Goal: Task Accomplishment & Management: Complete application form

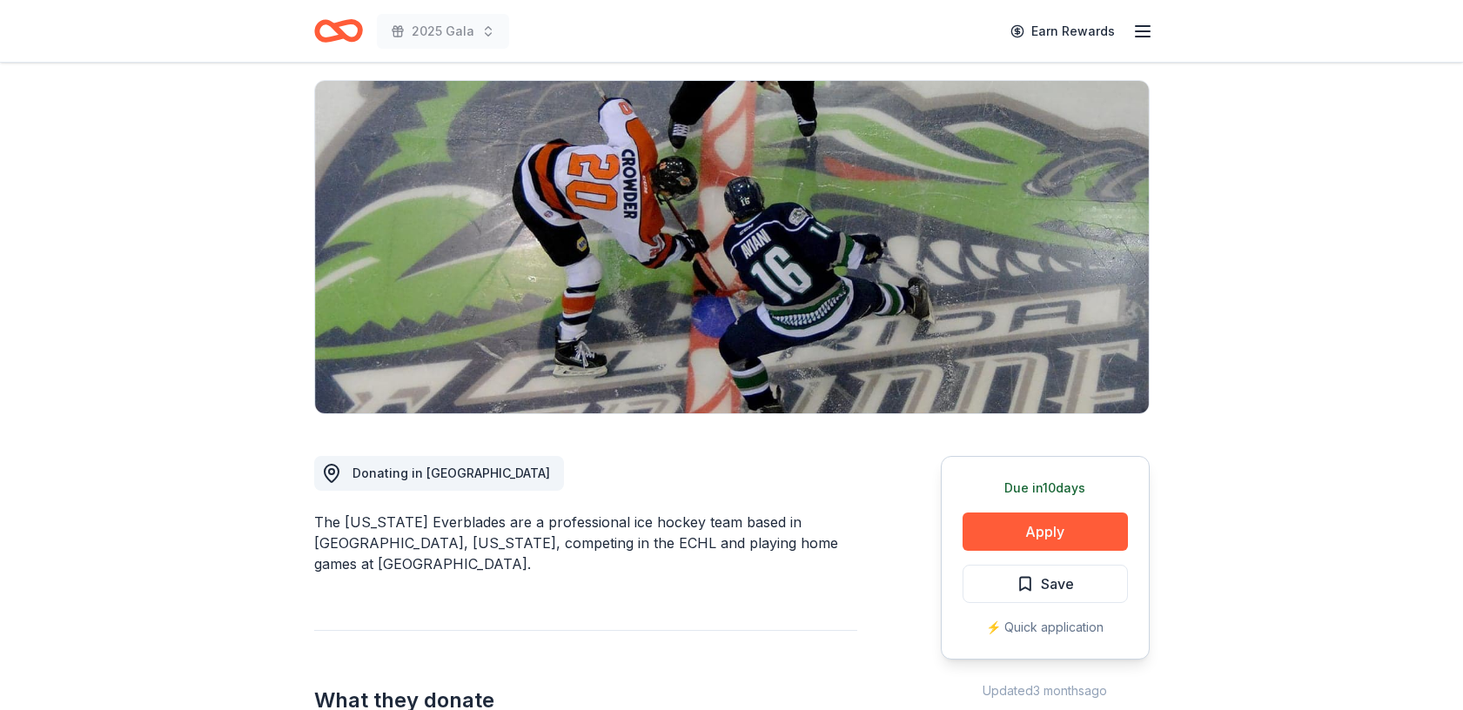
scroll to position [147, 0]
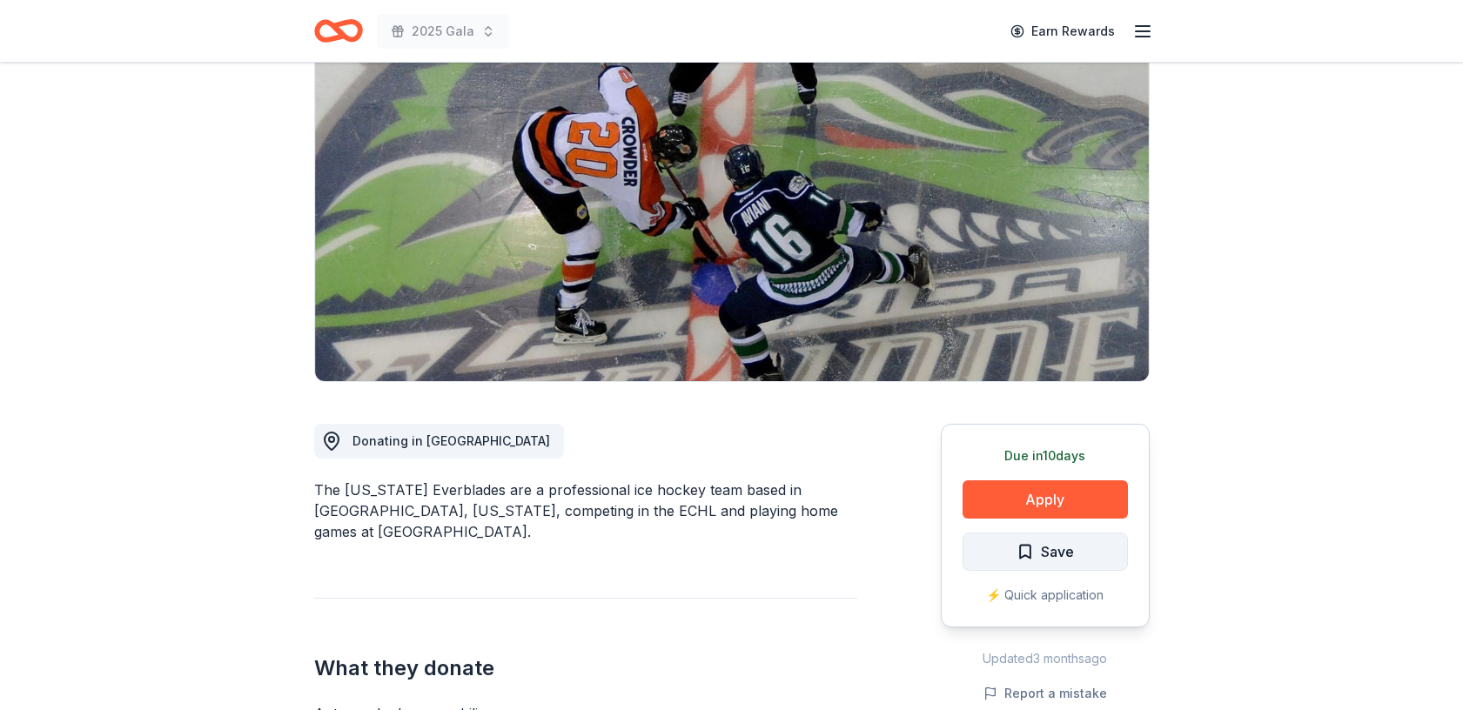
click at [1066, 551] on span "Save" at bounding box center [1057, 551] width 33 height 23
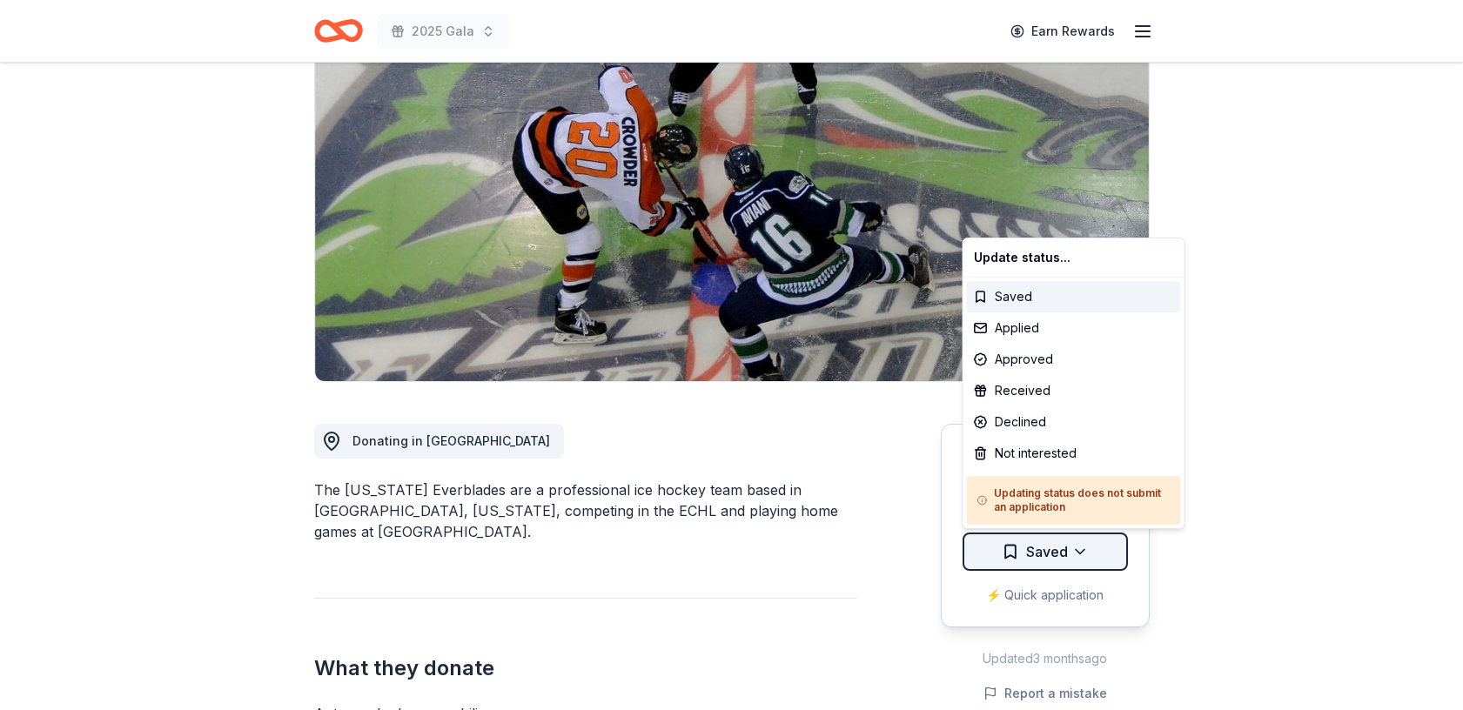
click at [1081, 549] on html "2025 Gala Earn Rewards Due in 10 days Share Florida Everblades New Share Donati…" at bounding box center [731, 208] width 1463 height 710
click at [1048, 452] on div "Not interested" at bounding box center [1074, 453] width 214 height 31
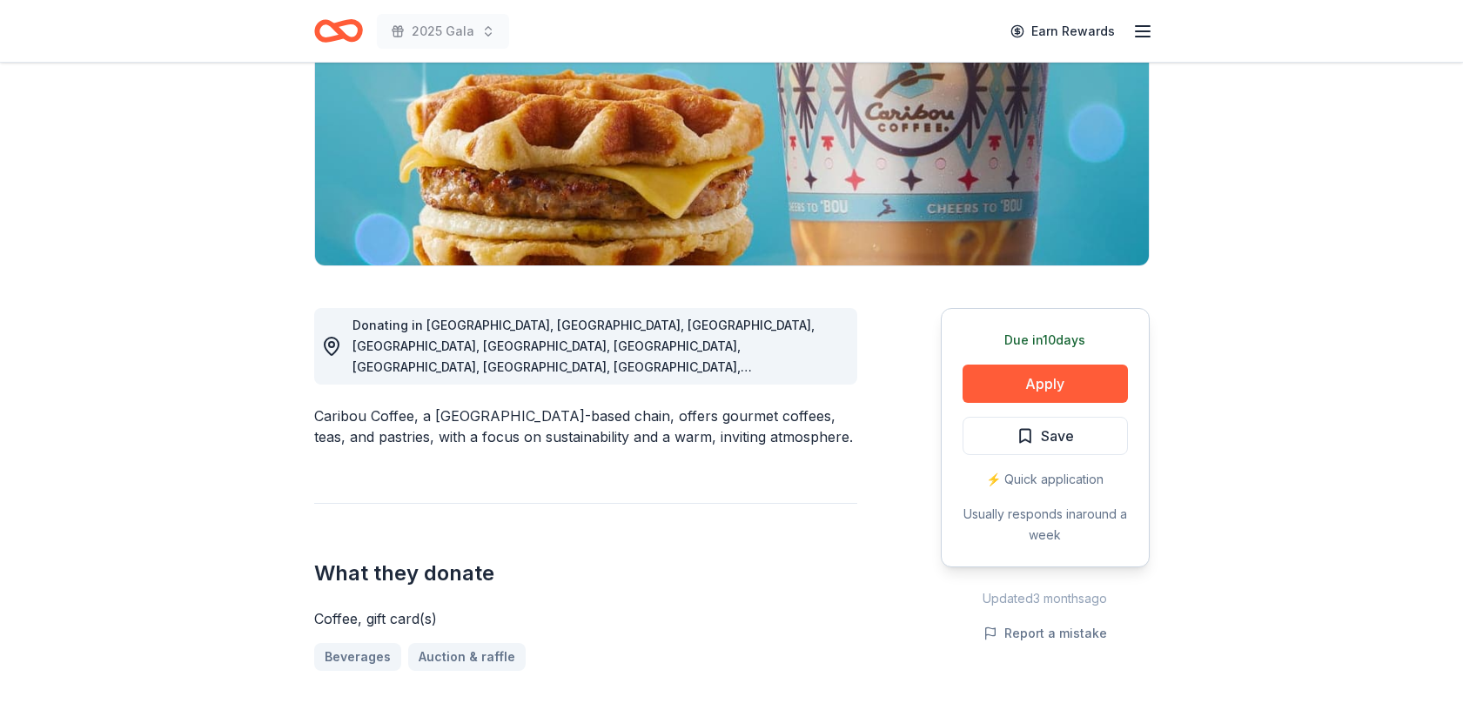
scroll to position [272, 0]
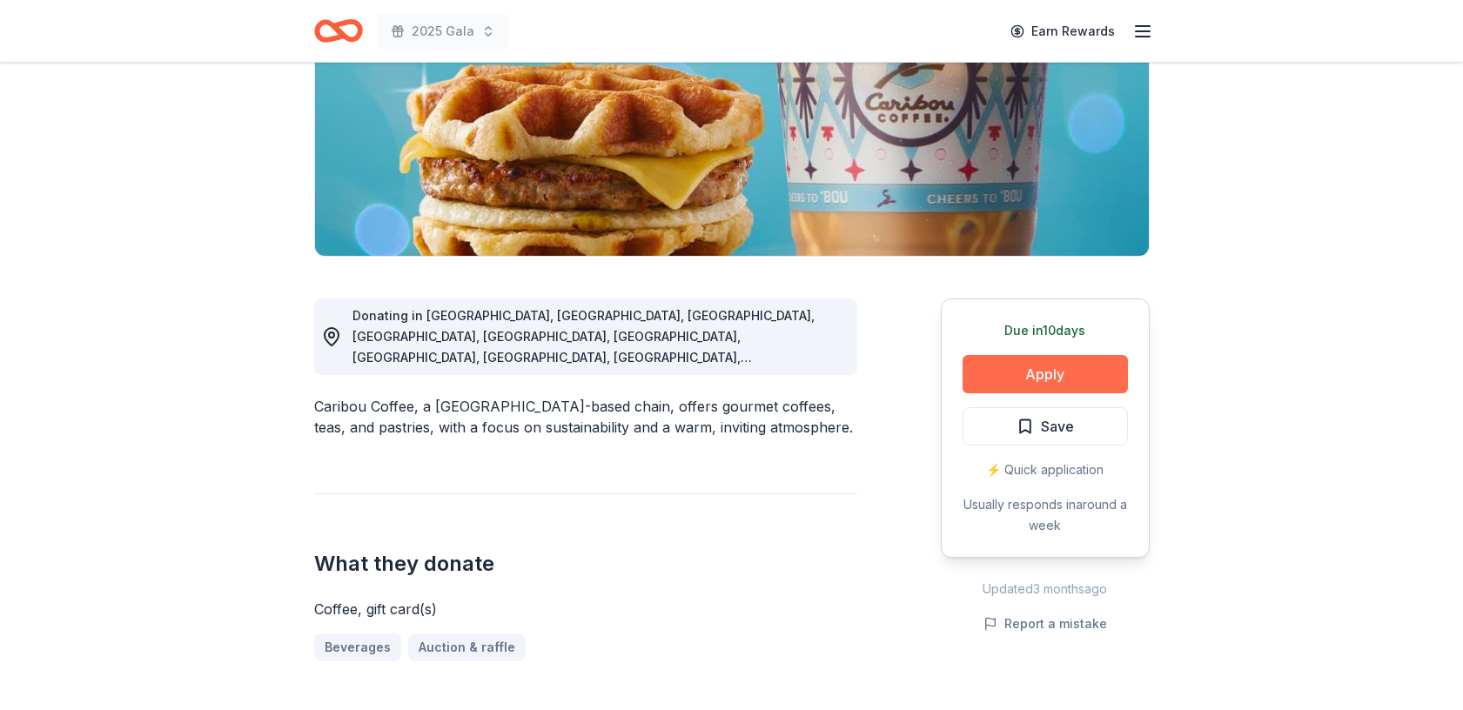
click at [1064, 372] on button "Apply" at bounding box center [1044, 374] width 165 height 38
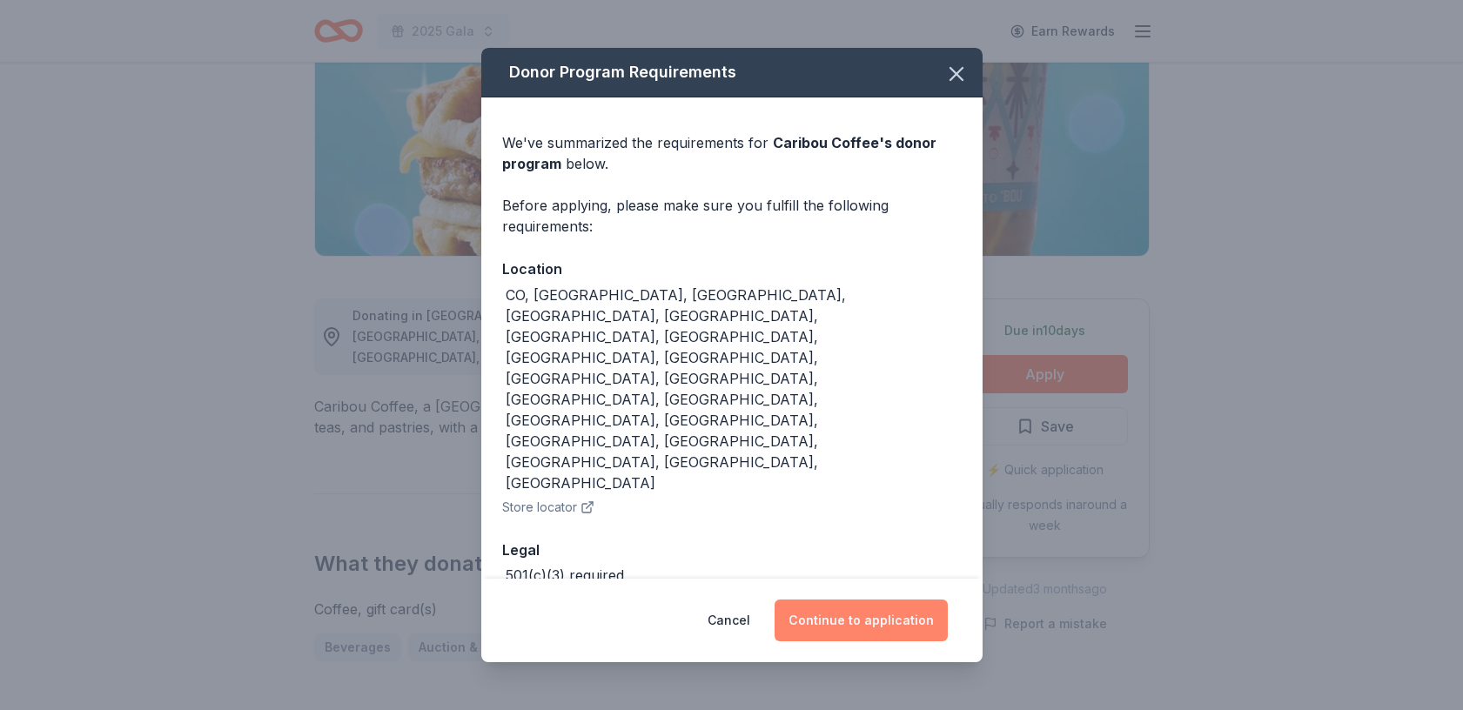
click at [890, 599] on button "Continue to application" at bounding box center [860, 620] width 173 height 42
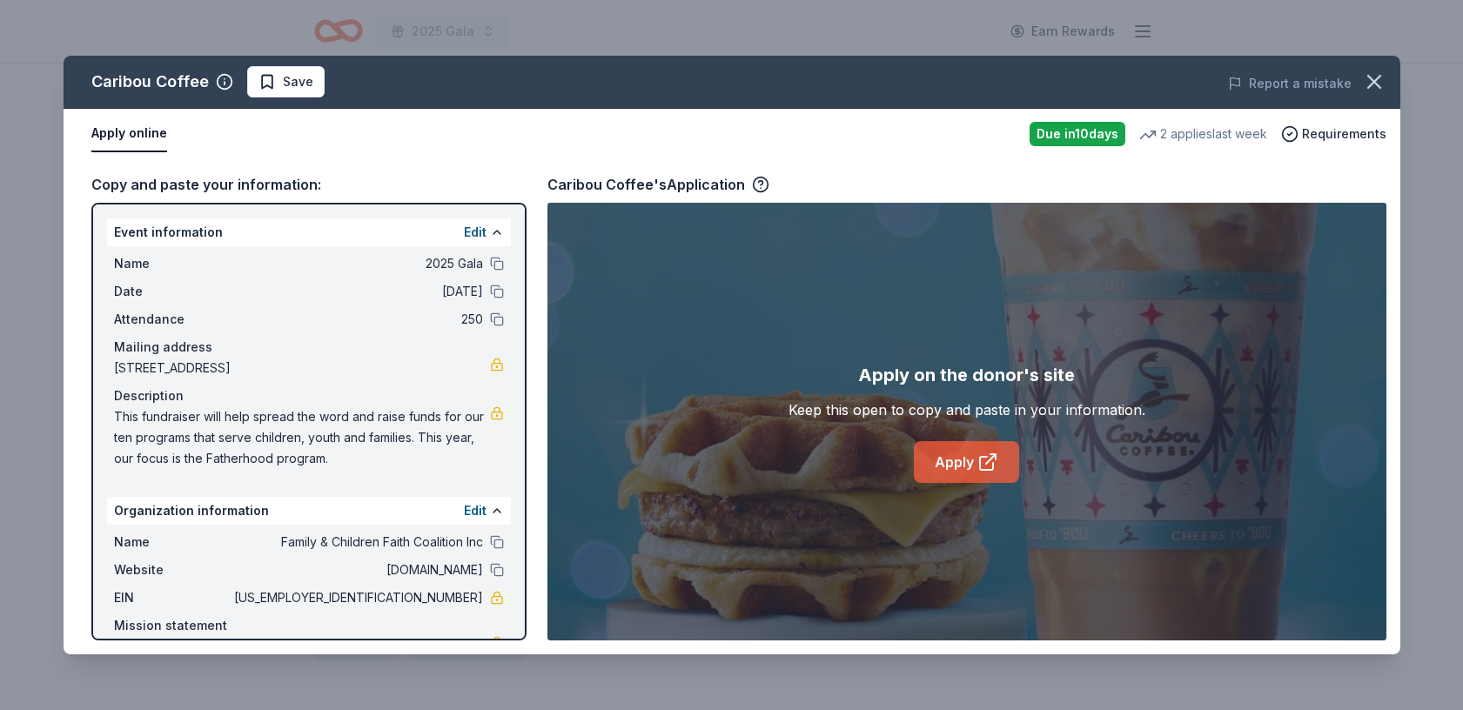
click at [954, 462] on link "Apply" at bounding box center [966, 462] width 105 height 42
click at [960, 461] on link "Apply" at bounding box center [966, 462] width 105 height 42
click at [1378, 82] on icon "button" at bounding box center [1374, 82] width 24 height 24
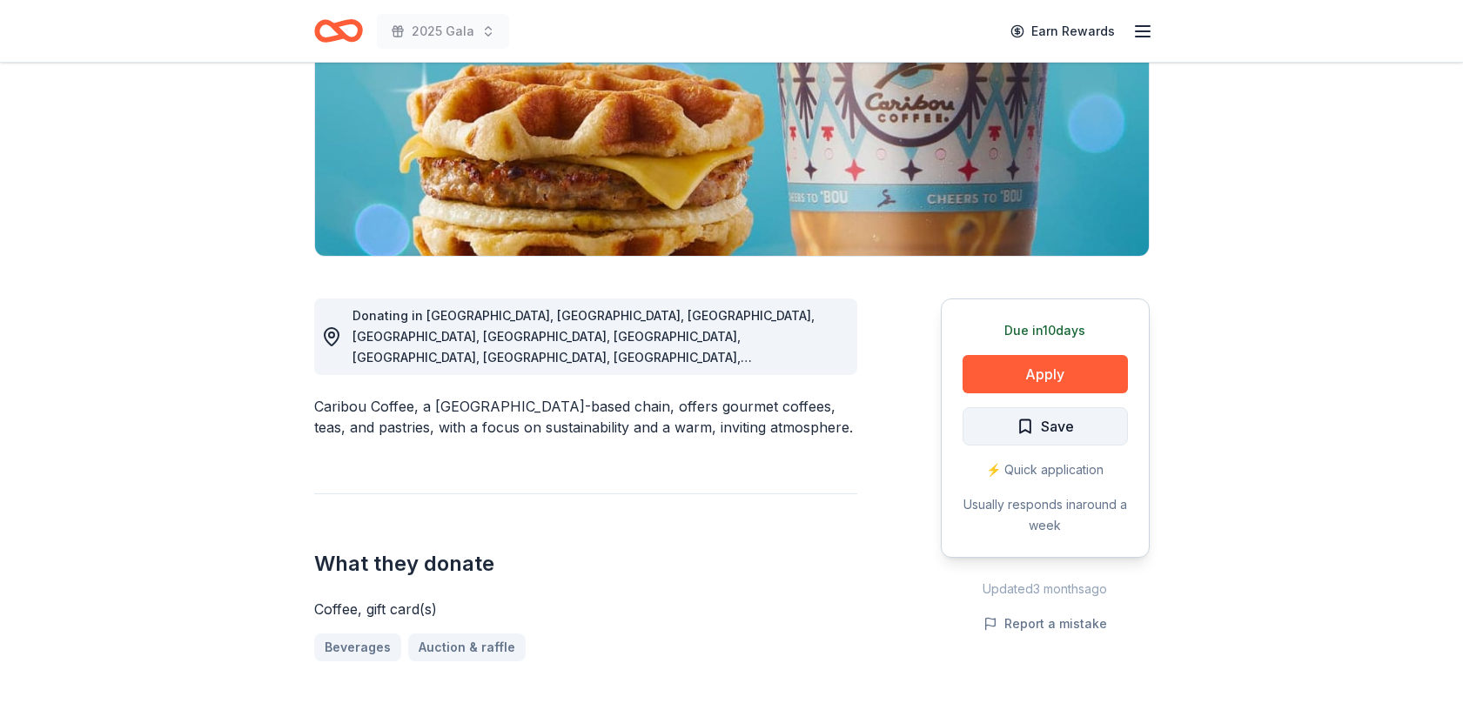
click at [1051, 426] on span "Save" at bounding box center [1057, 426] width 33 height 23
click at [1081, 424] on html "2025 Gala Earn Rewards Due in 10 days Share Caribou Coffee New 2 applies last w…" at bounding box center [731, 83] width 1463 height 710
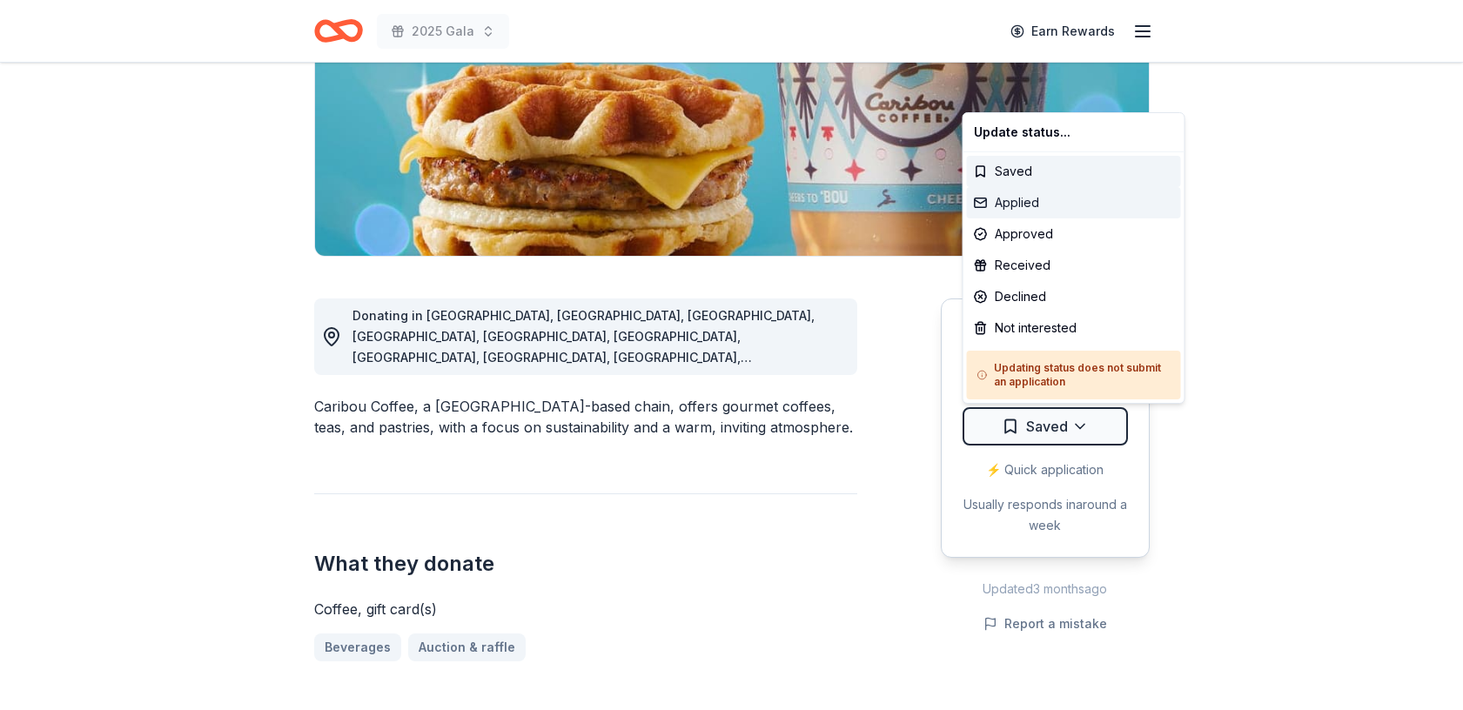
click at [1027, 197] on div "Applied" at bounding box center [1074, 202] width 214 height 31
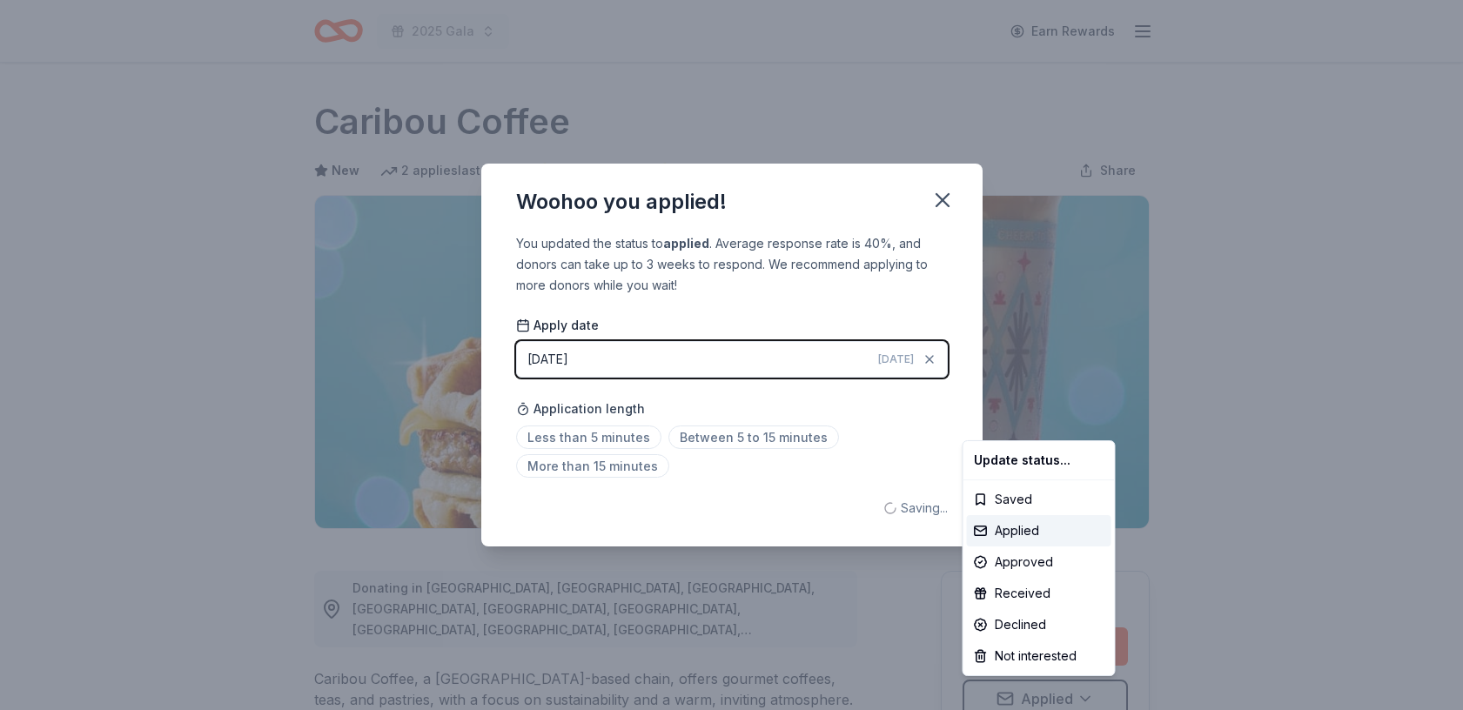
scroll to position [0, 0]
click at [940, 199] on html "2025 Gala Earn Rewards Due in 10 days Share Caribou Coffee New 2 applies last w…" at bounding box center [731, 355] width 1463 height 710
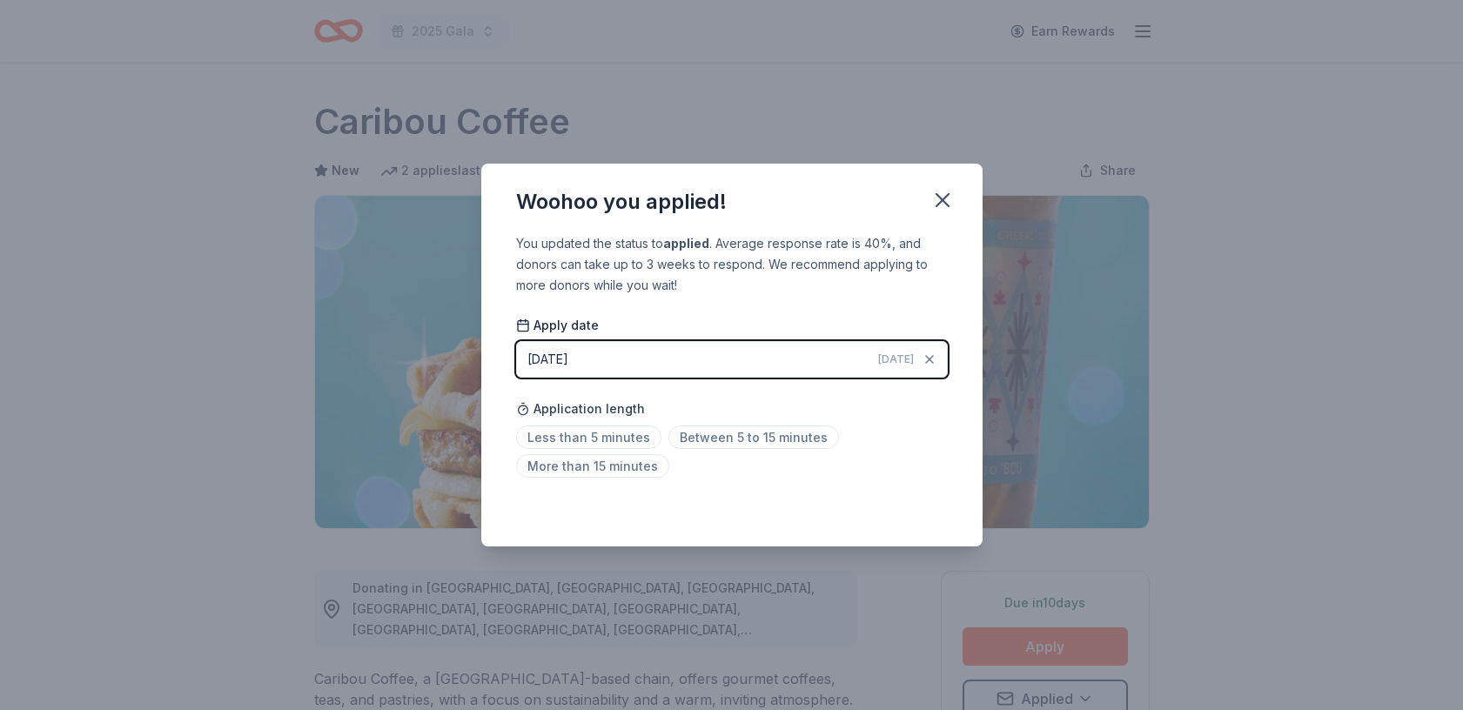
scroll to position [8, 0]
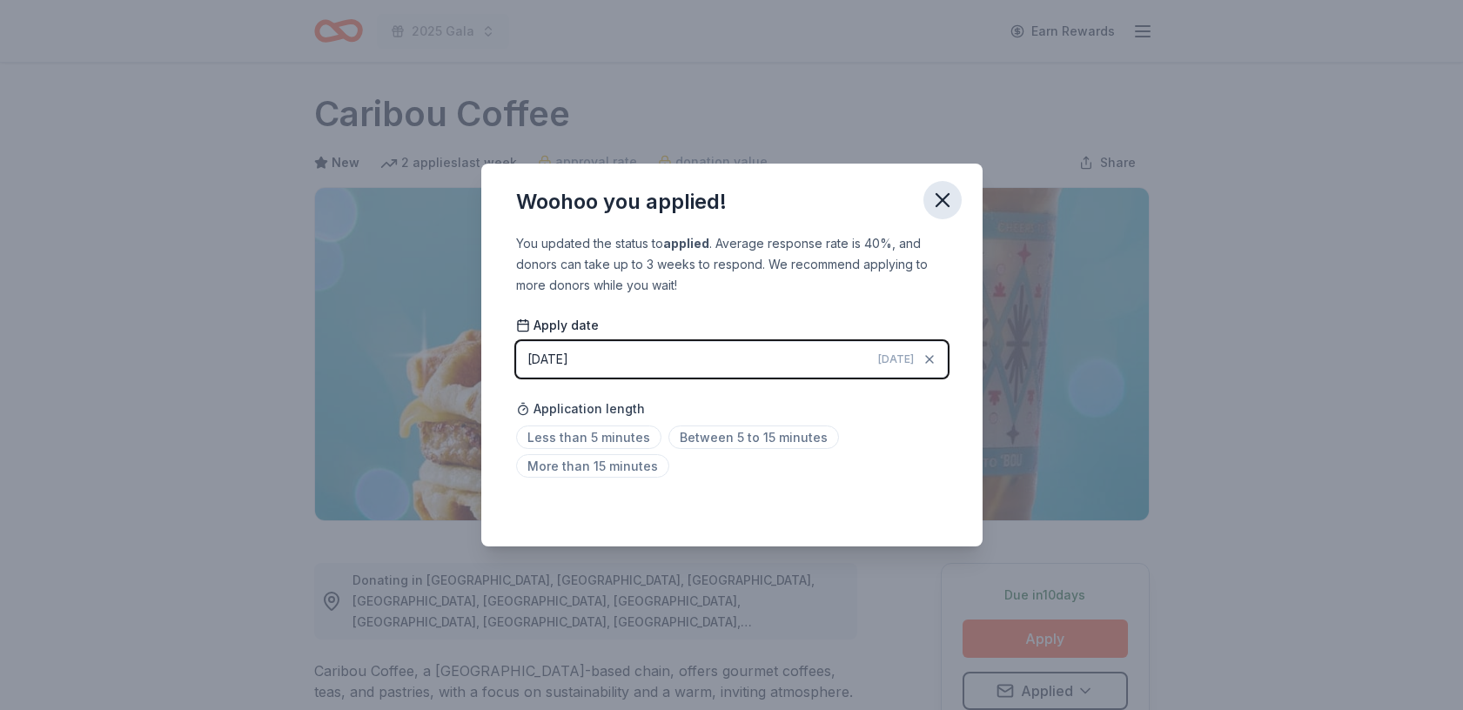
click at [934, 198] on icon "button" at bounding box center [942, 200] width 24 height 24
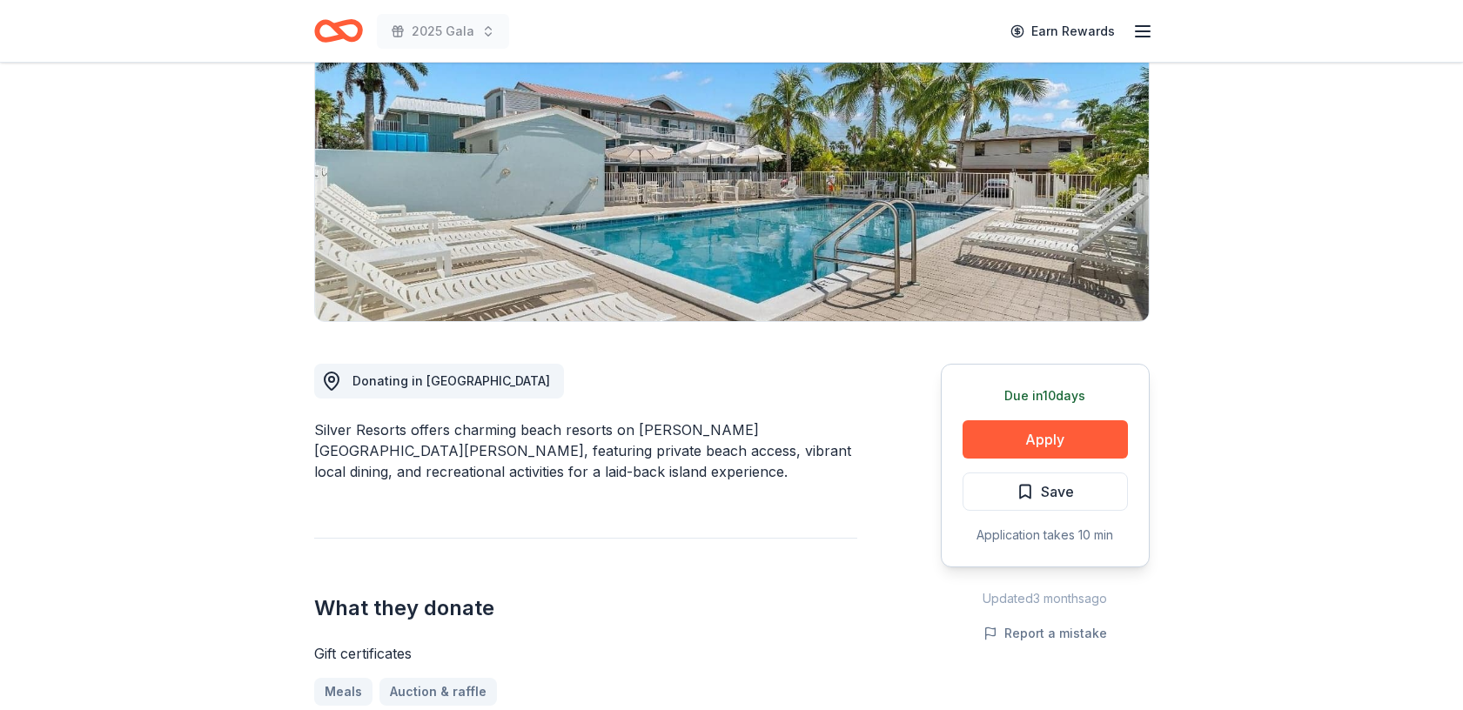
scroll to position [209, 0]
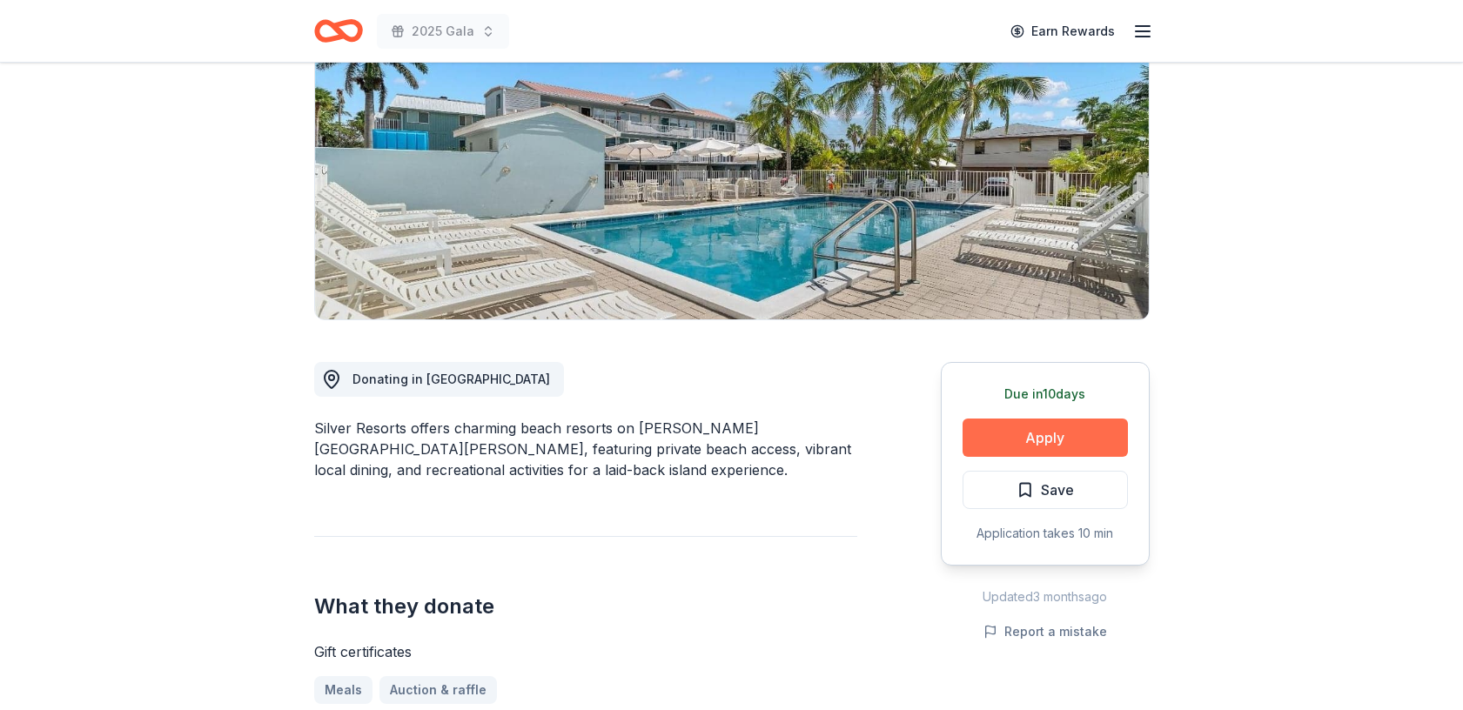
click at [1014, 439] on button "Apply" at bounding box center [1044, 437] width 165 height 38
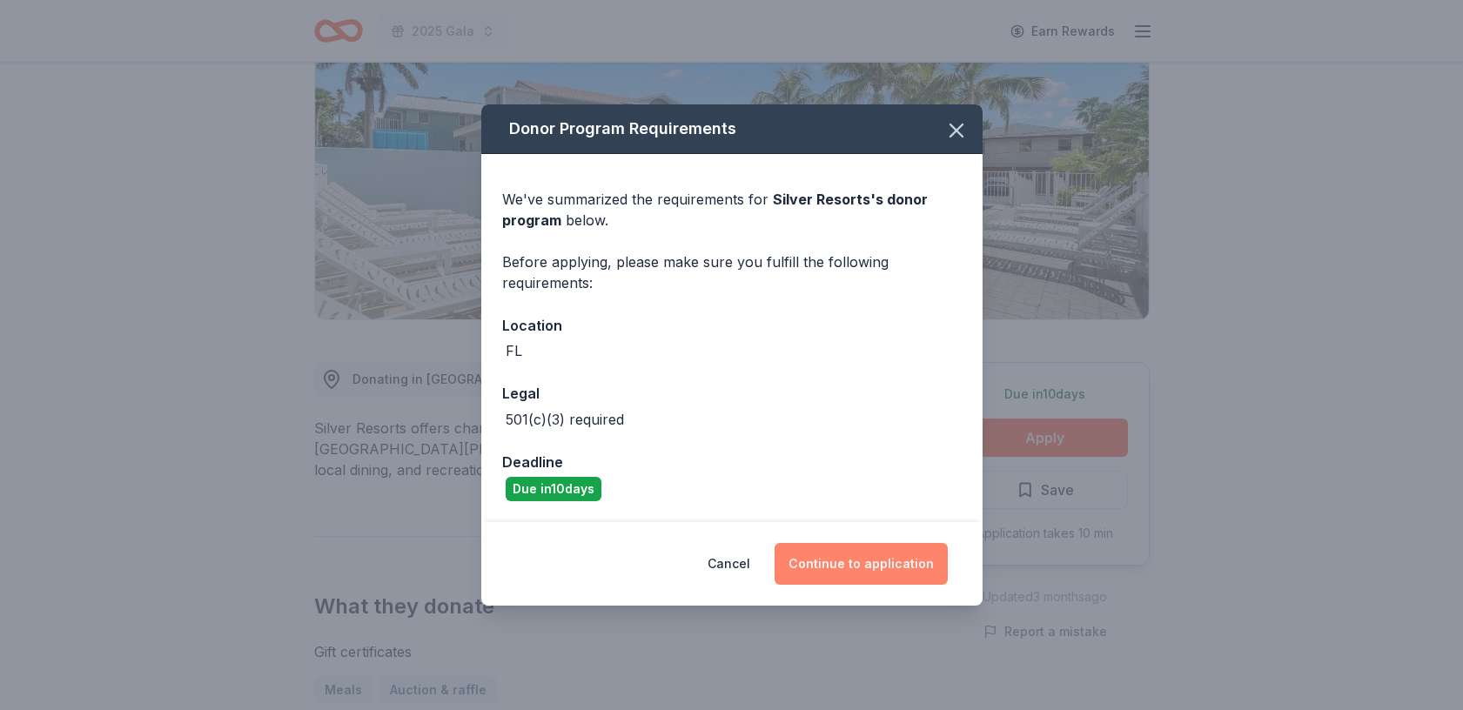
click at [879, 560] on button "Continue to application" at bounding box center [860, 564] width 173 height 42
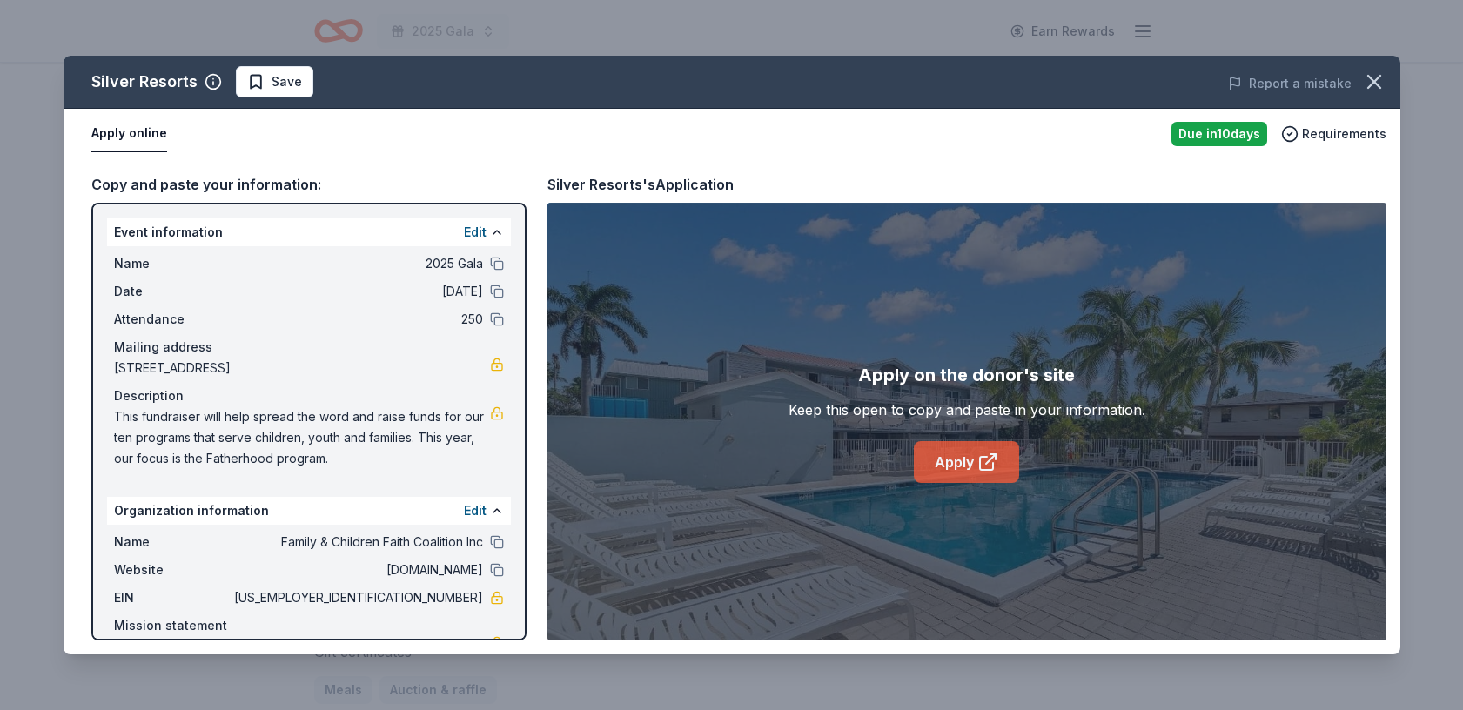
click at [969, 454] on link "Apply" at bounding box center [966, 462] width 105 height 42
click at [1376, 78] on icon "button" at bounding box center [1374, 82] width 12 height 12
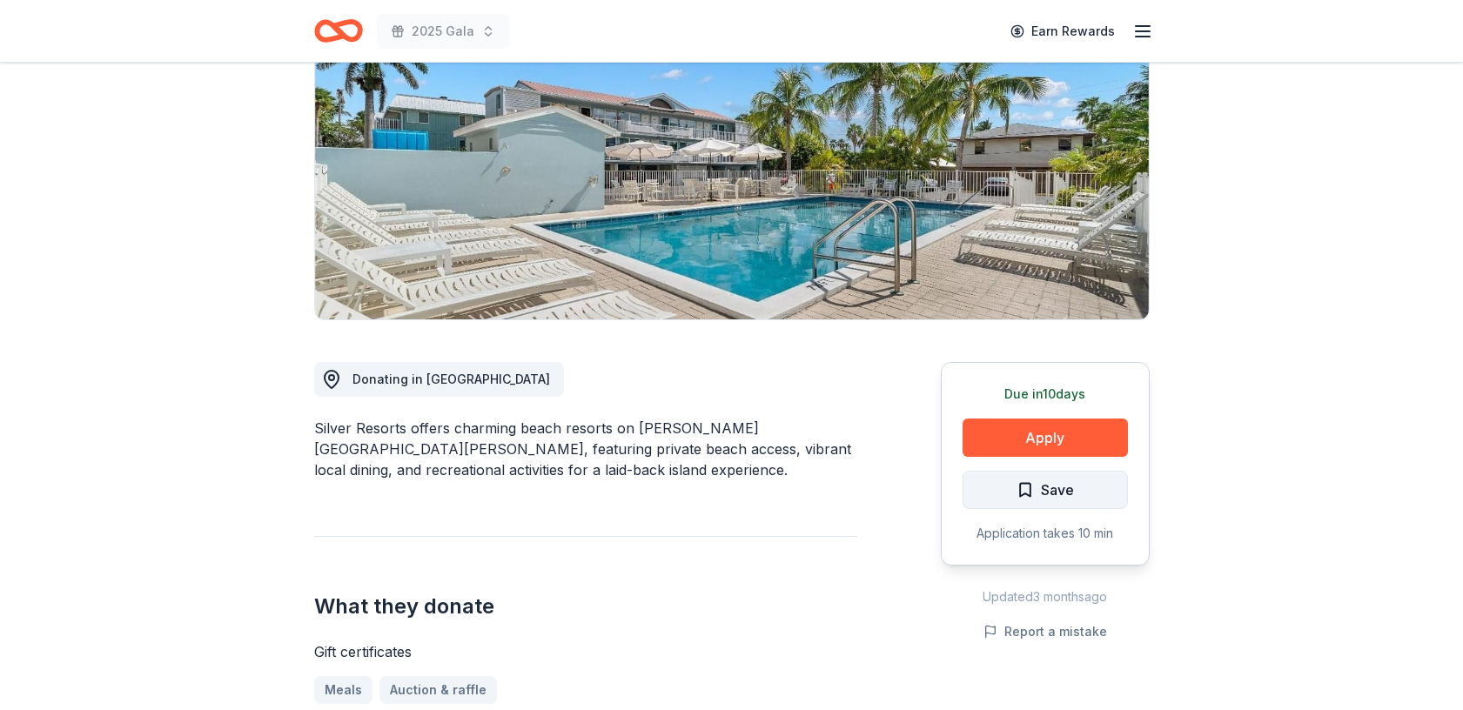
click at [1065, 491] on span "Save" at bounding box center [1057, 490] width 33 height 23
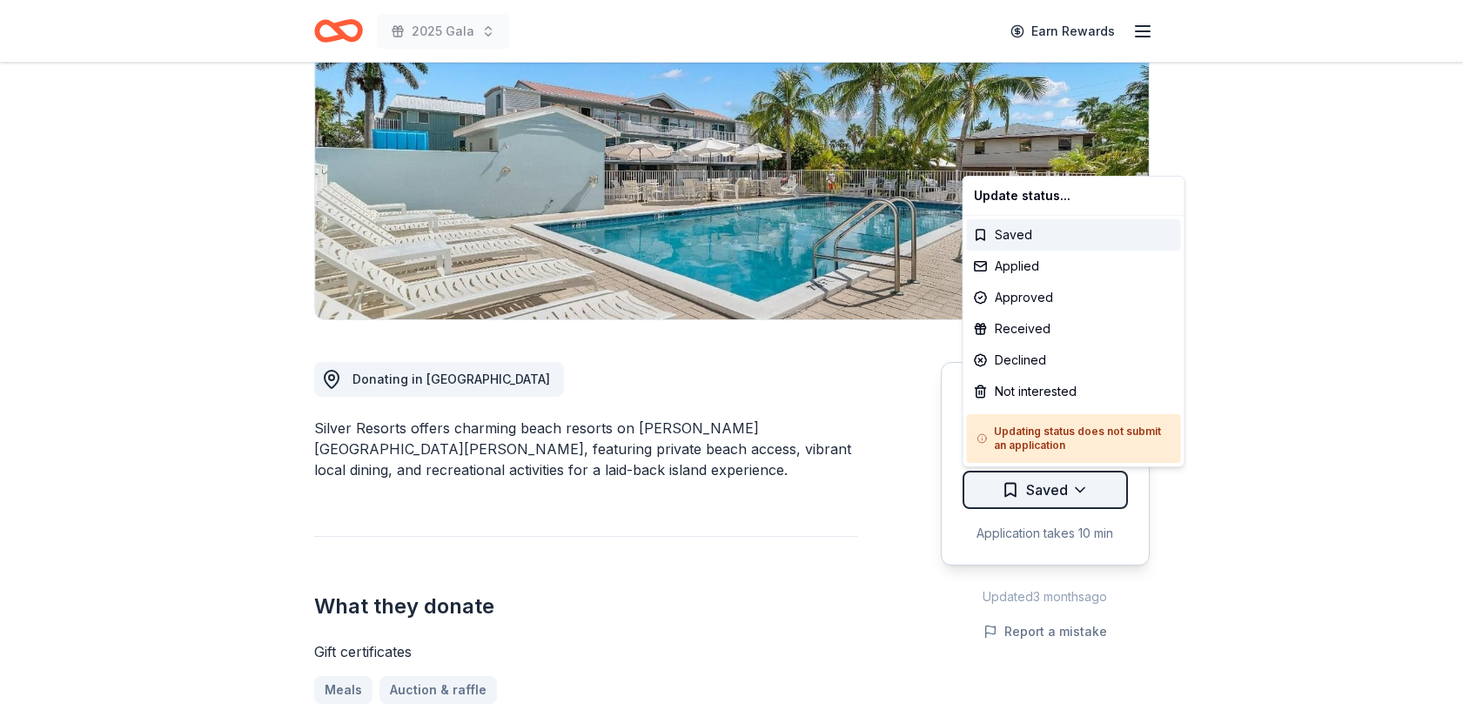
click at [1084, 493] on html "2025 Gala Earn Rewards Due in 10 days Share Silver Resorts New Share Donating i…" at bounding box center [731, 146] width 1463 height 710
click at [1045, 271] on div "Applied" at bounding box center [1074, 266] width 214 height 31
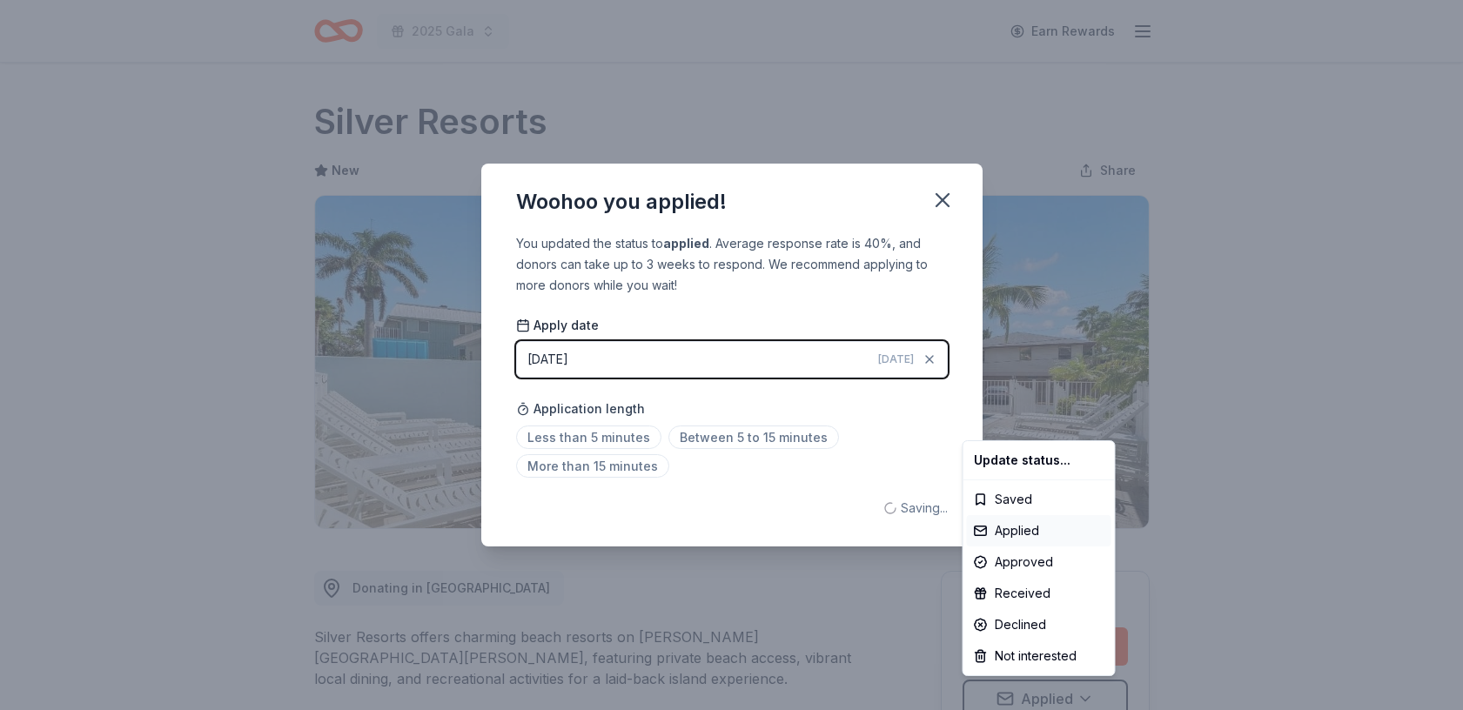
scroll to position [0, 0]
click at [939, 199] on html "2025 Gala Earn Rewards Due in 10 days Share Silver Resorts New Share Donating i…" at bounding box center [731, 355] width 1463 height 710
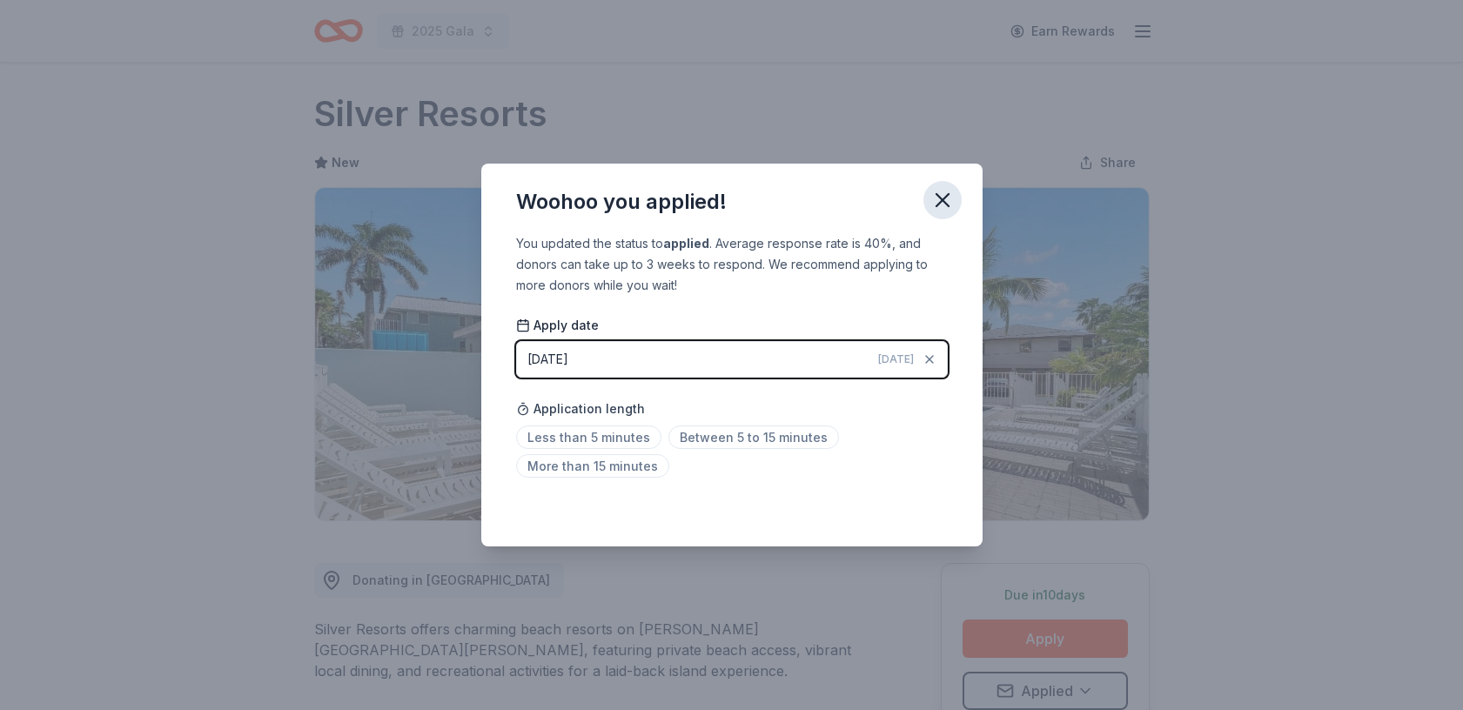
click at [935, 203] on icon "button" at bounding box center [942, 200] width 24 height 24
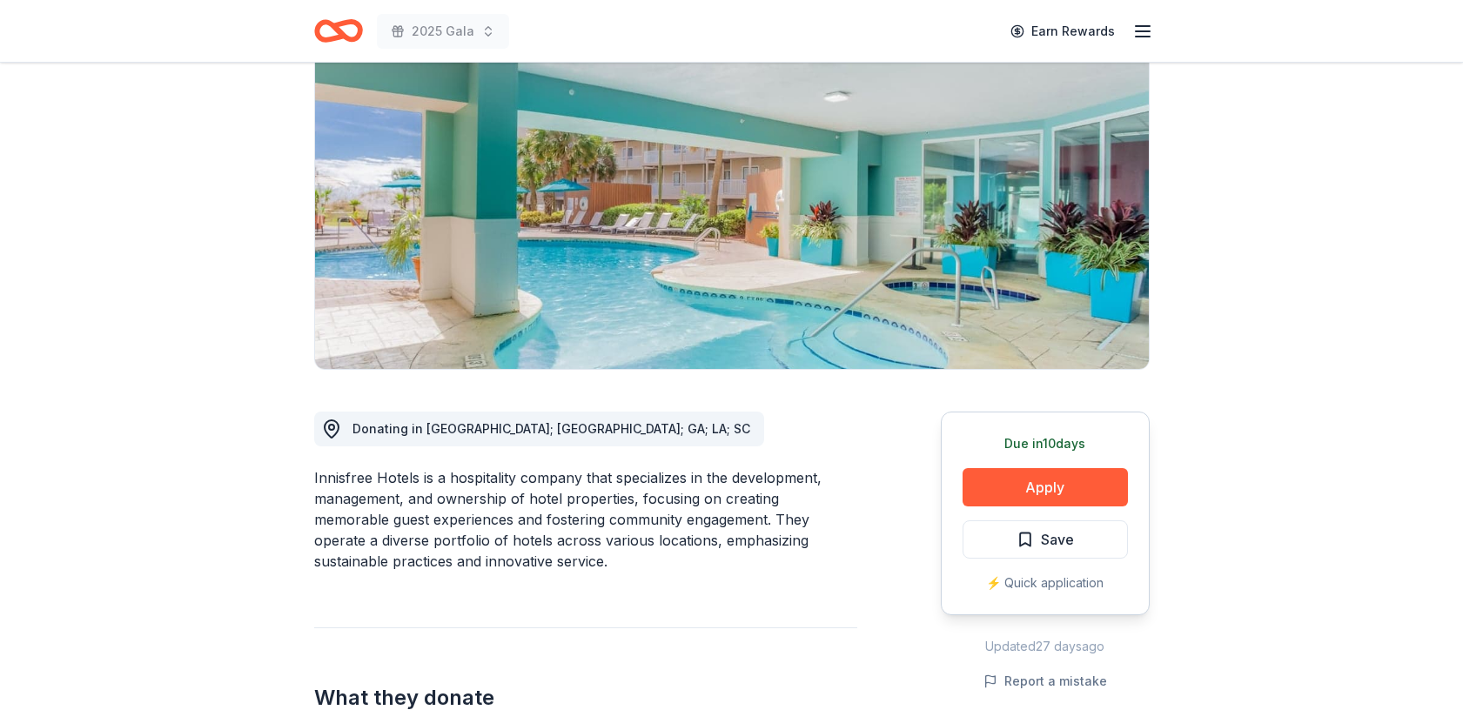
scroll to position [146, 0]
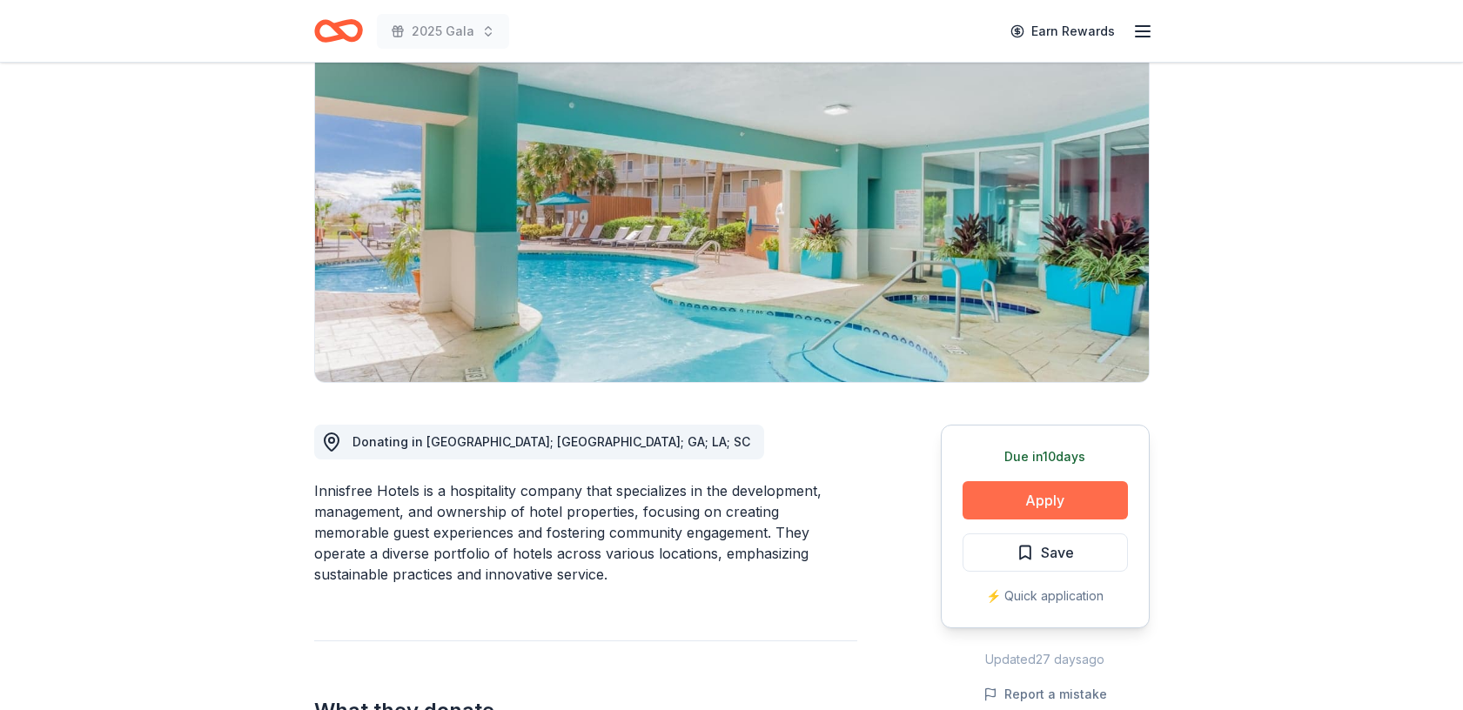
click at [1017, 506] on button "Apply" at bounding box center [1044, 500] width 165 height 38
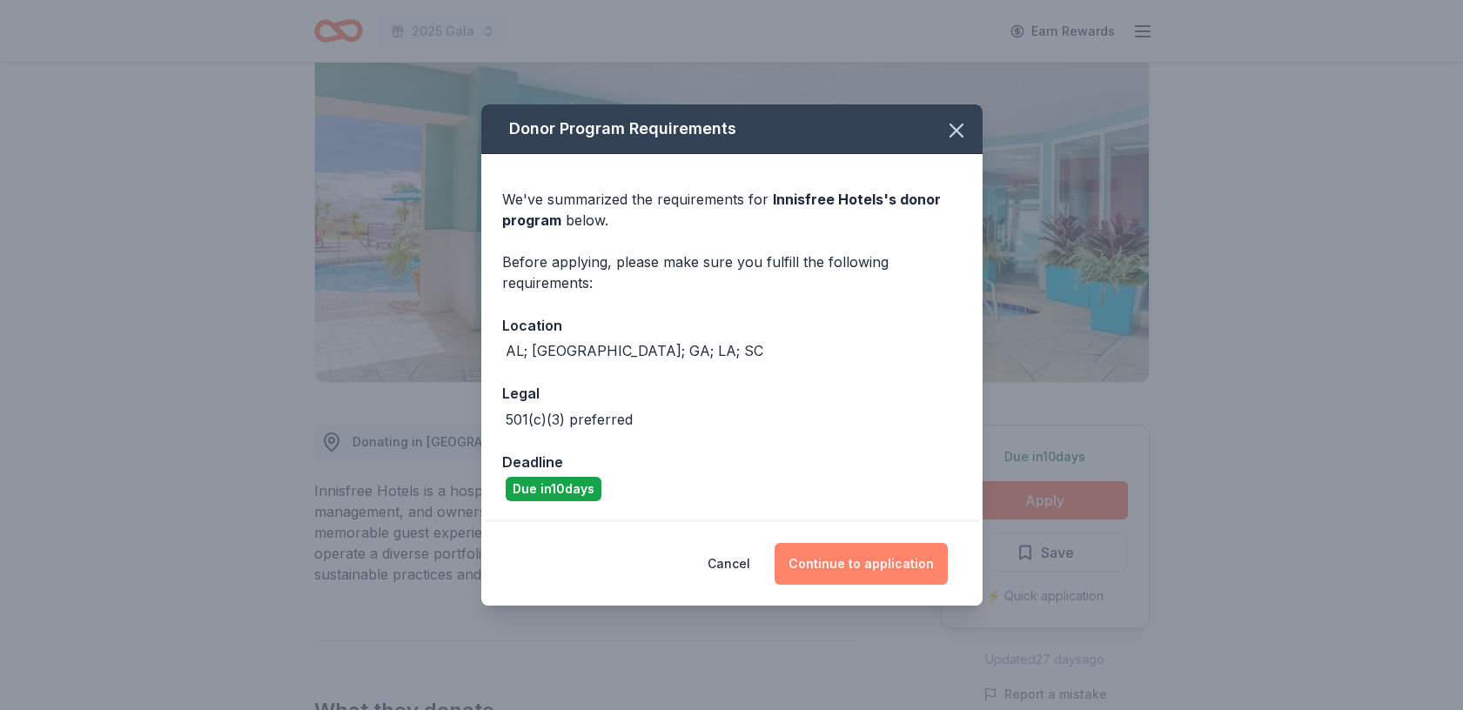
click at [850, 563] on button "Continue to application" at bounding box center [860, 564] width 173 height 42
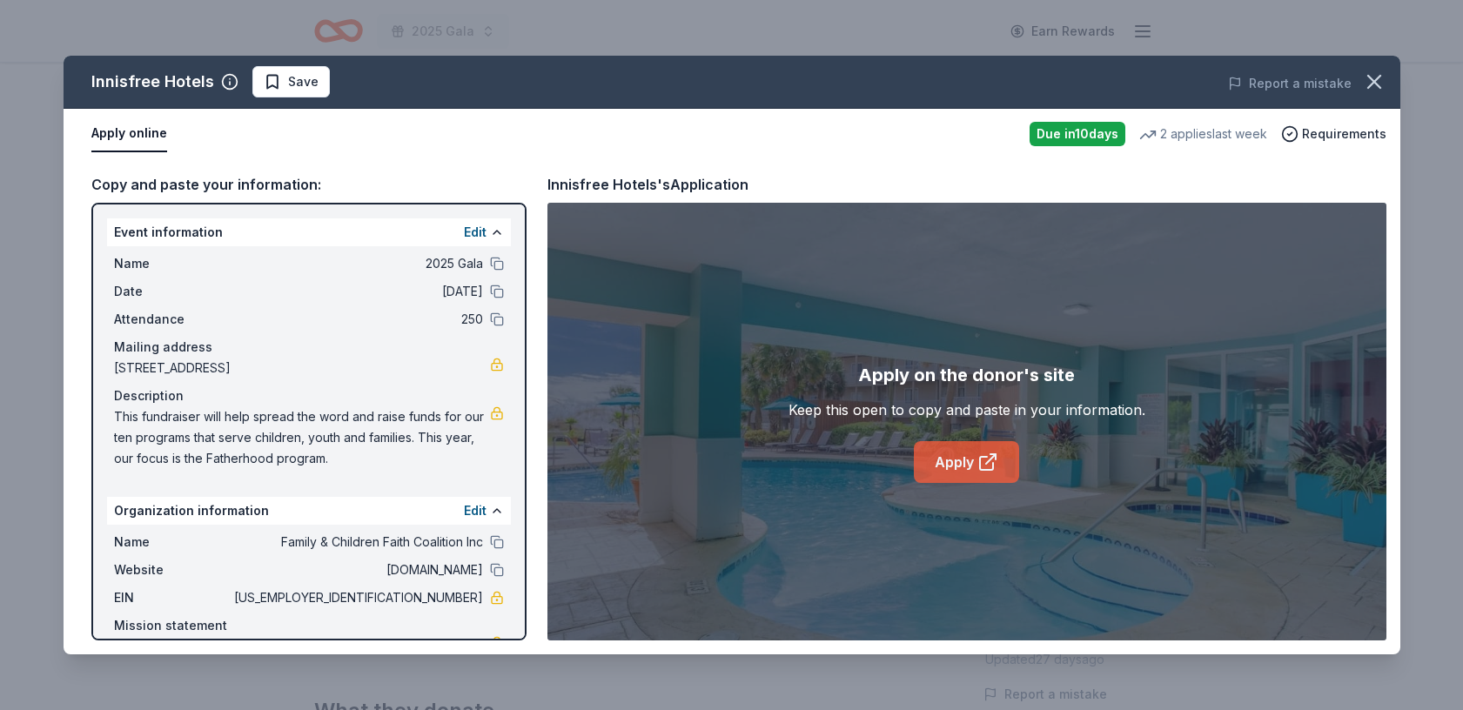
click at [965, 453] on link "Apply" at bounding box center [966, 462] width 105 height 42
click at [1373, 77] on icon "button" at bounding box center [1374, 82] width 24 height 24
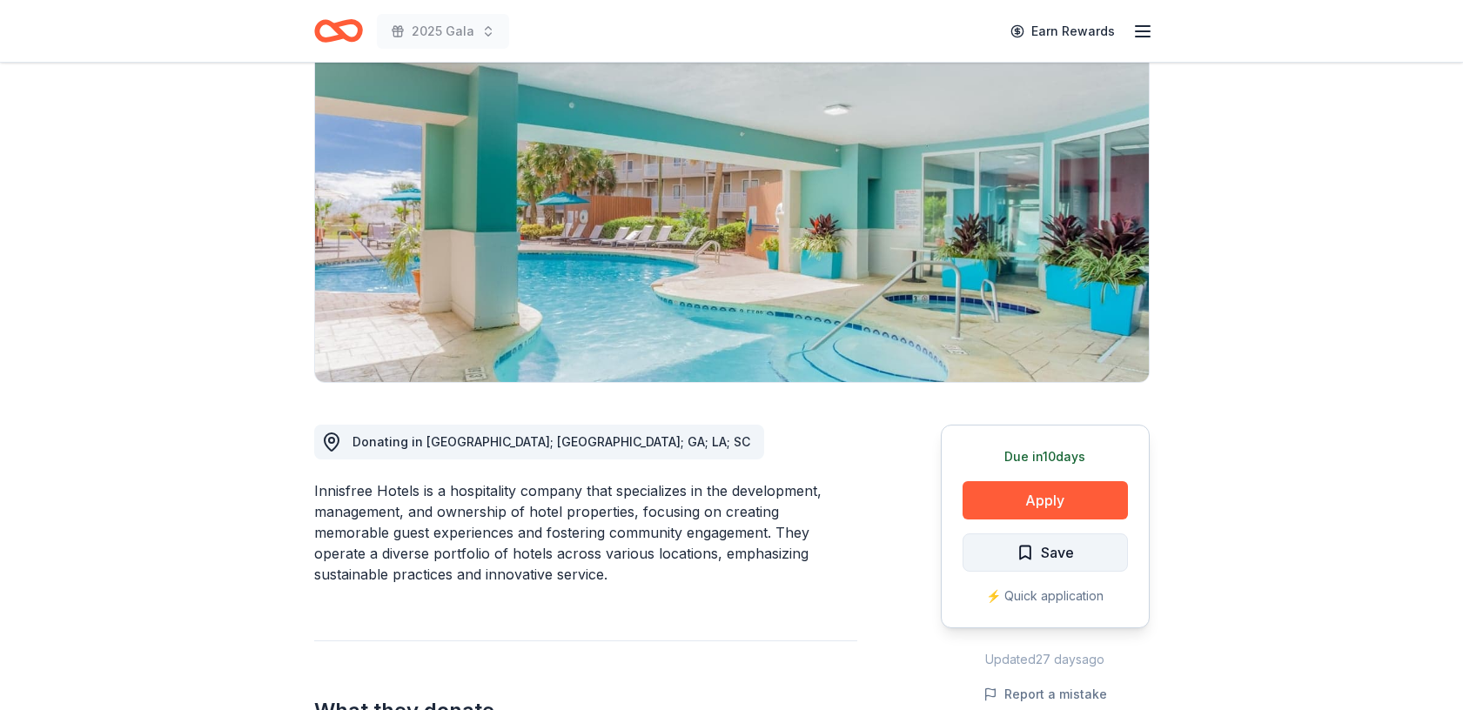
click at [1077, 554] on button "Save" at bounding box center [1044, 552] width 165 height 38
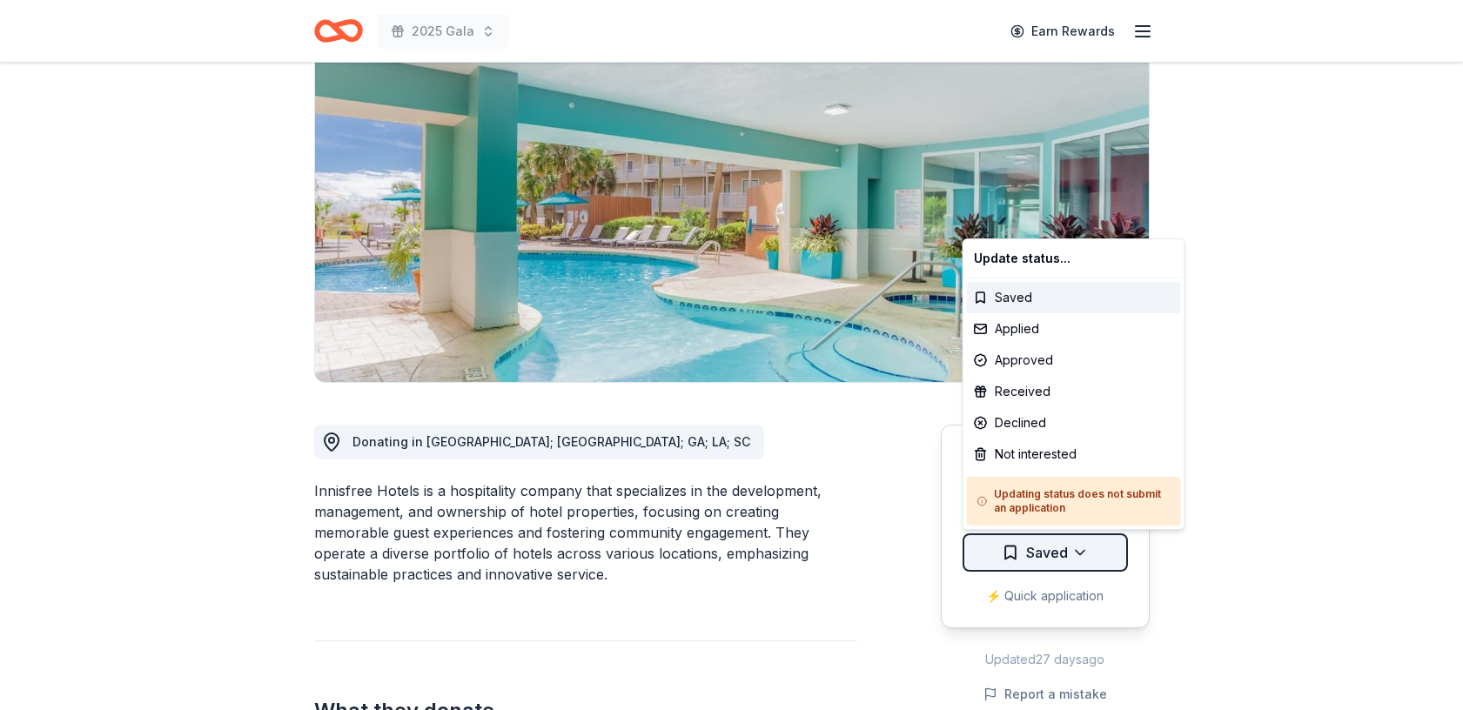
click at [1080, 552] on html "2025 Gala Earn Rewards Due in 10 days Share Innisfree Hotels New 2 applies last…" at bounding box center [731, 209] width 1463 height 710
click at [1035, 323] on div "Applied" at bounding box center [1074, 328] width 214 height 31
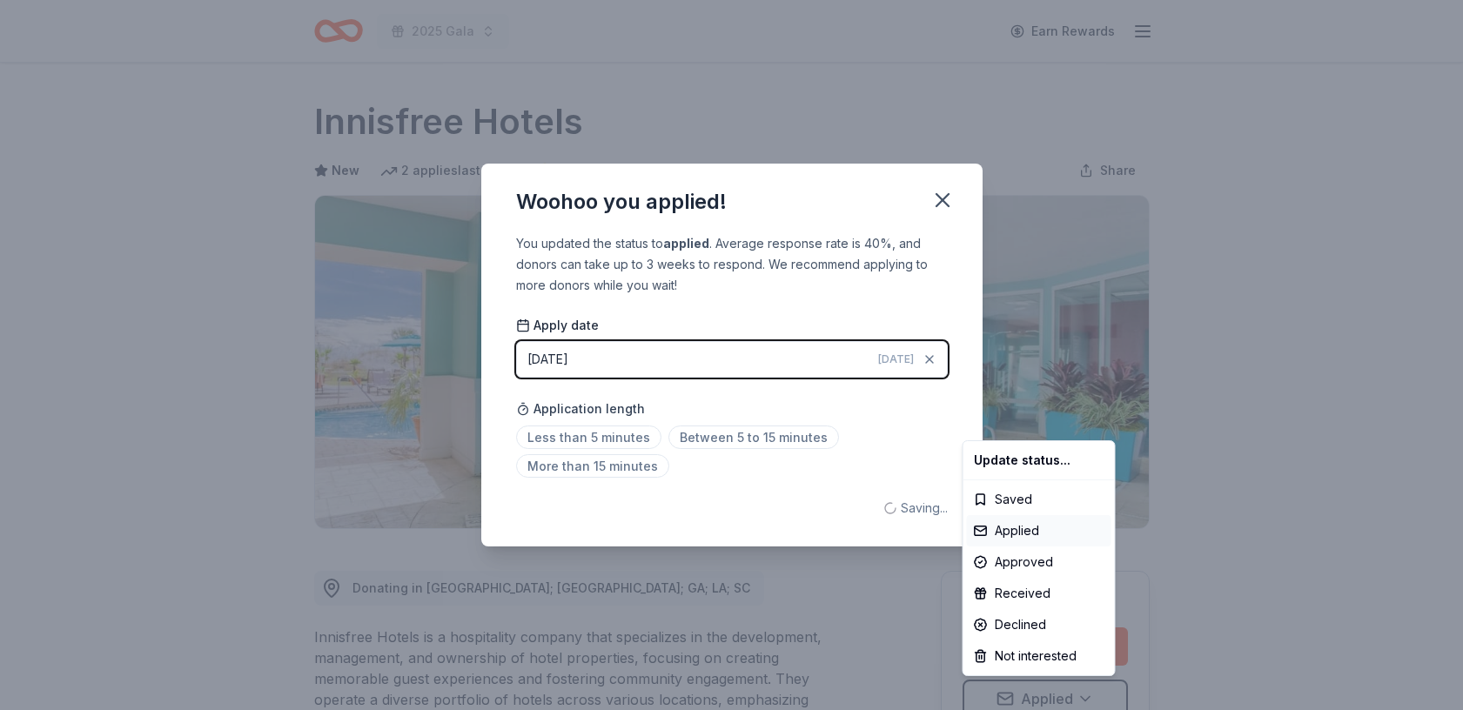
scroll to position [0, 0]
click at [939, 200] on html "2025 Gala Earn Rewards Due in 10 days Share Innisfree Hotels New 2 applies last…" at bounding box center [731, 355] width 1463 height 710
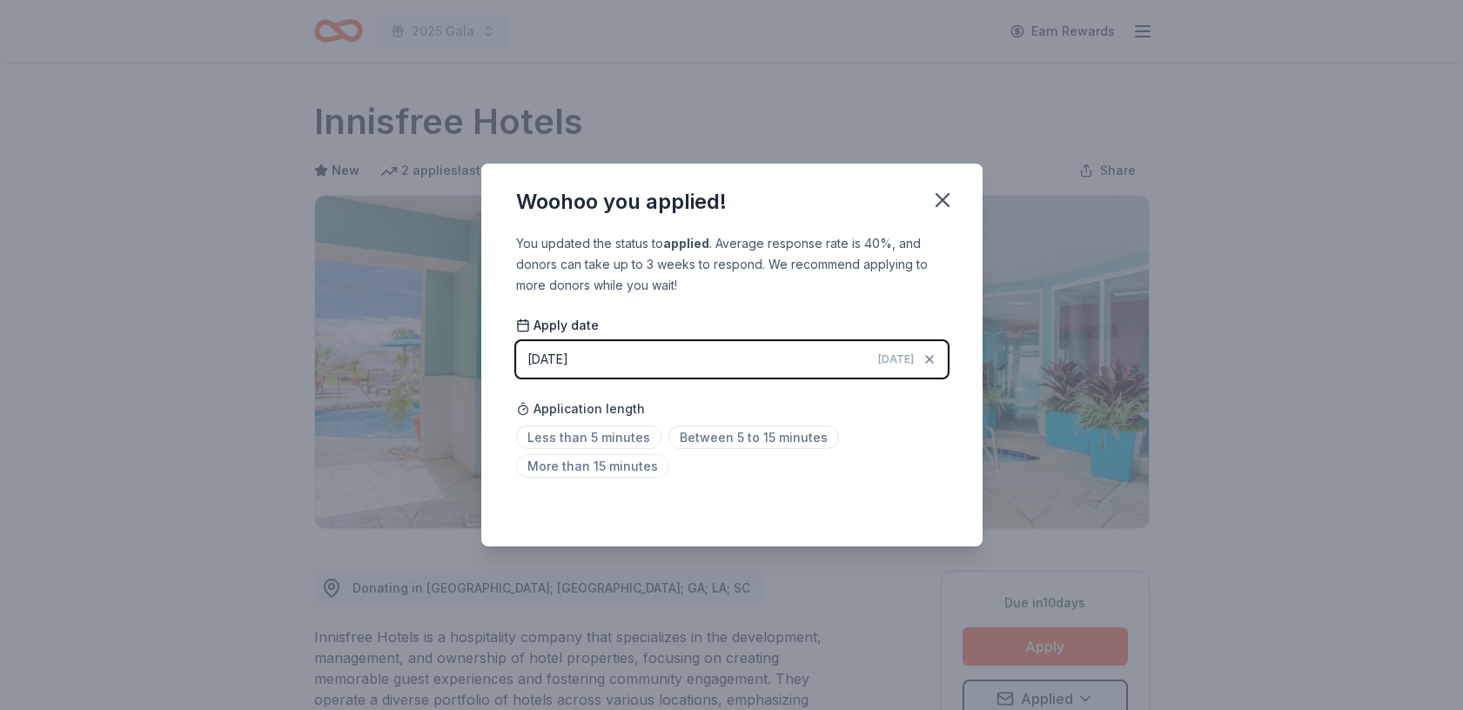
scroll to position [8, 0]
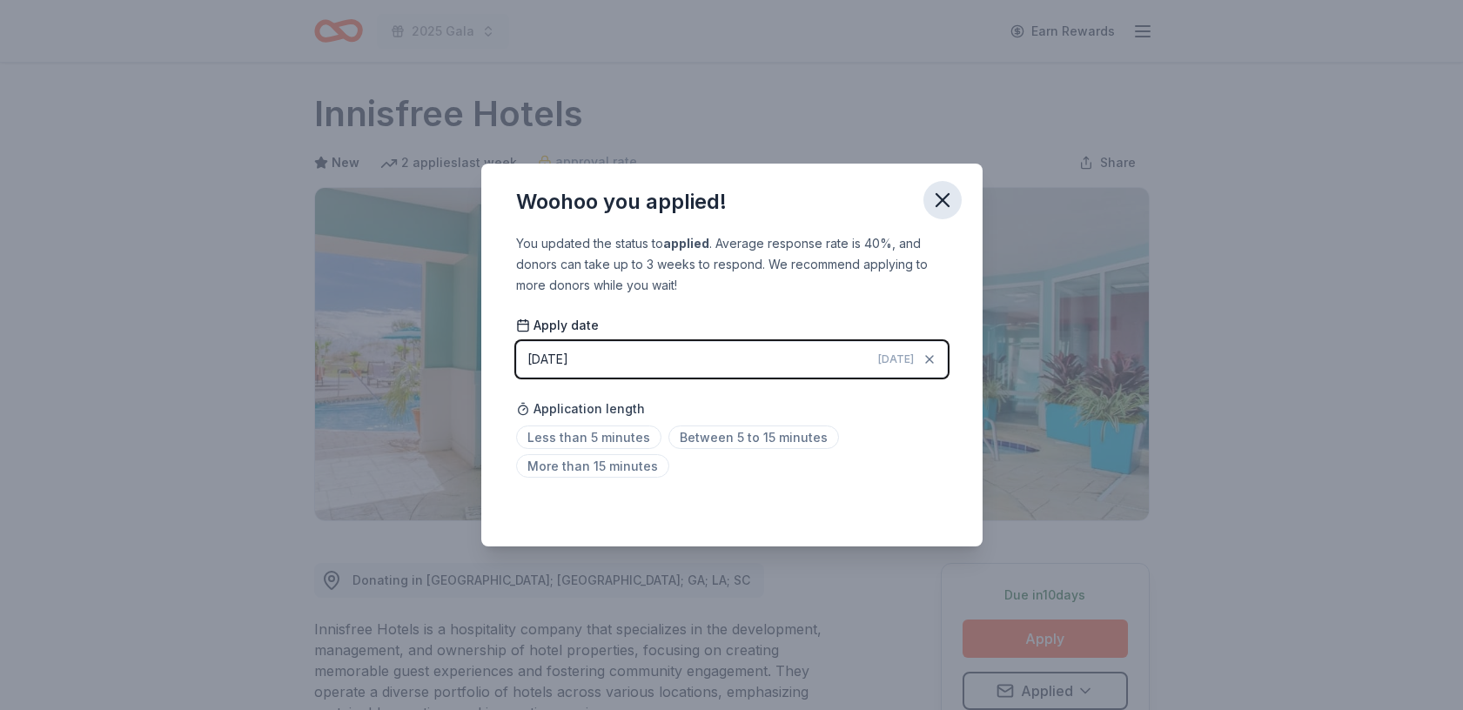
click at [940, 200] on icon "button" at bounding box center [942, 200] width 24 height 24
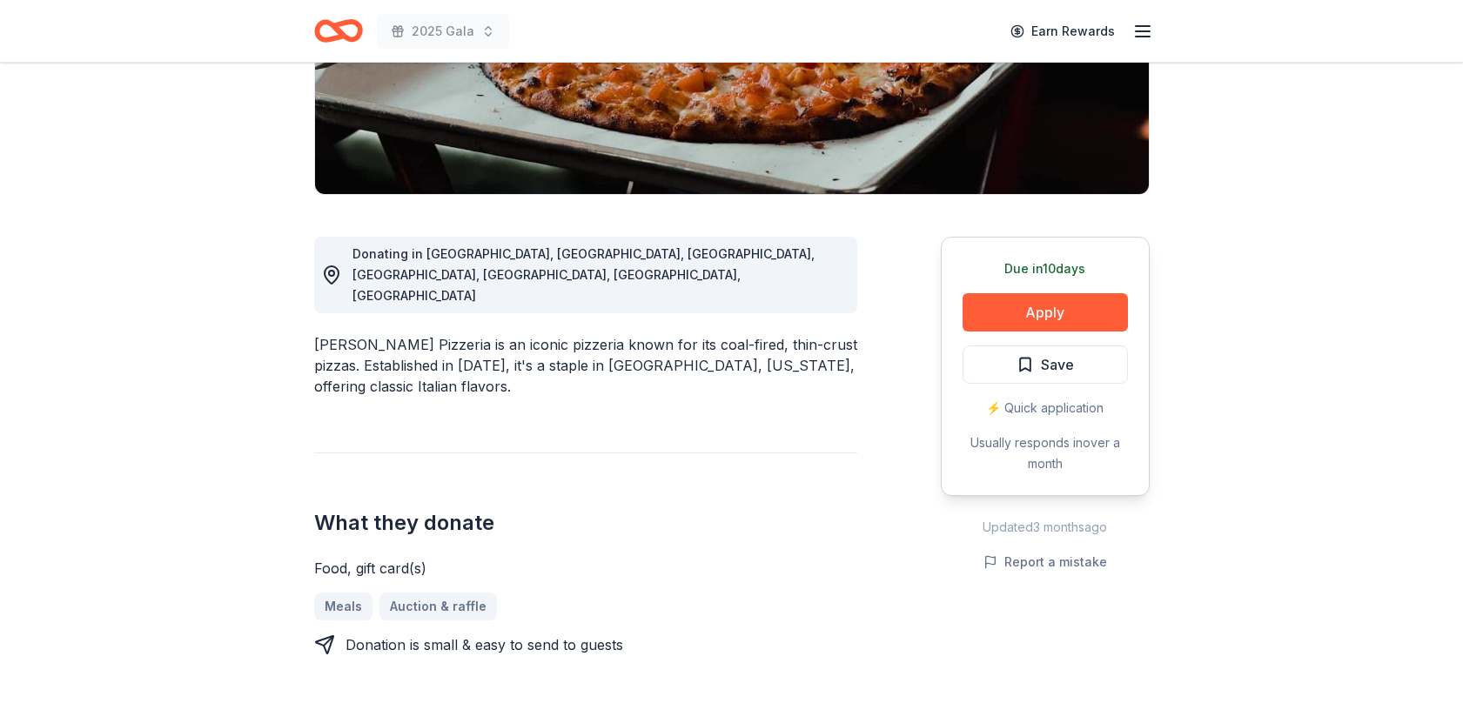
scroll to position [337, 0]
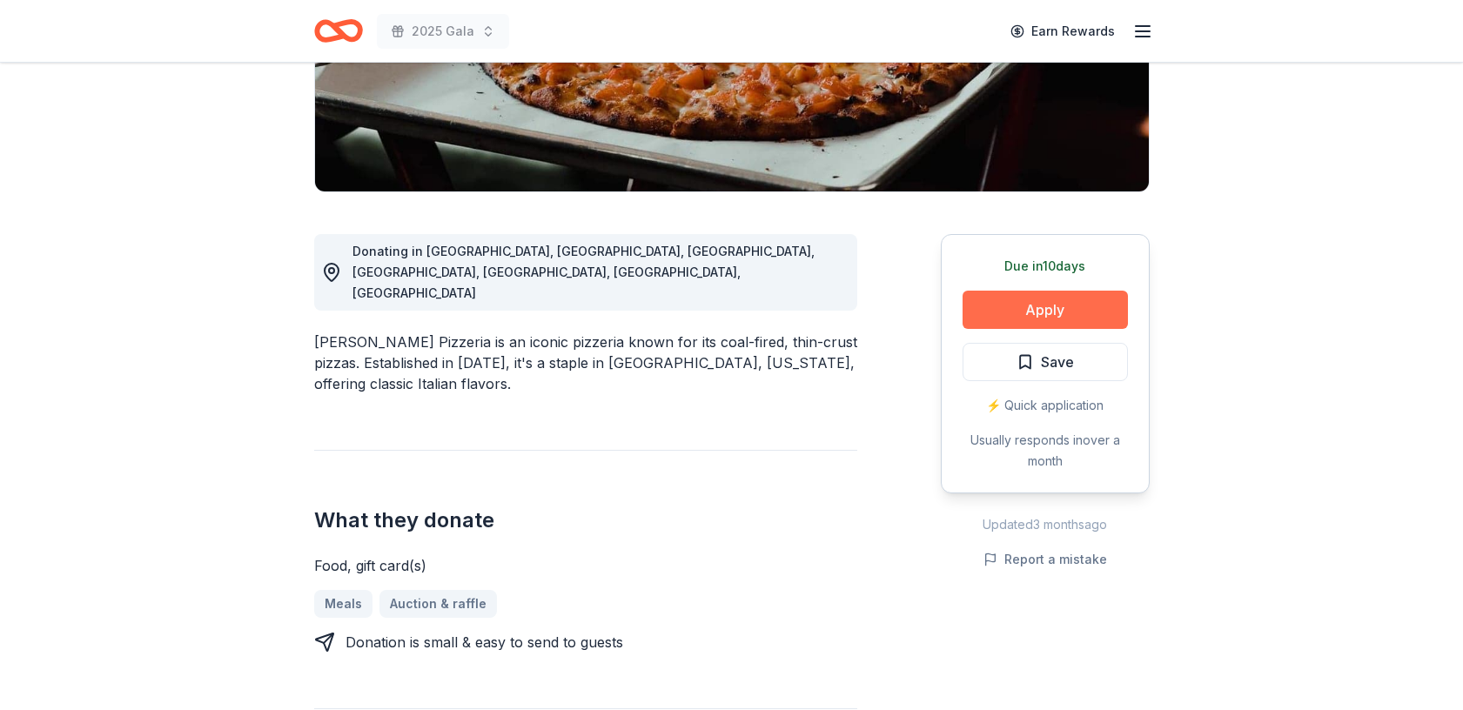
click at [1042, 311] on button "Apply" at bounding box center [1044, 310] width 165 height 38
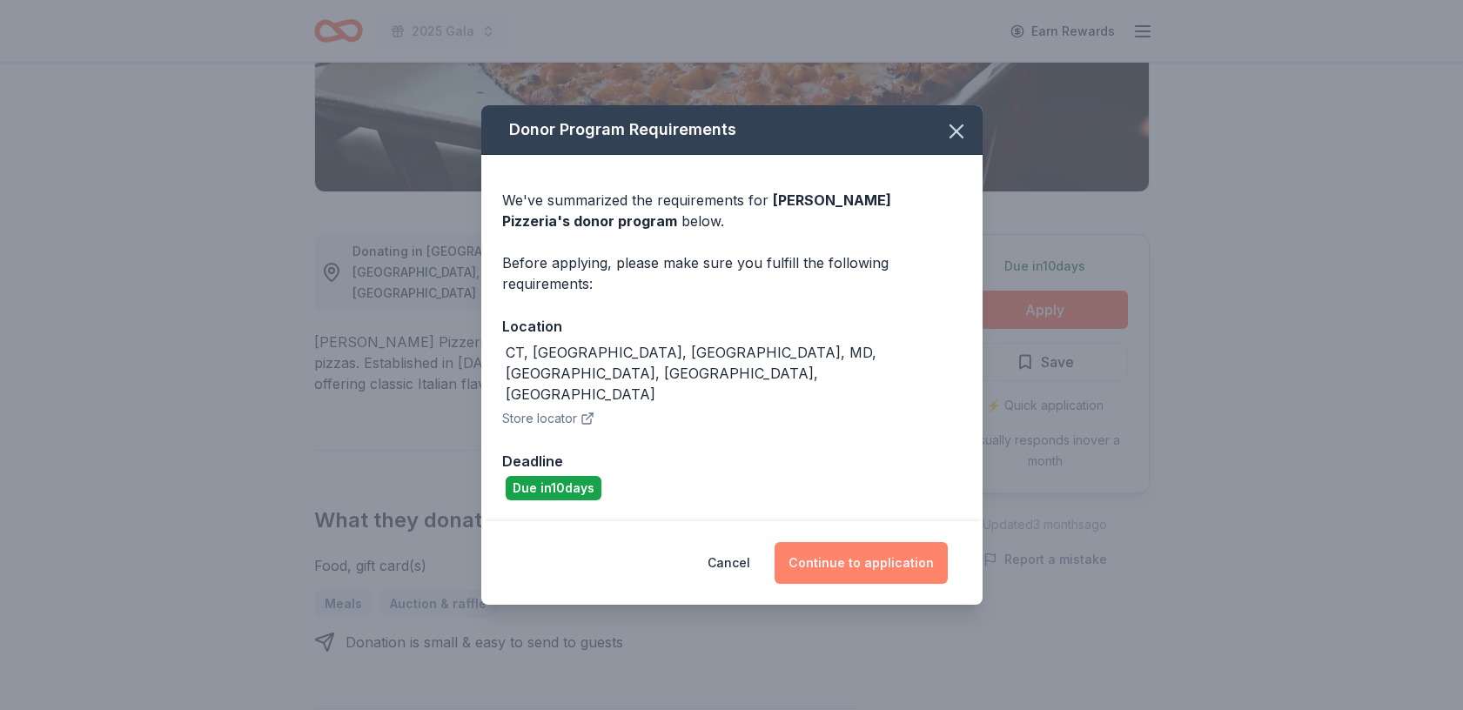
click at [860, 542] on button "Continue to application" at bounding box center [860, 563] width 173 height 42
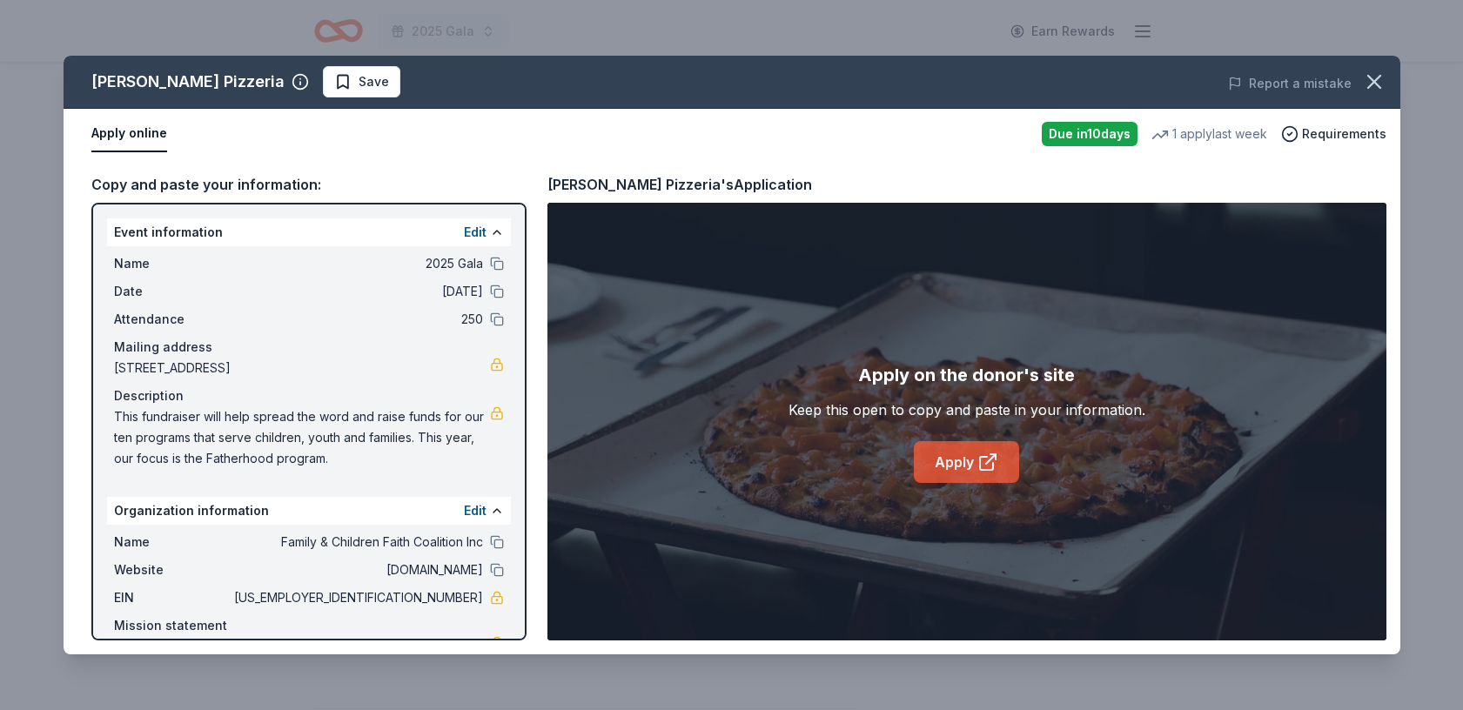
click at [974, 462] on link "Apply" at bounding box center [966, 462] width 105 height 42
click at [1373, 80] on icon "button" at bounding box center [1374, 82] width 12 height 12
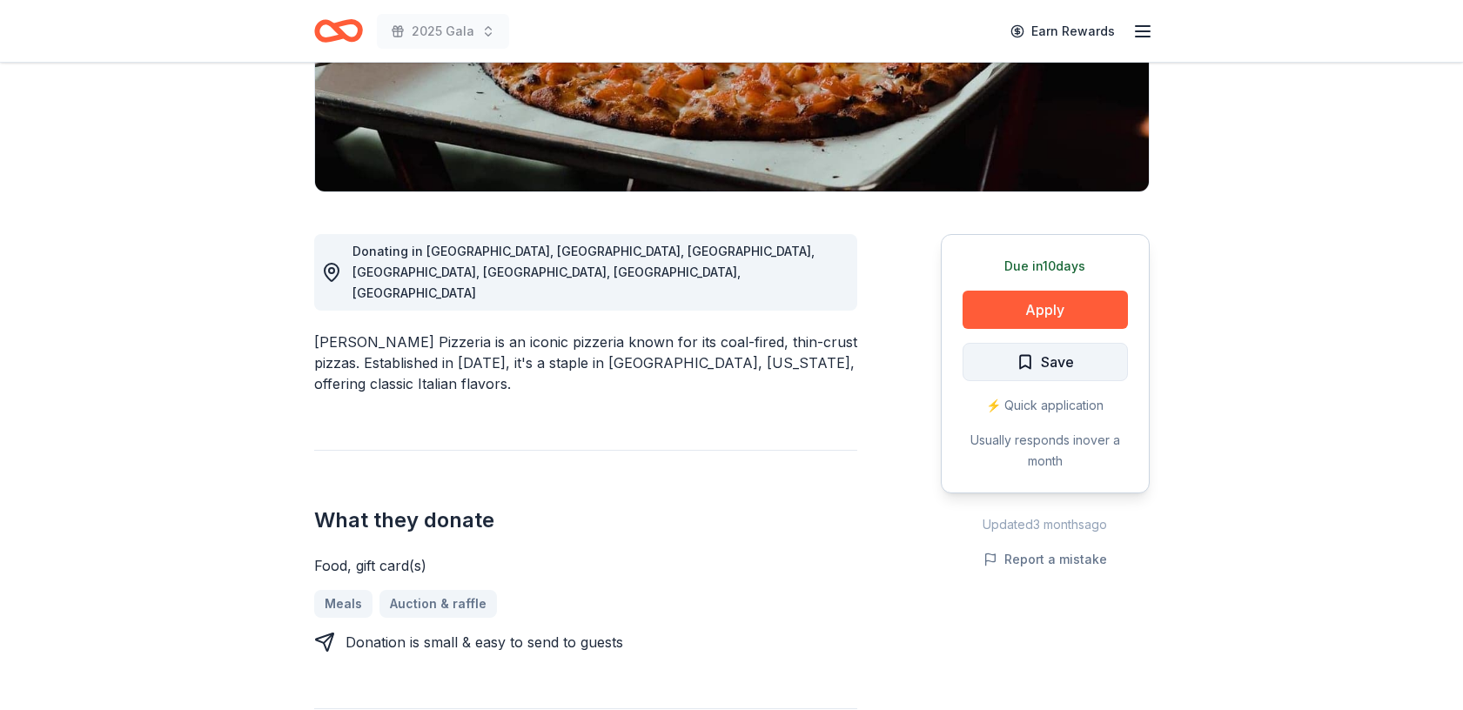
click at [1041, 365] on span "Save" at bounding box center [1057, 362] width 33 height 23
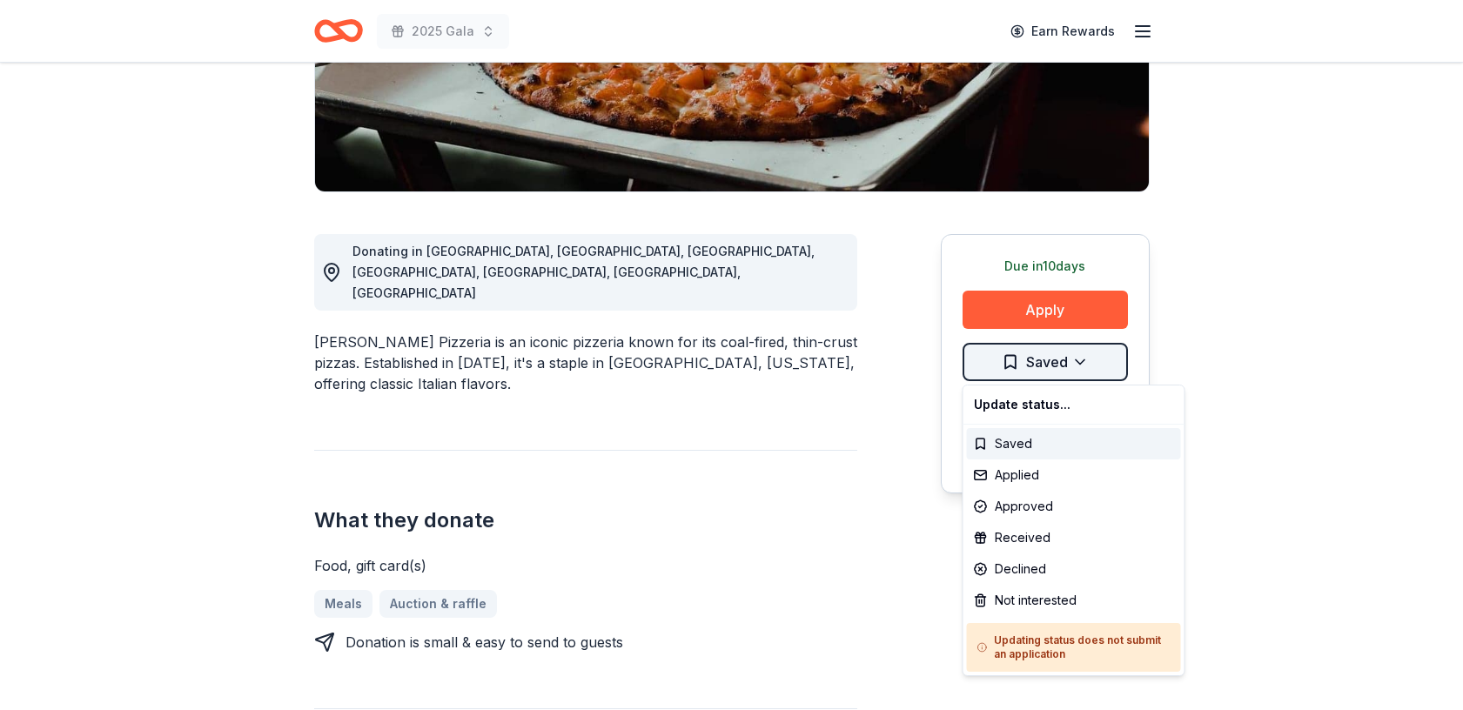
click at [1079, 366] on html "2025 Gala Earn Rewards Due [DATE] Share [PERSON_NAME] Pizzeria New • 1 reviews …" at bounding box center [731, 18] width 1463 height 710
click at [1035, 477] on div "Applied" at bounding box center [1074, 474] width 214 height 31
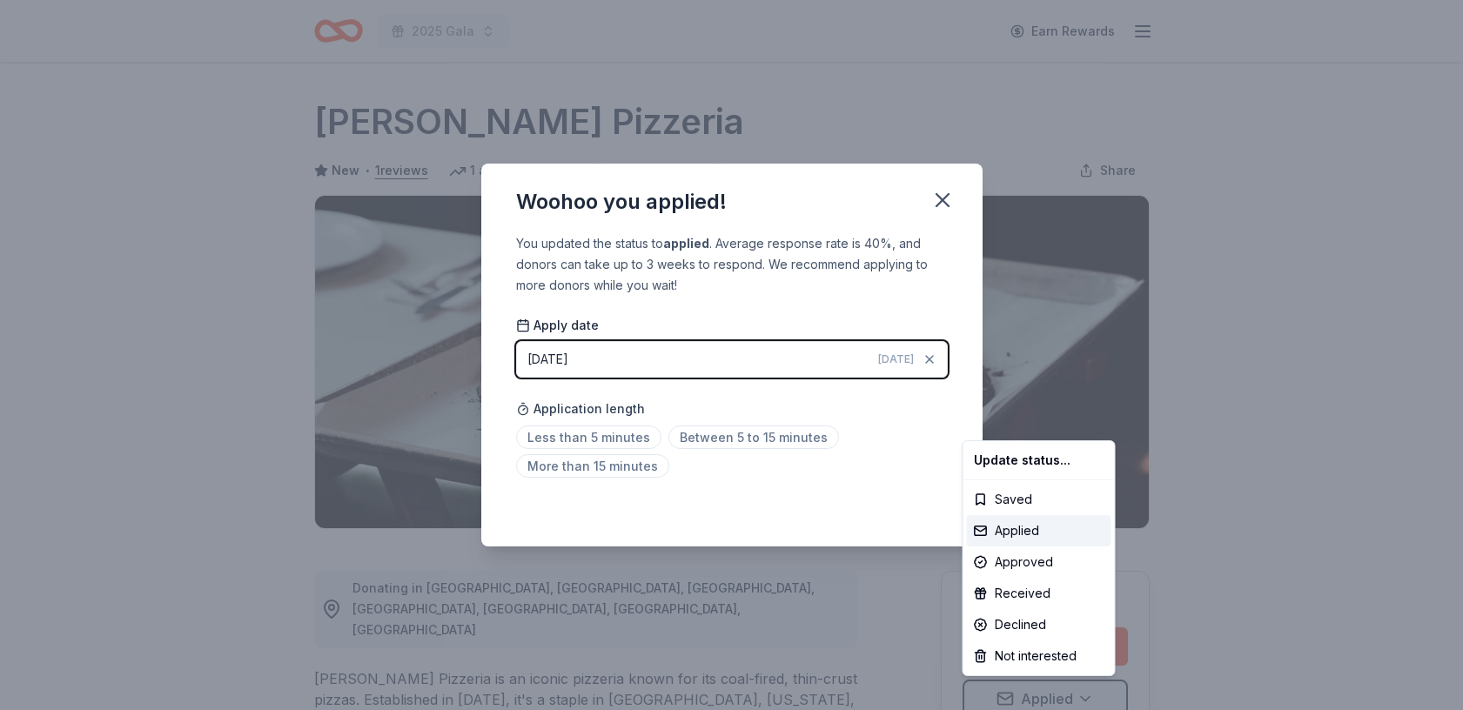
click at [939, 197] on html "2025 Gala Earn Rewards Due in 10 days Share Pepe's Pizzeria New • 1 reviews 1 a…" at bounding box center [731, 355] width 1463 height 710
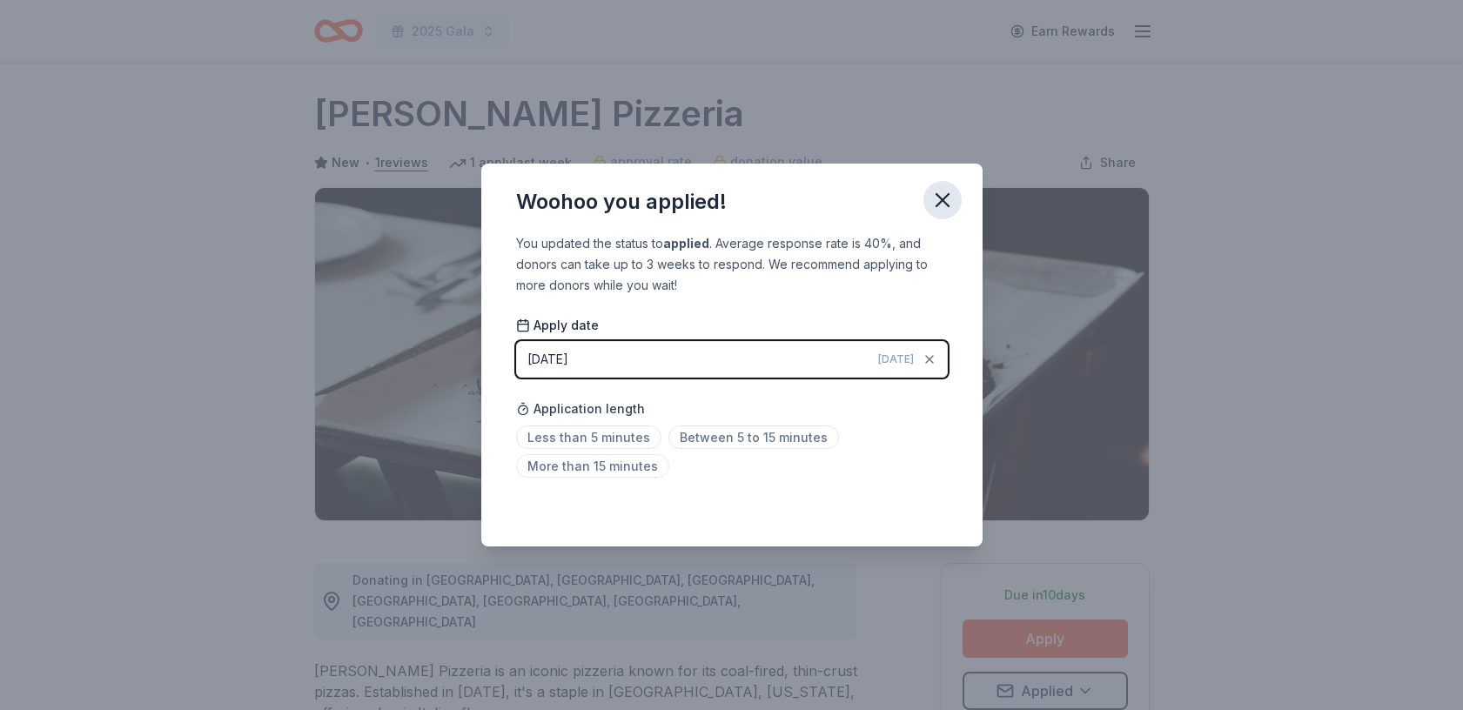
click at [942, 203] on icon "button" at bounding box center [942, 200] width 24 height 24
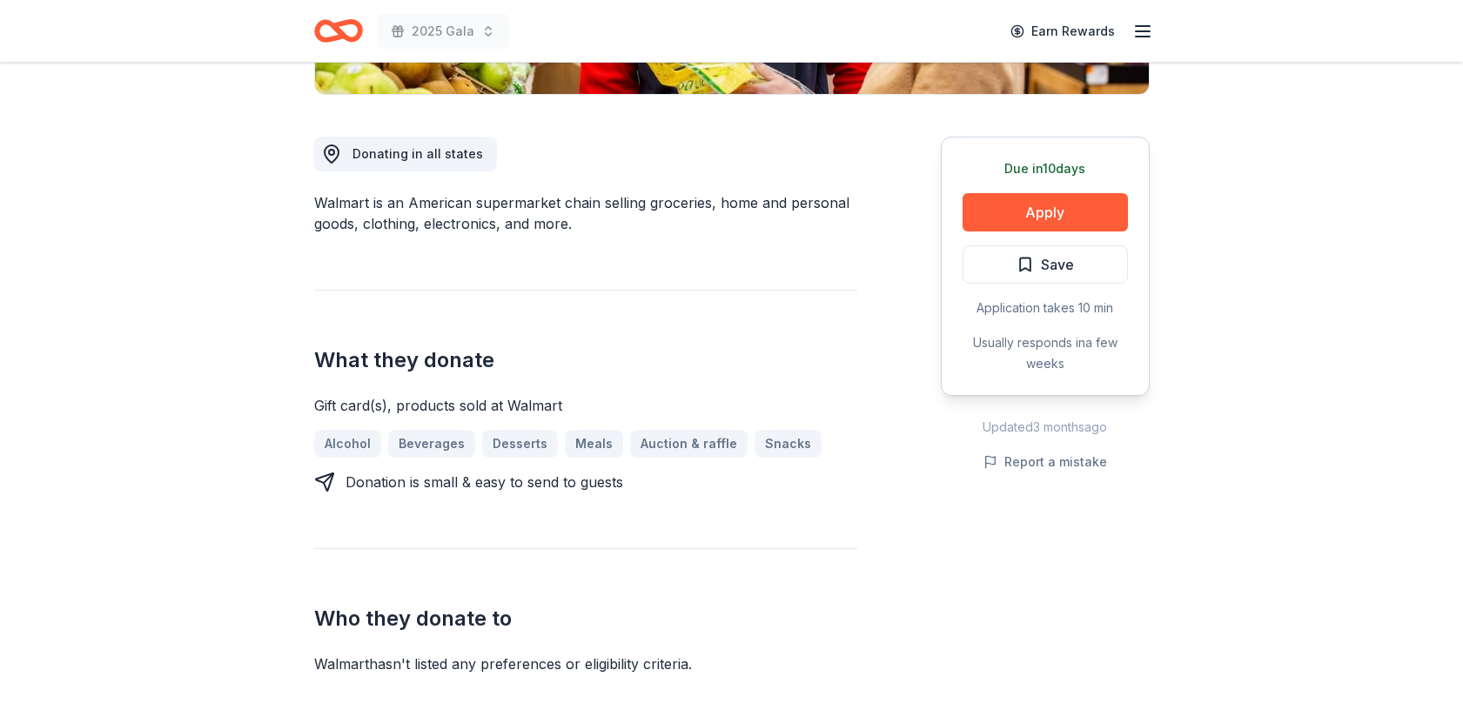
scroll to position [438, 0]
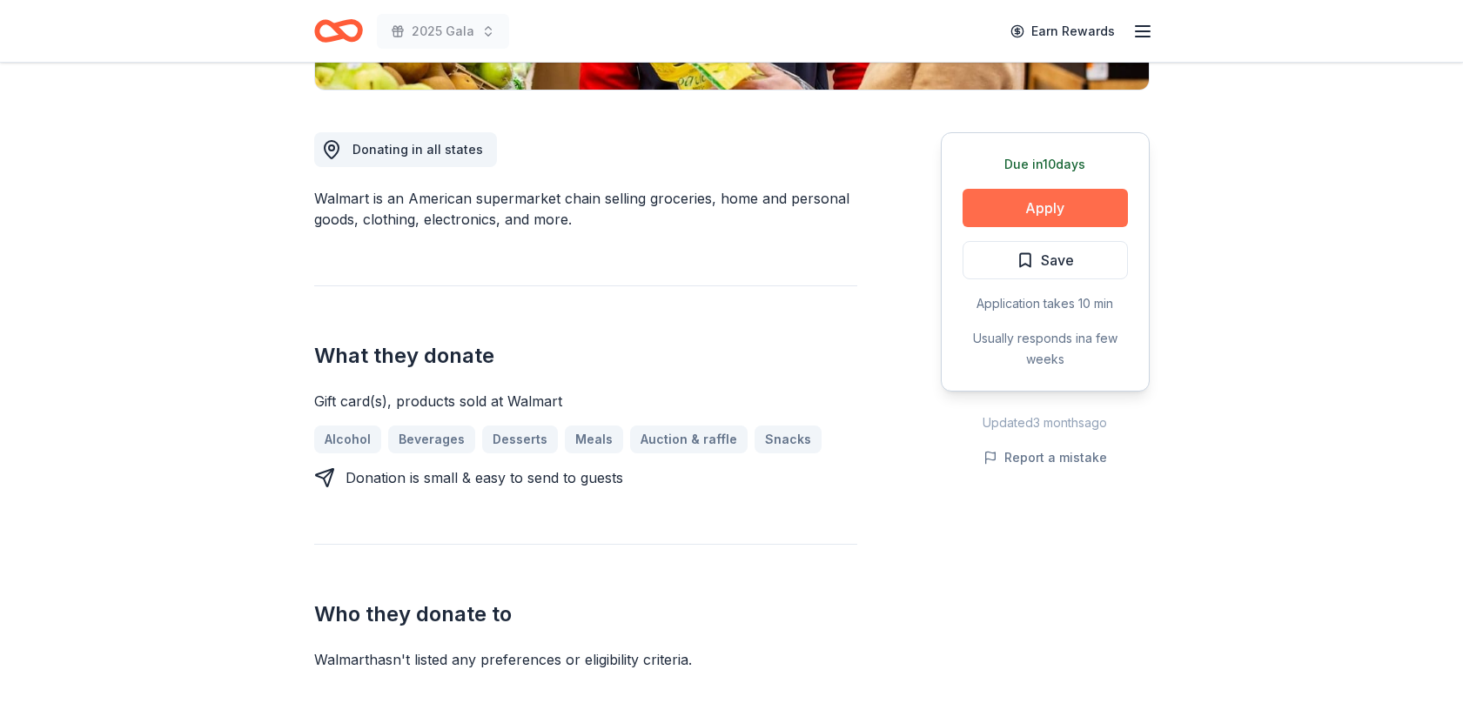
click at [1032, 205] on button "Apply" at bounding box center [1044, 208] width 165 height 38
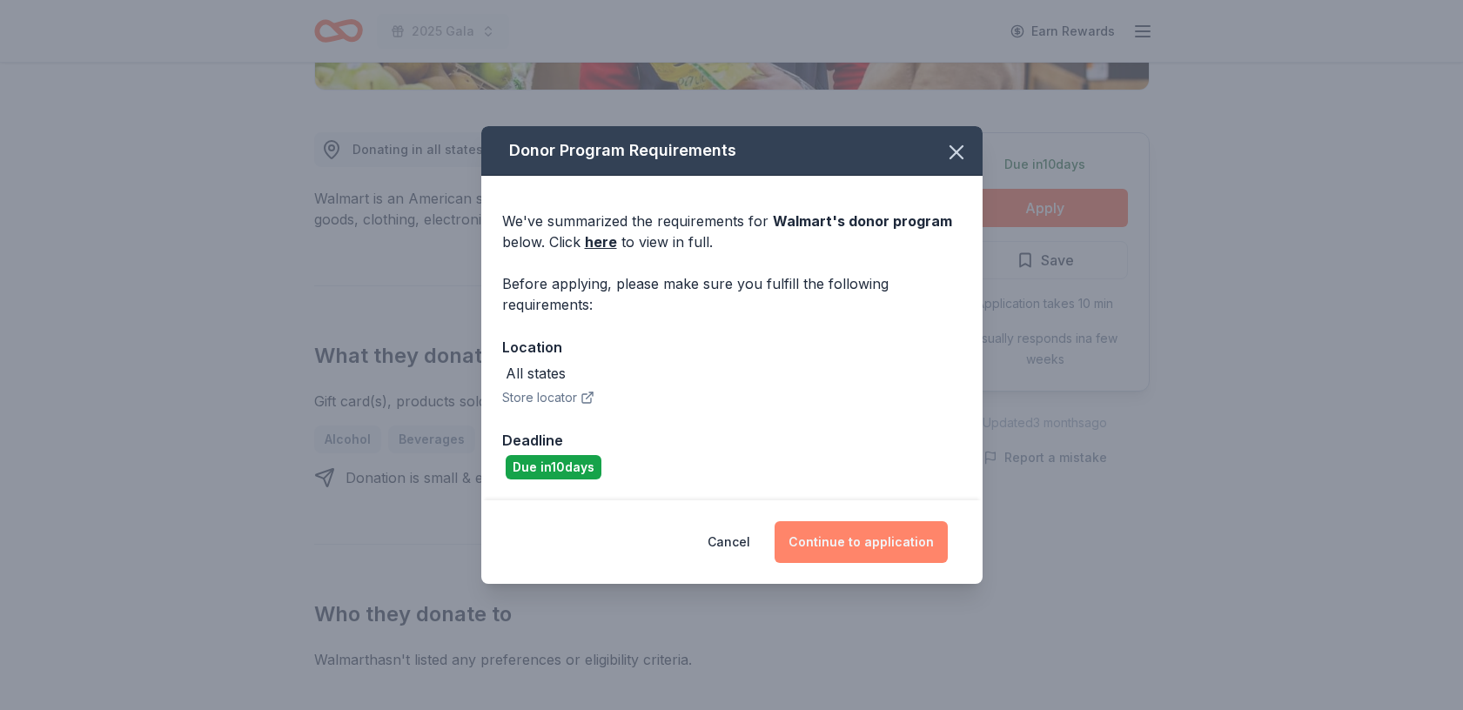
click at [850, 538] on button "Continue to application" at bounding box center [860, 542] width 173 height 42
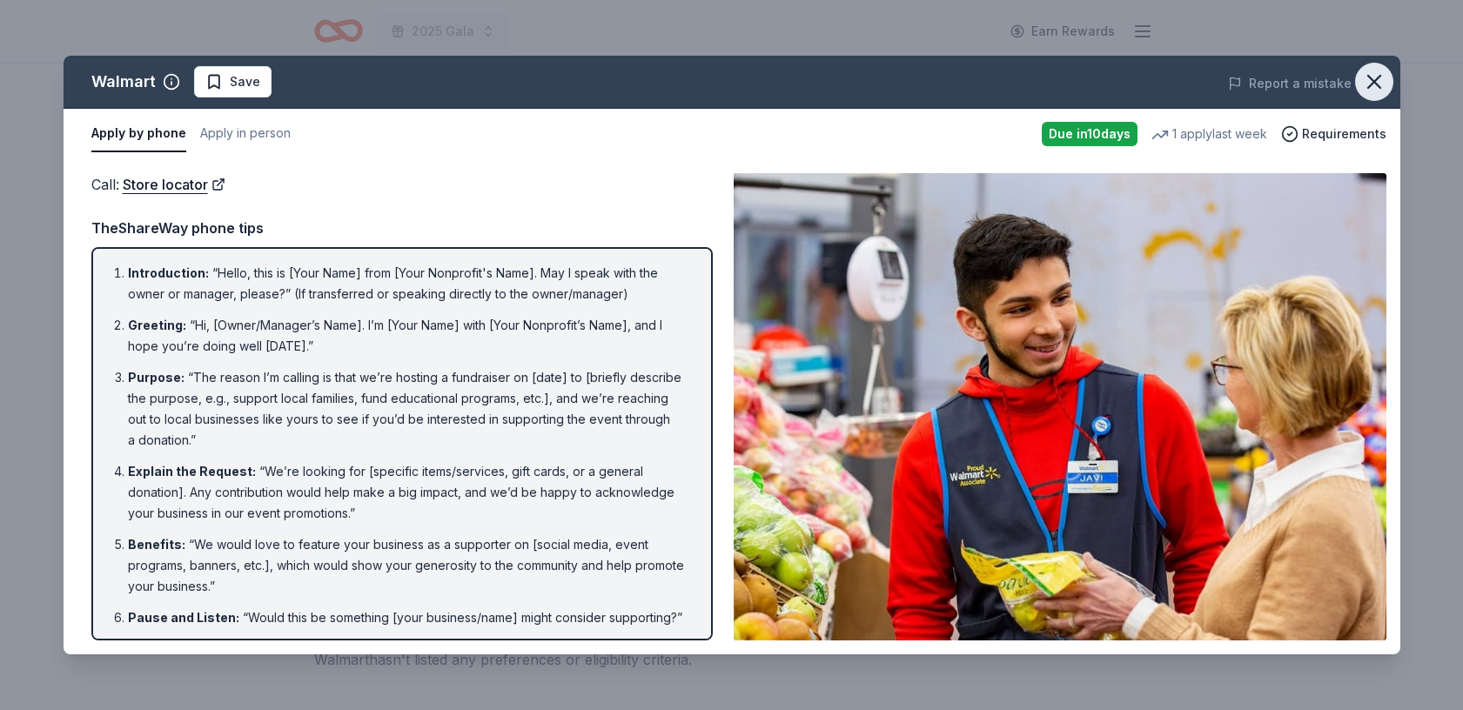
click at [1374, 80] on icon "button" at bounding box center [1374, 82] width 12 height 12
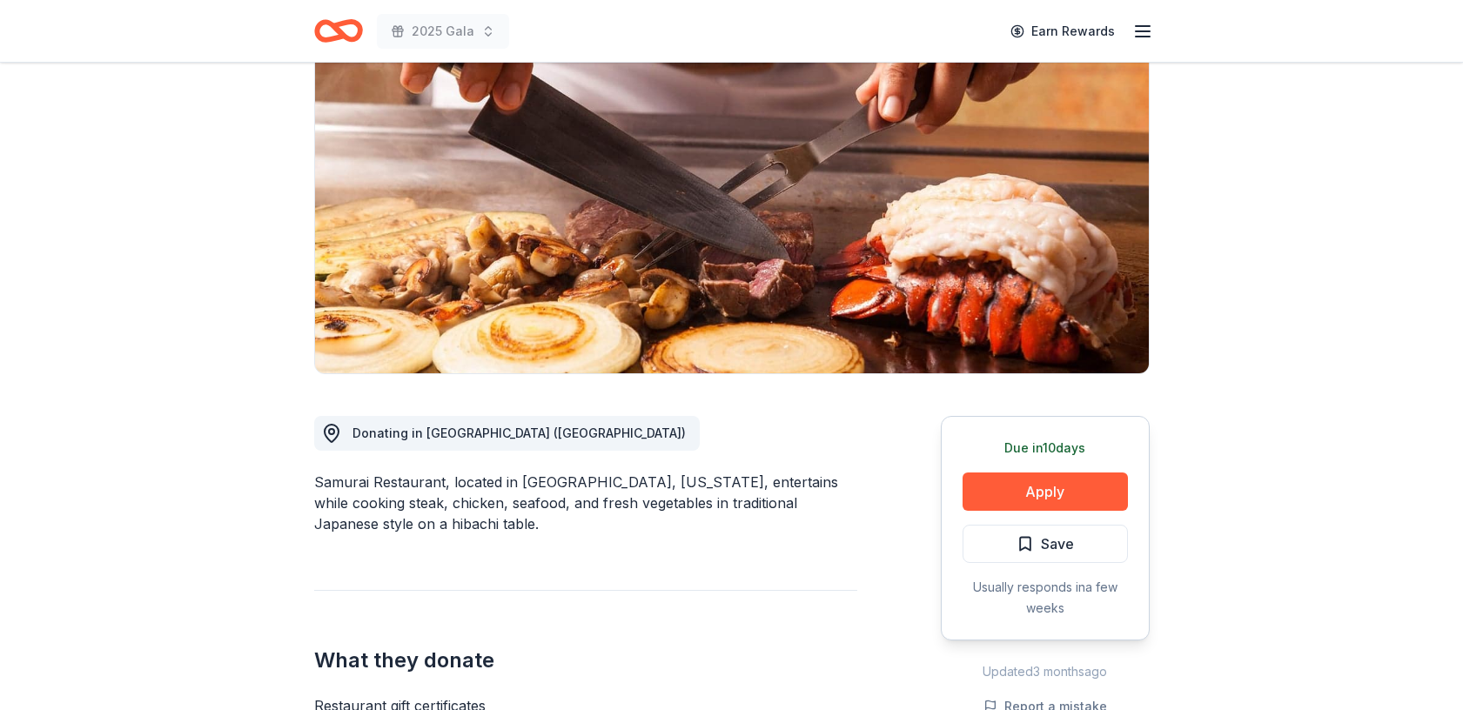
scroll to position [226, 0]
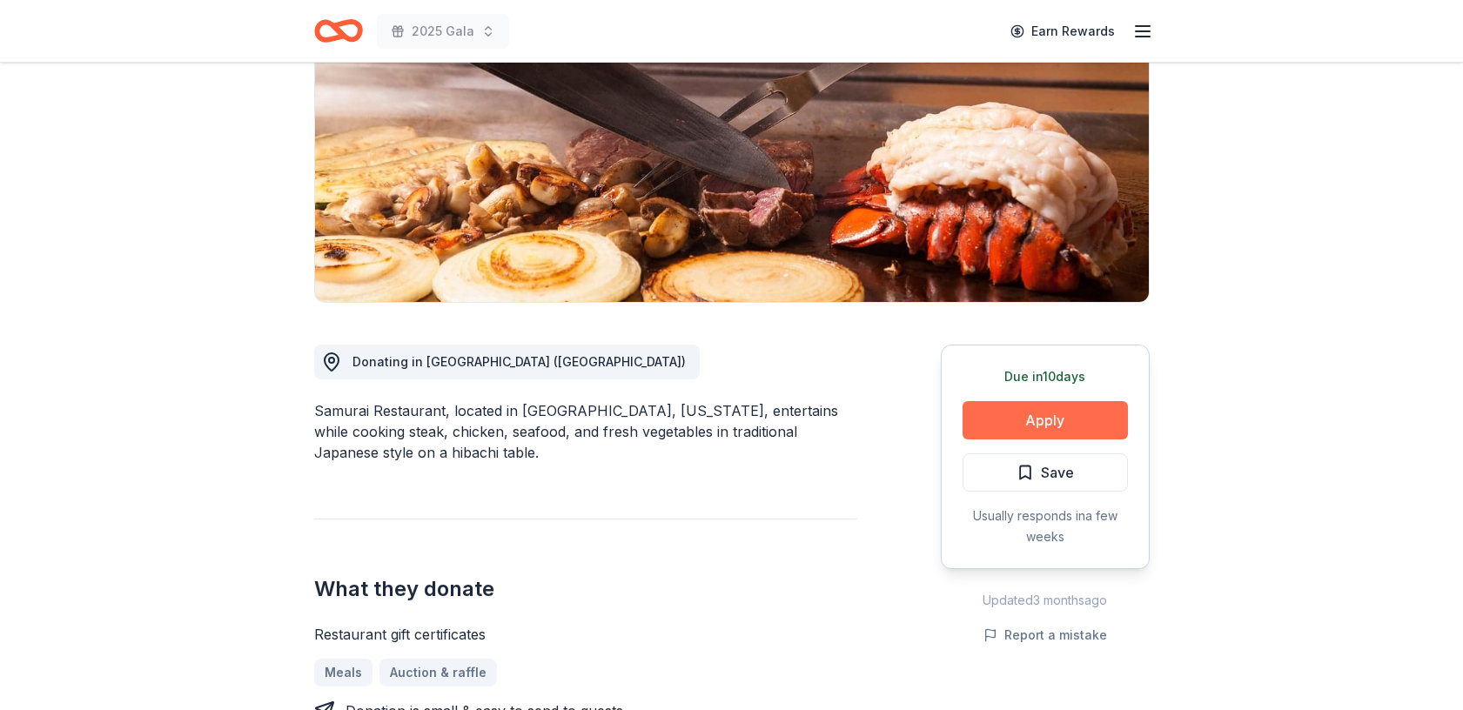
click at [1011, 420] on button "Apply" at bounding box center [1044, 420] width 165 height 38
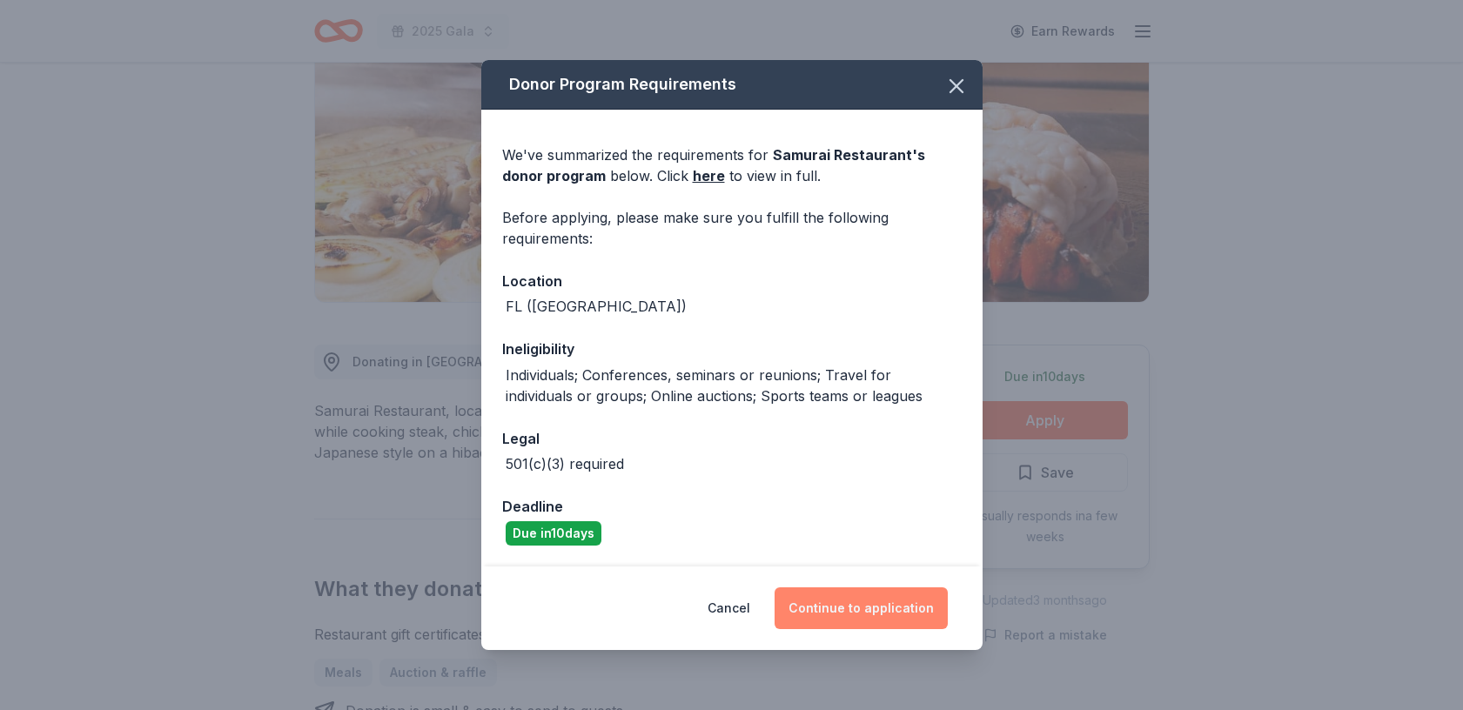
click at [859, 604] on button "Continue to application" at bounding box center [860, 608] width 173 height 42
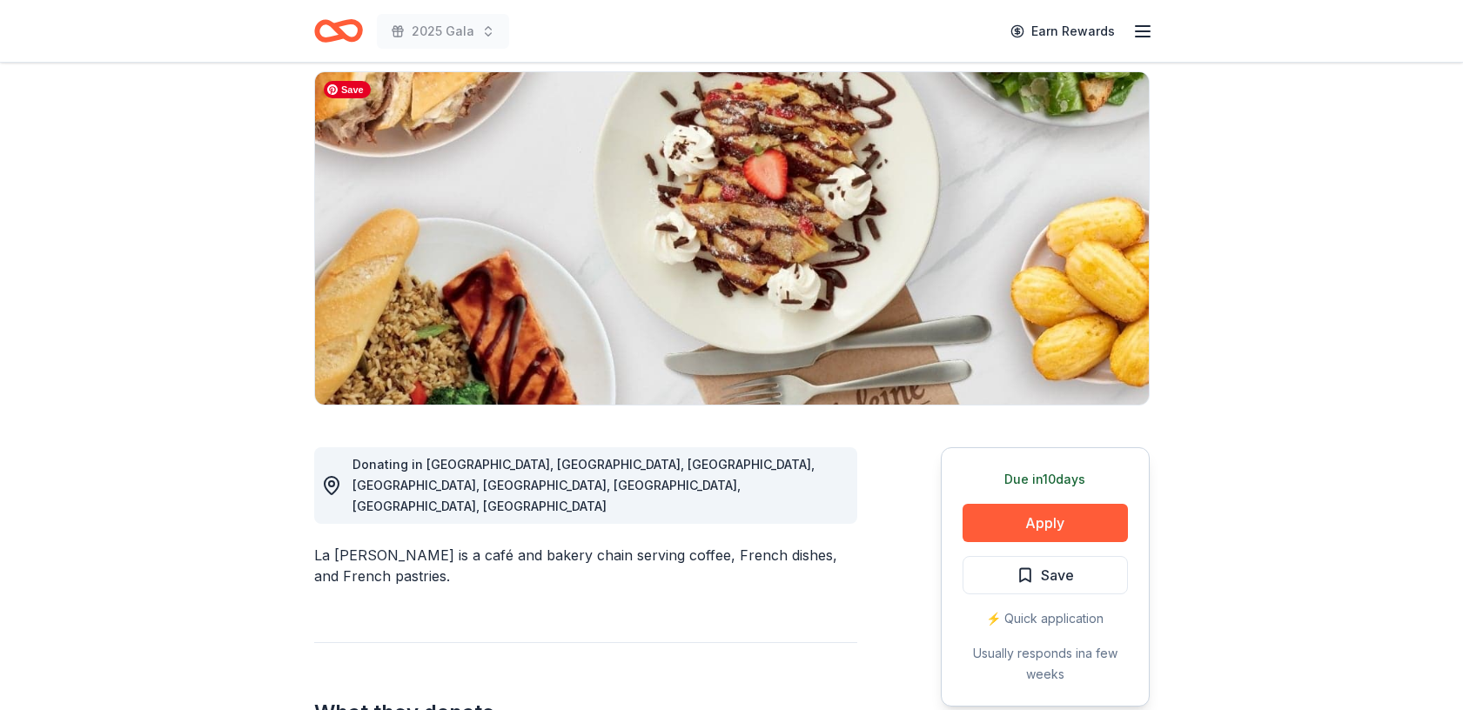
scroll to position [163, 0]
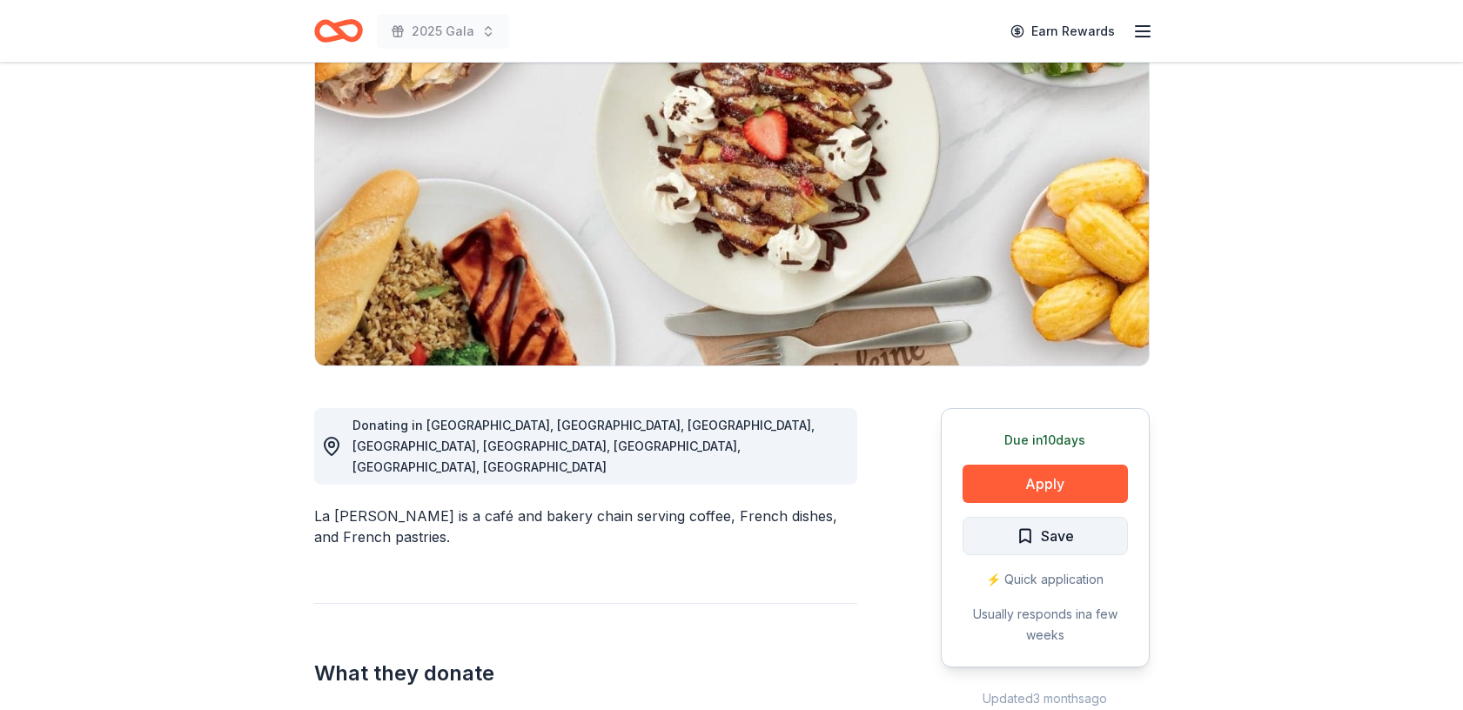
click at [1061, 526] on span "Save" at bounding box center [1057, 536] width 33 height 23
click at [1079, 535] on html "2025 Gala Earn Rewards Due [DATE] Share La [PERSON_NAME] New 3 applies last wee…" at bounding box center [731, 192] width 1463 height 710
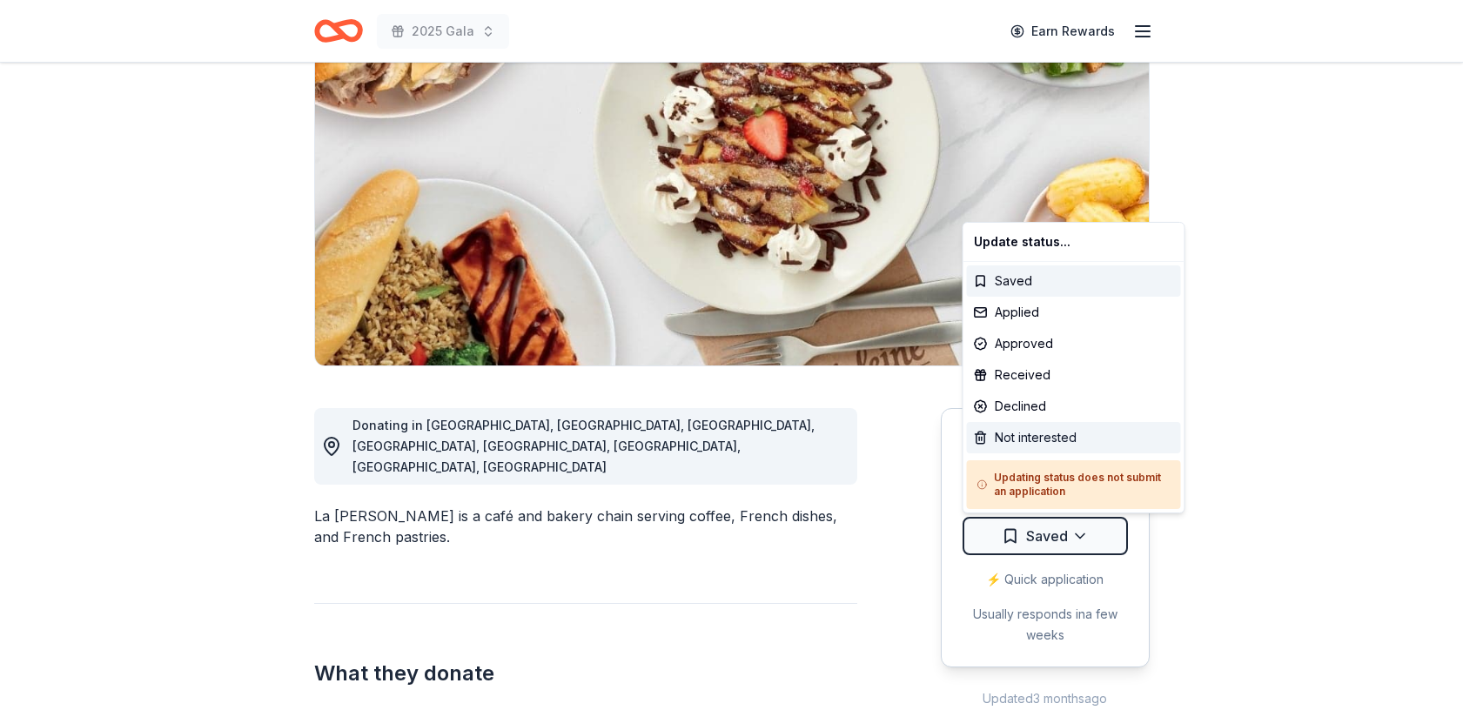
click at [1054, 442] on div "Not interested" at bounding box center [1074, 437] width 214 height 31
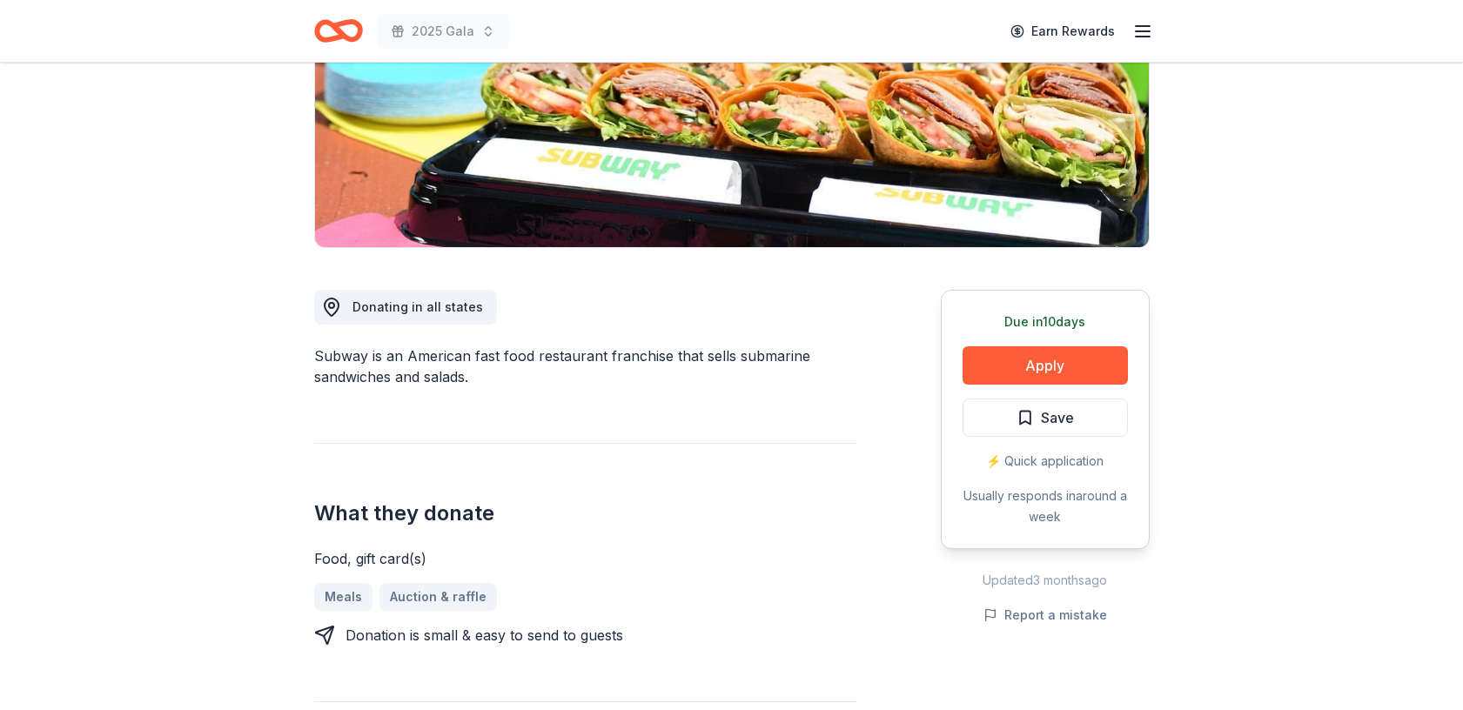
scroll to position [282, 0]
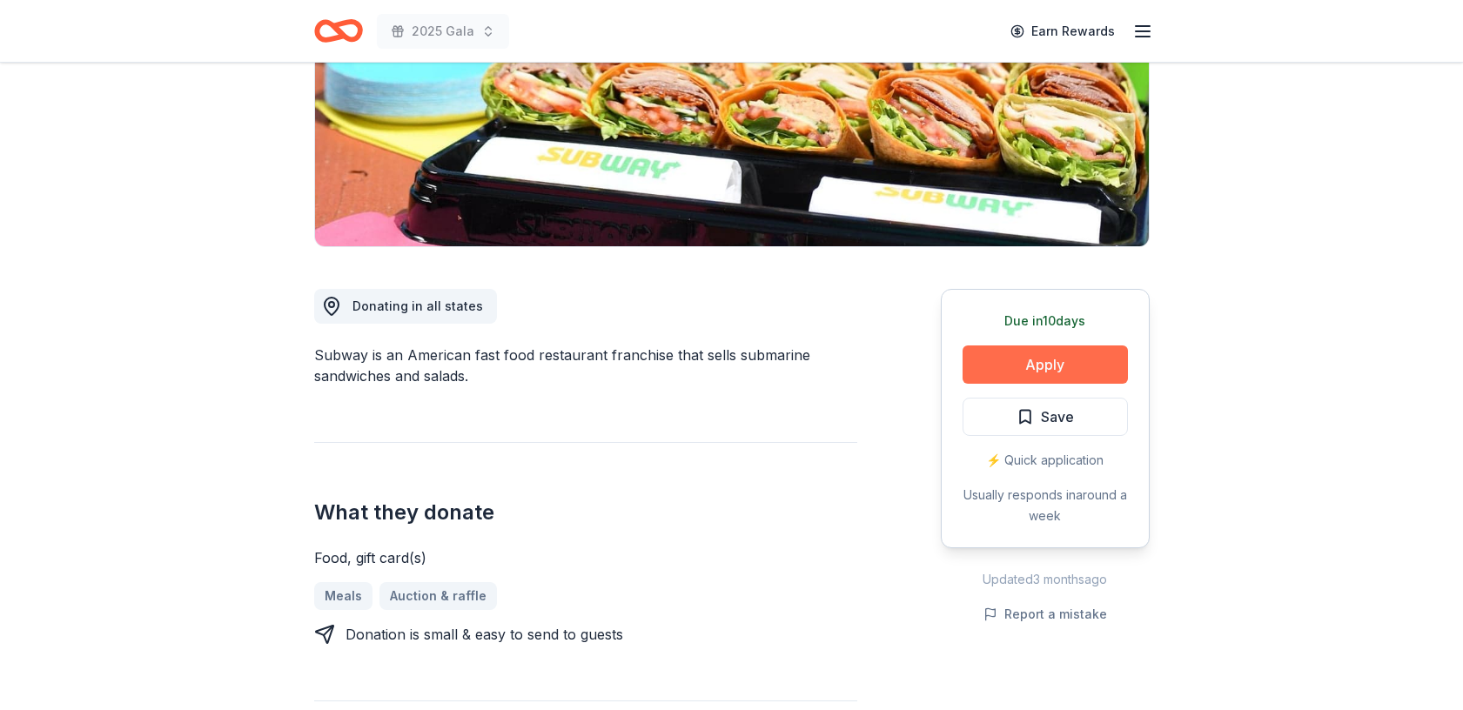
click at [1070, 357] on button "Apply" at bounding box center [1044, 364] width 165 height 38
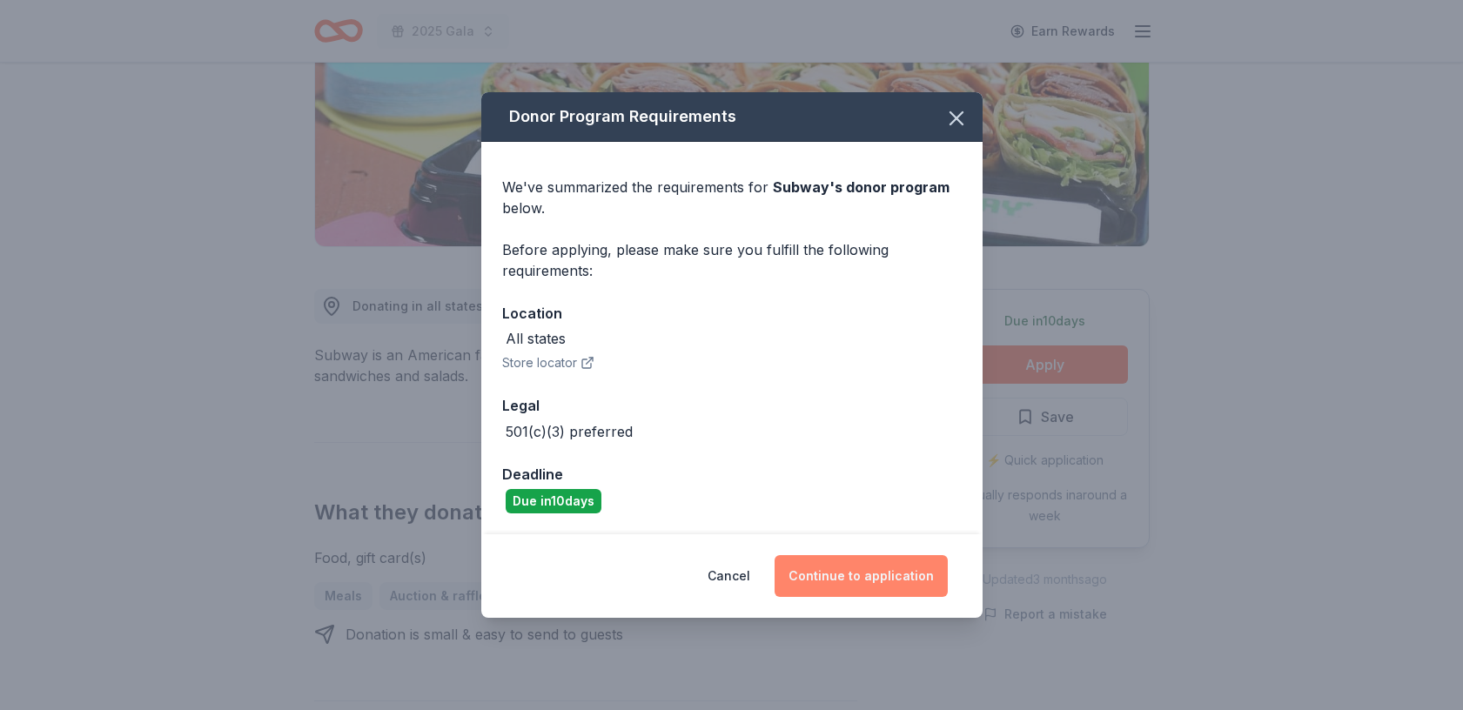
click at [854, 575] on button "Continue to application" at bounding box center [860, 576] width 173 height 42
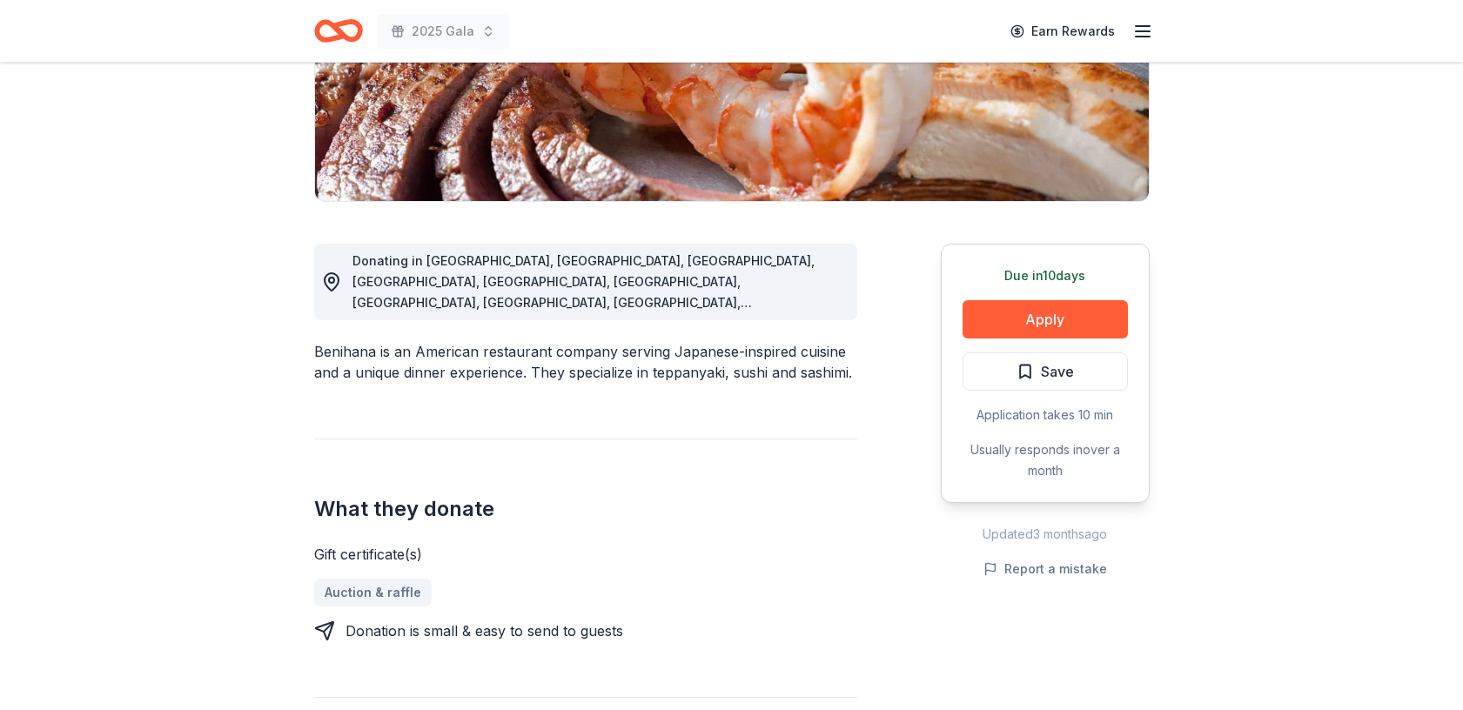
scroll to position [340, 0]
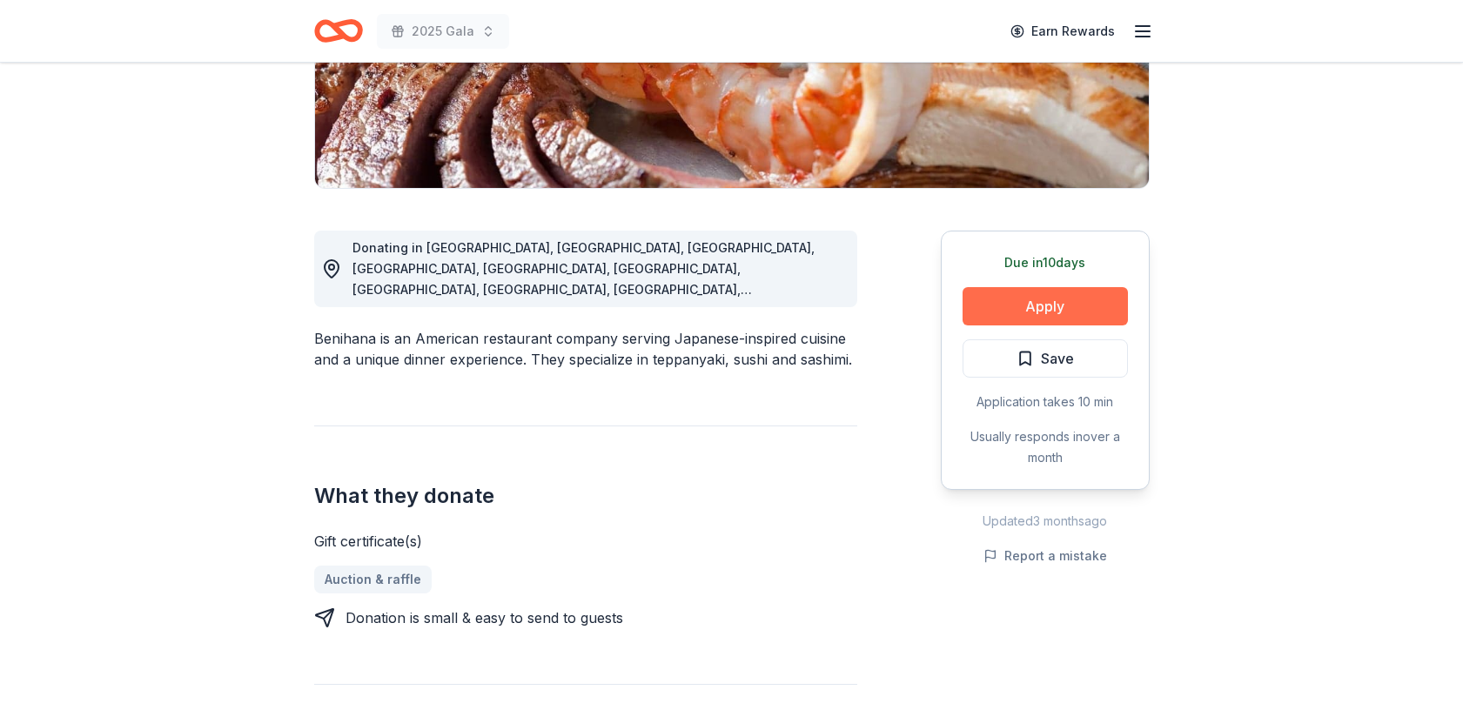
click at [1035, 298] on button "Apply" at bounding box center [1044, 306] width 165 height 38
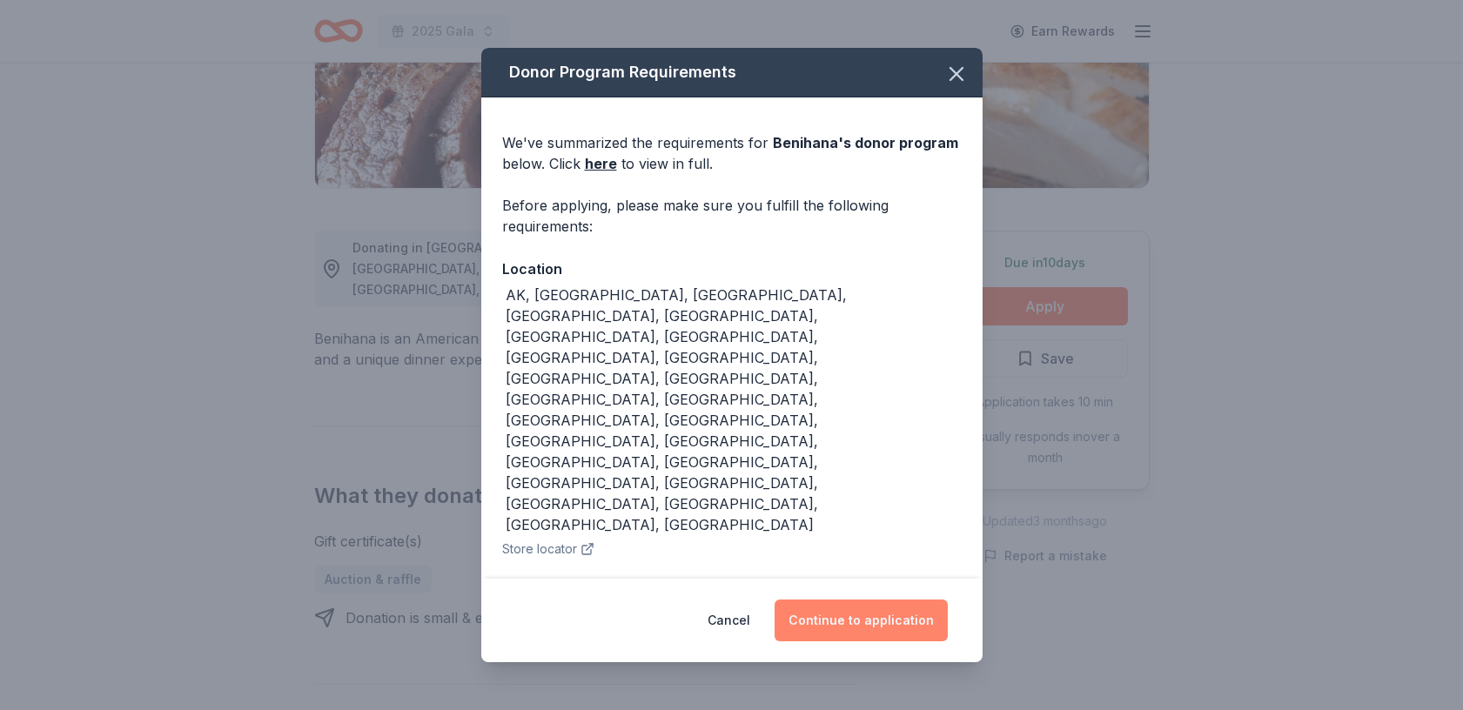
click at [843, 615] on button "Continue to application" at bounding box center [860, 620] width 173 height 42
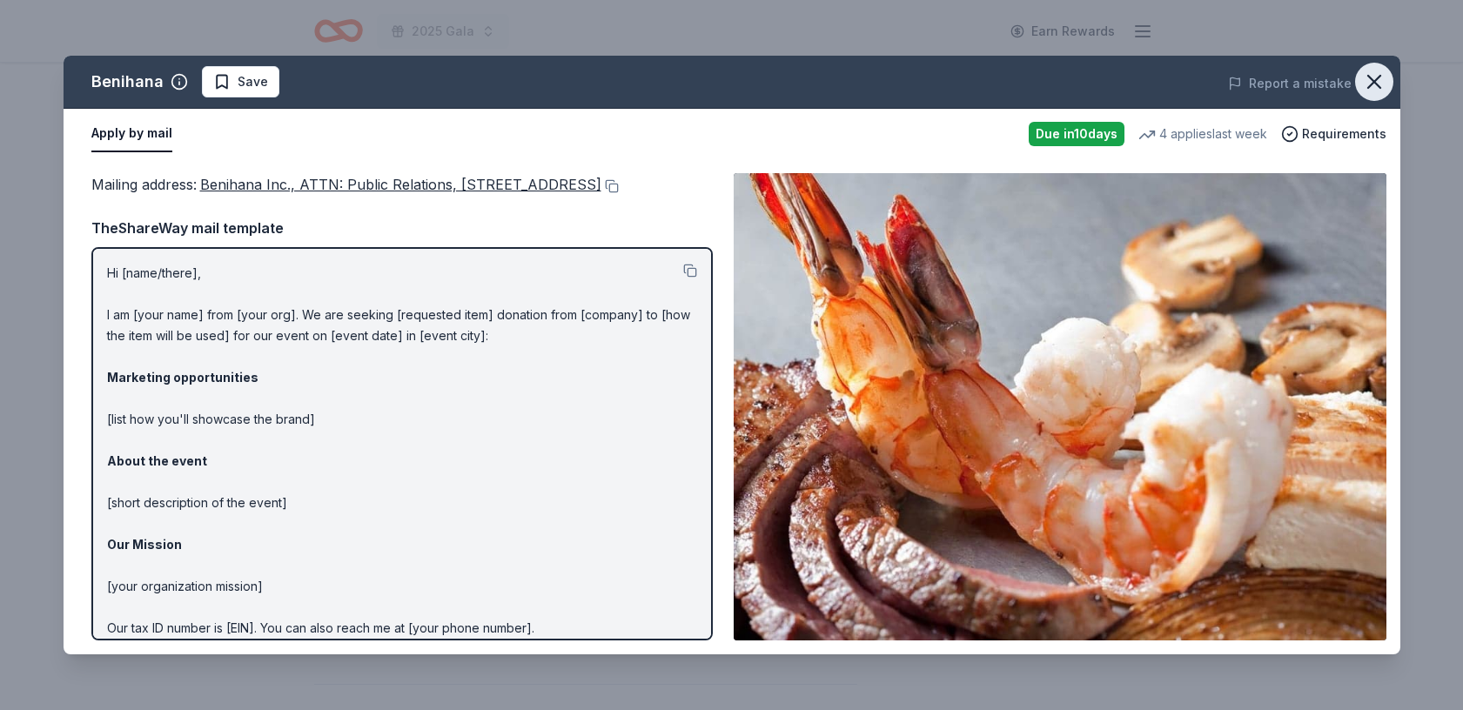
click at [1378, 76] on icon "button" at bounding box center [1374, 82] width 12 height 12
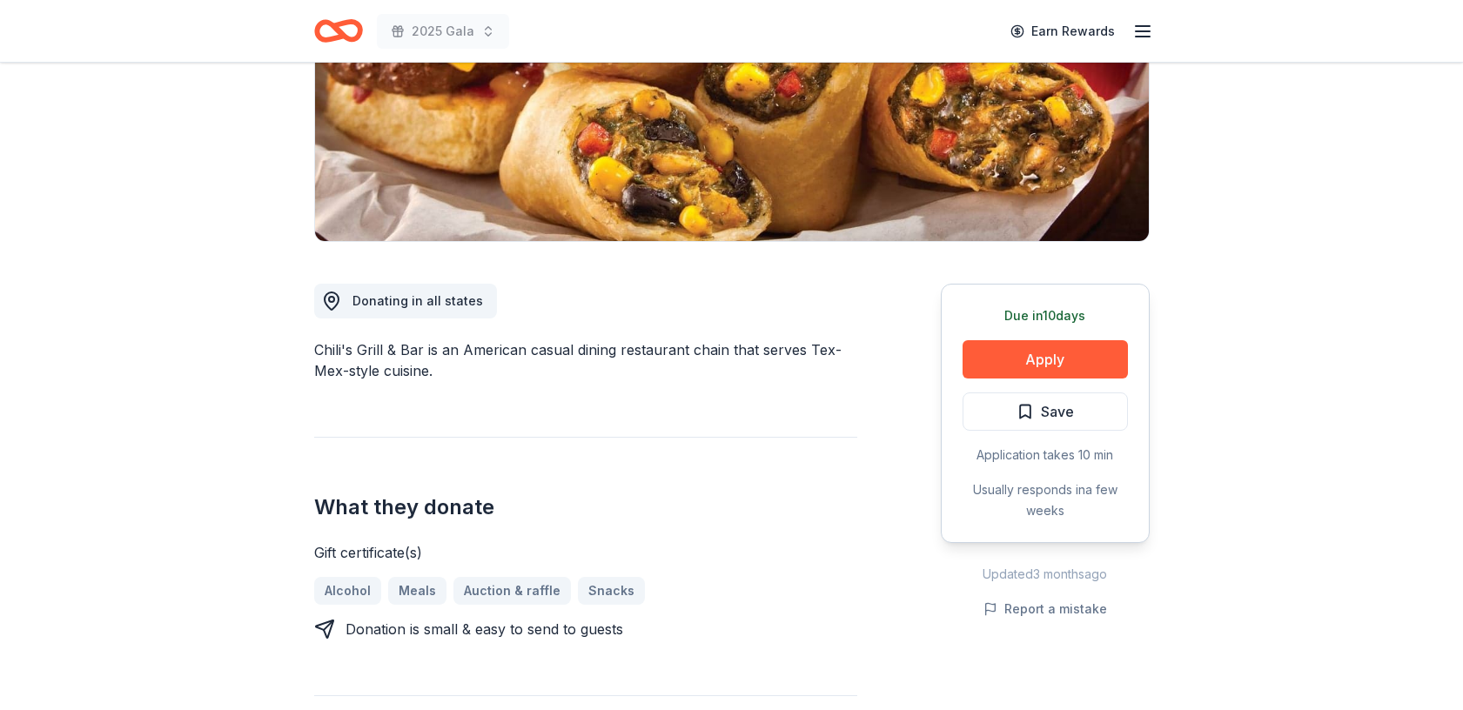
scroll to position [268, 0]
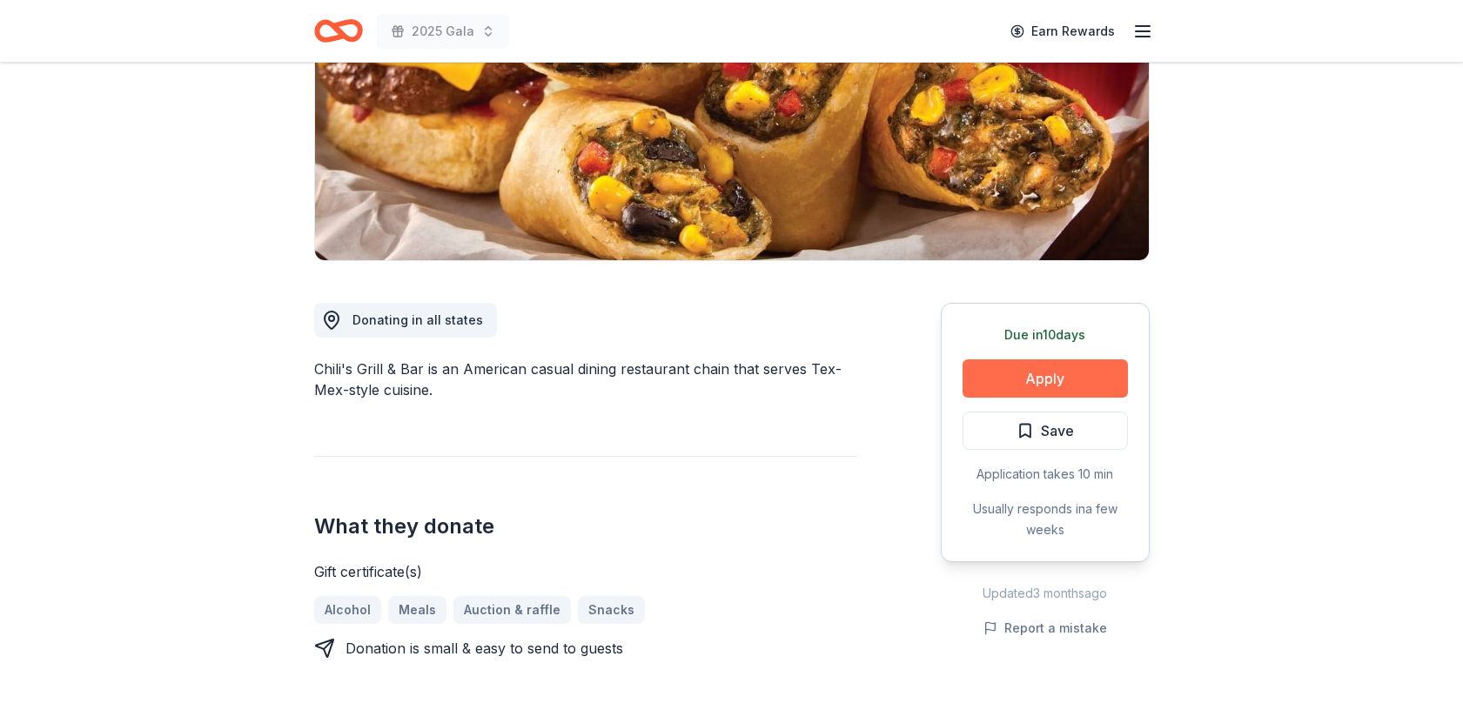
click at [1071, 381] on button "Apply" at bounding box center [1044, 378] width 165 height 38
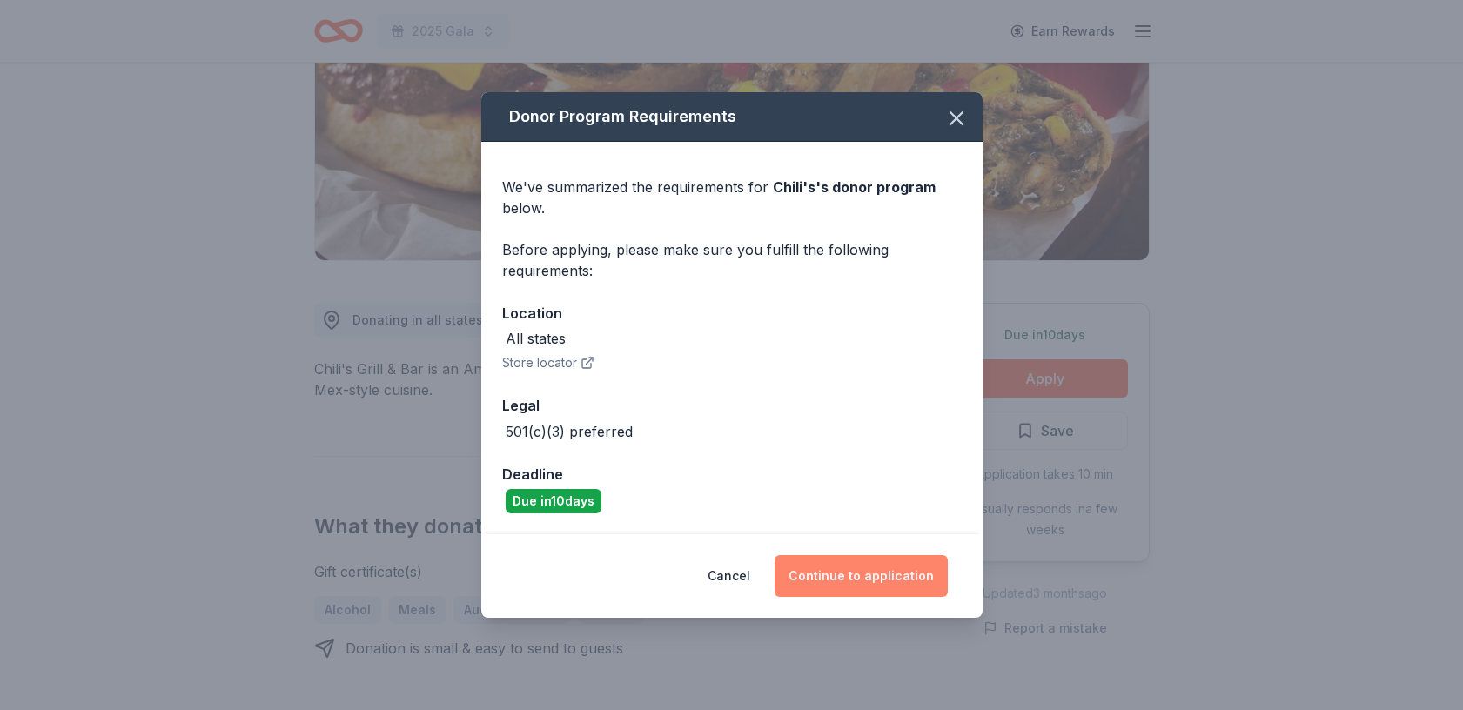
click at [888, 582] on button "Continue to application" at bounding box center [860, 576] width 173 height 42
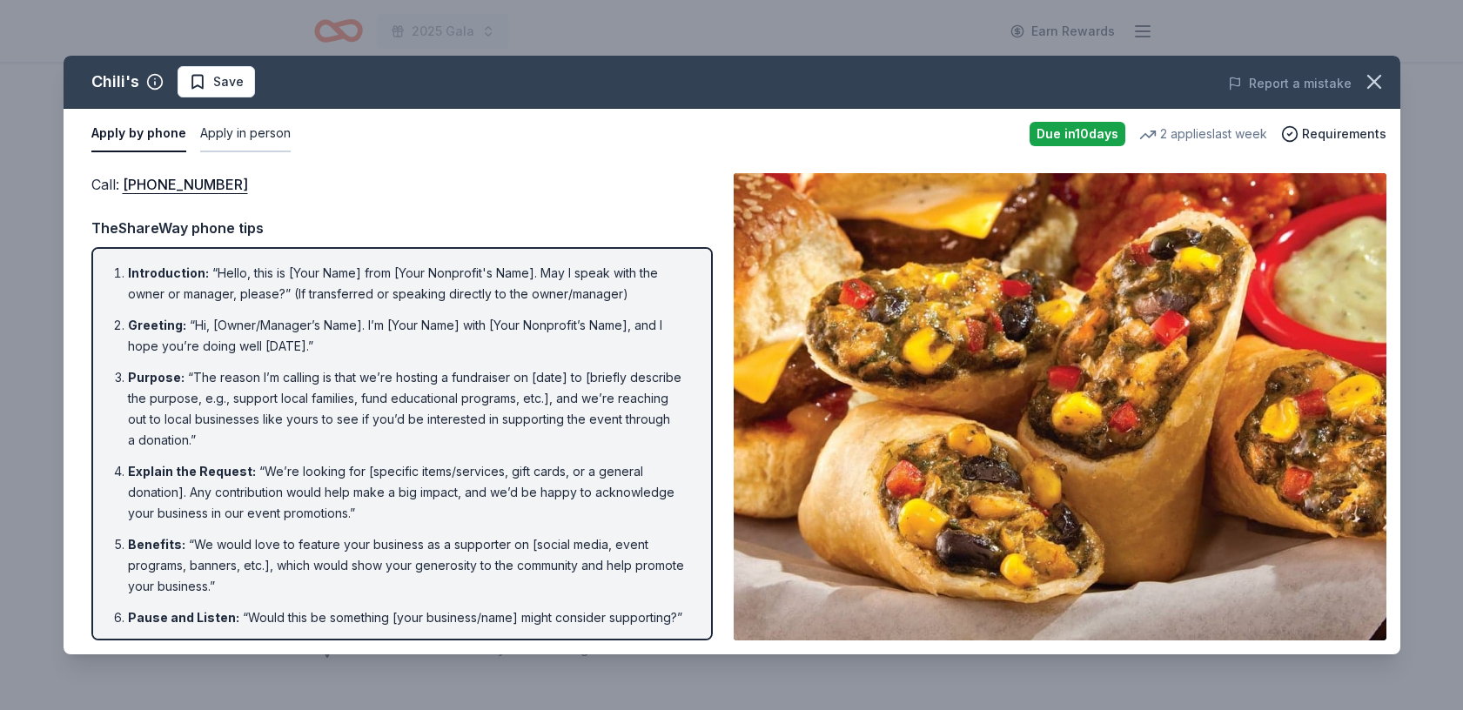
click at [258, 126] on button "Apply in person" at bounding box center [245, 134] width 90 height 37
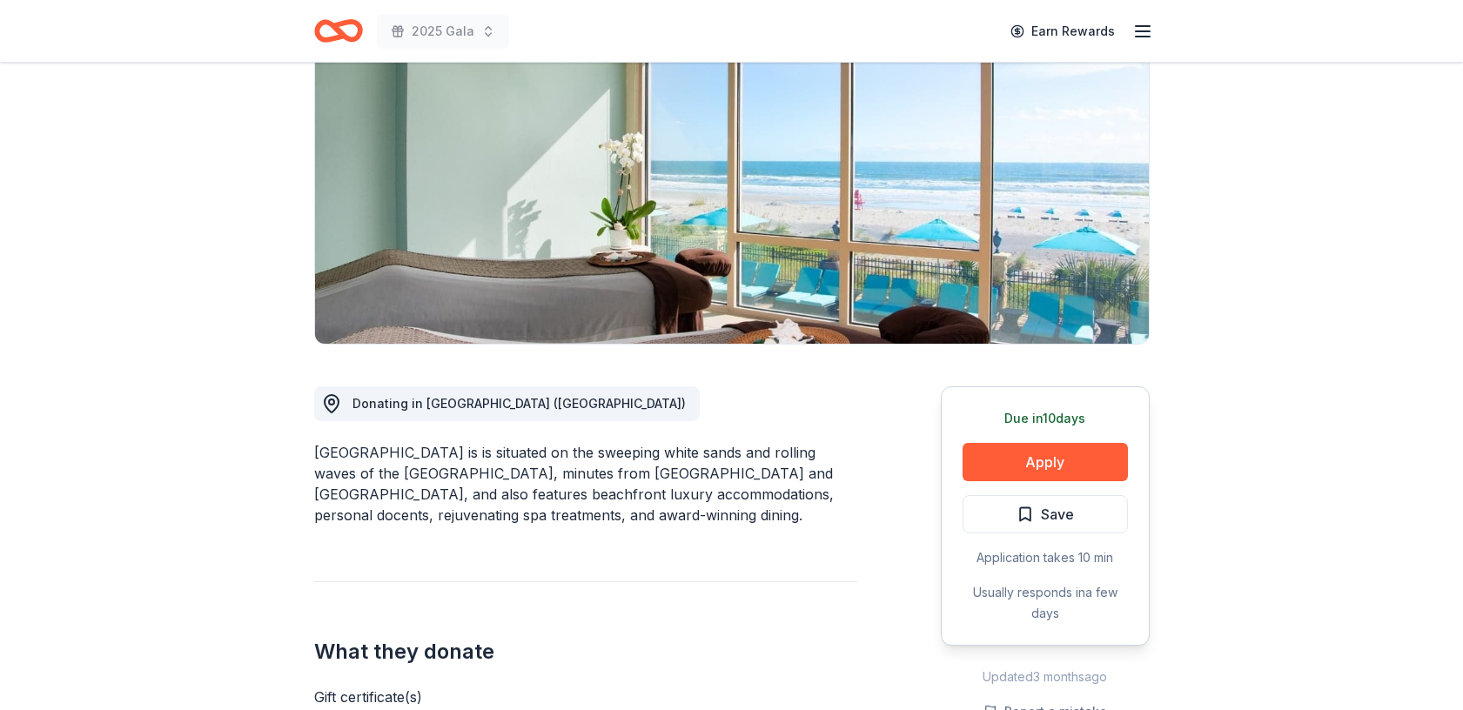
scroll to position [193, 0]
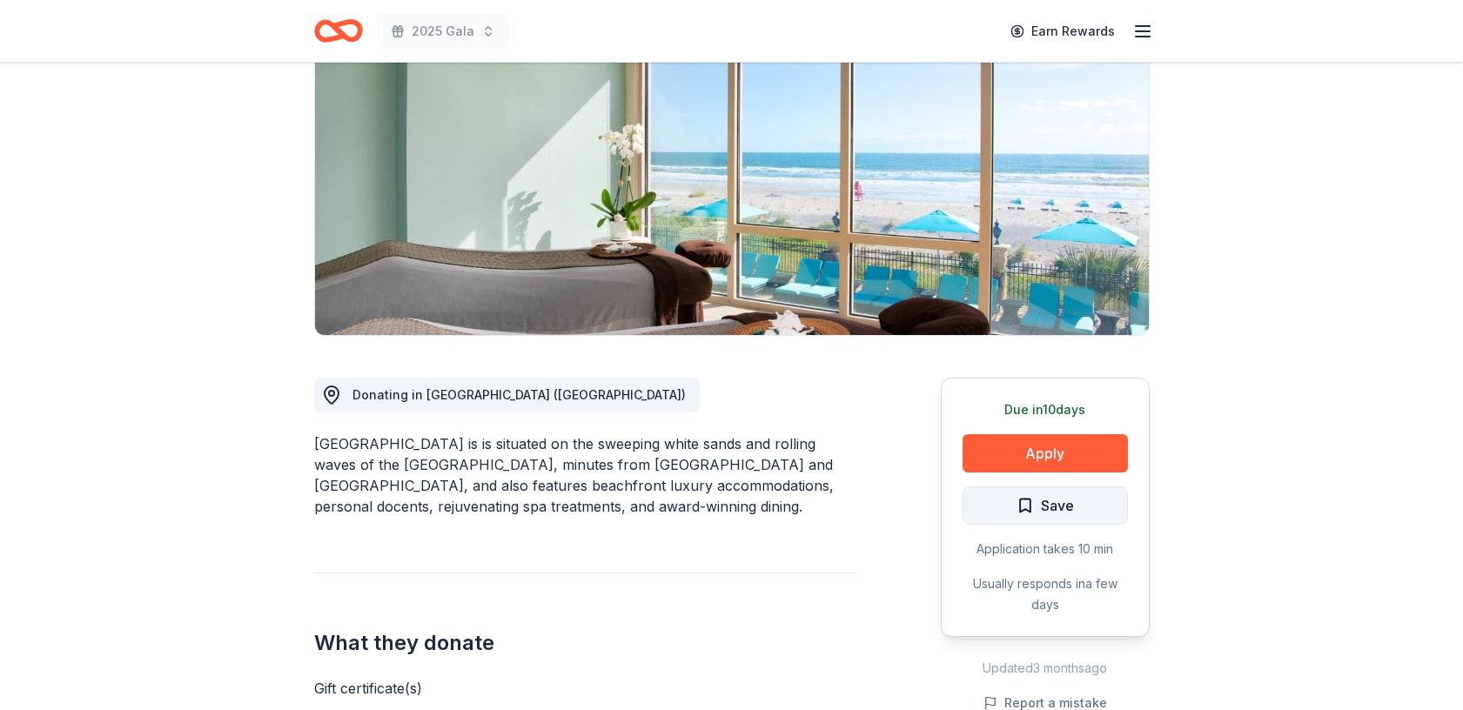
click at [1074, 499] on button "Save" at bounding box center [1044, 505] width 165 height 38
click at [1080, 503] on html "2025 Gala Earn Rewards Due in 10 days Share One Ocean Resort & Spa New 1 apply …" at bounding box center [731, 162] width 1463 height 710
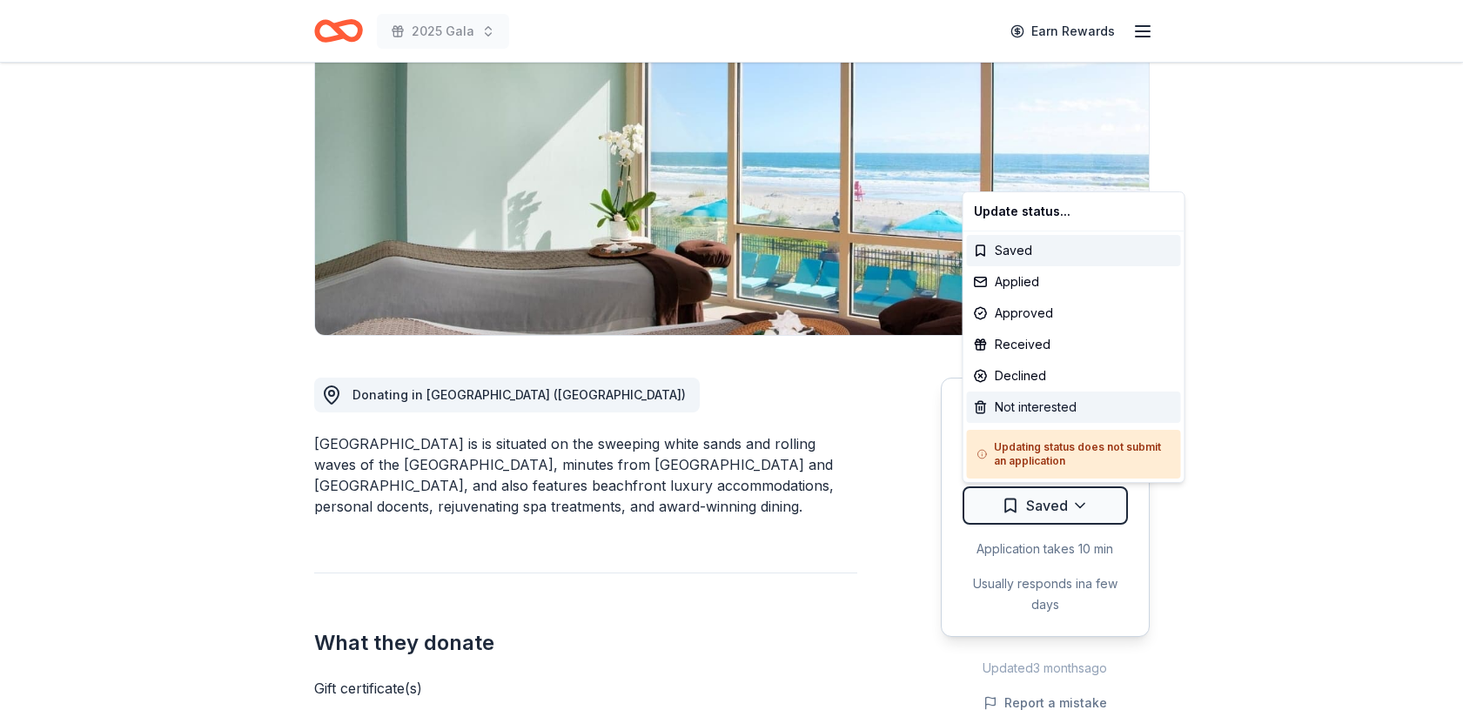
click at [1032, 403] on div "Not interested" at bounding box center [1074, 407] width 214 height 31
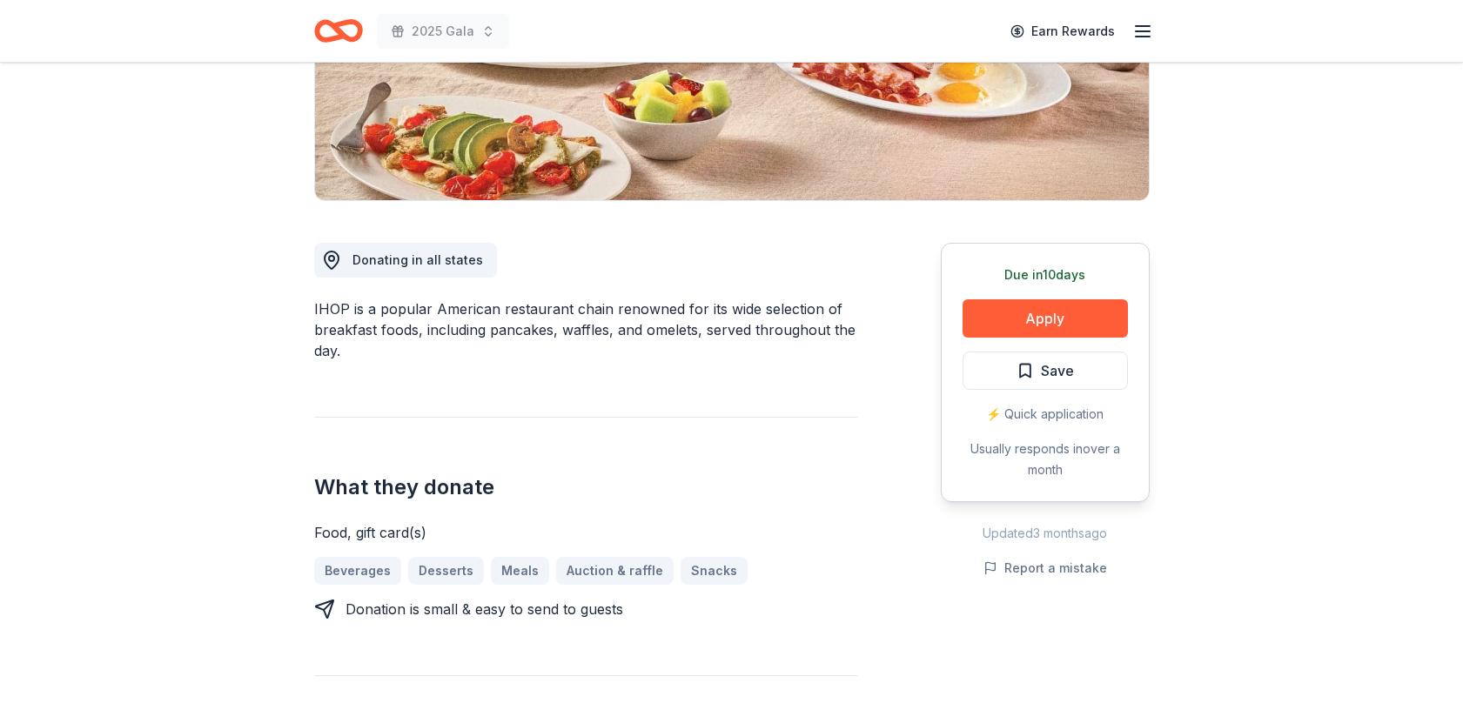
scroll to position [343, 0]
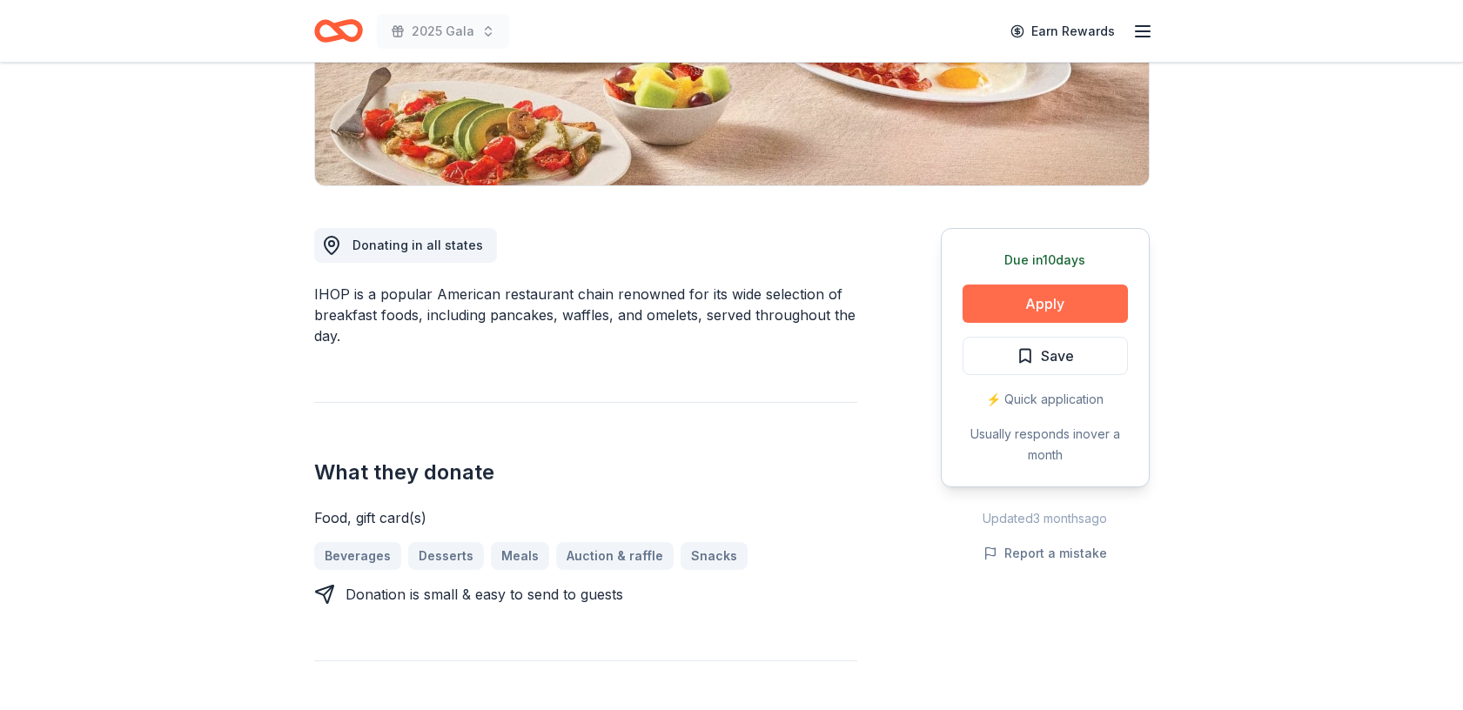
click at [1047, 316] on button "Apply" at bounding box center [1044, 304] width 165 height 38
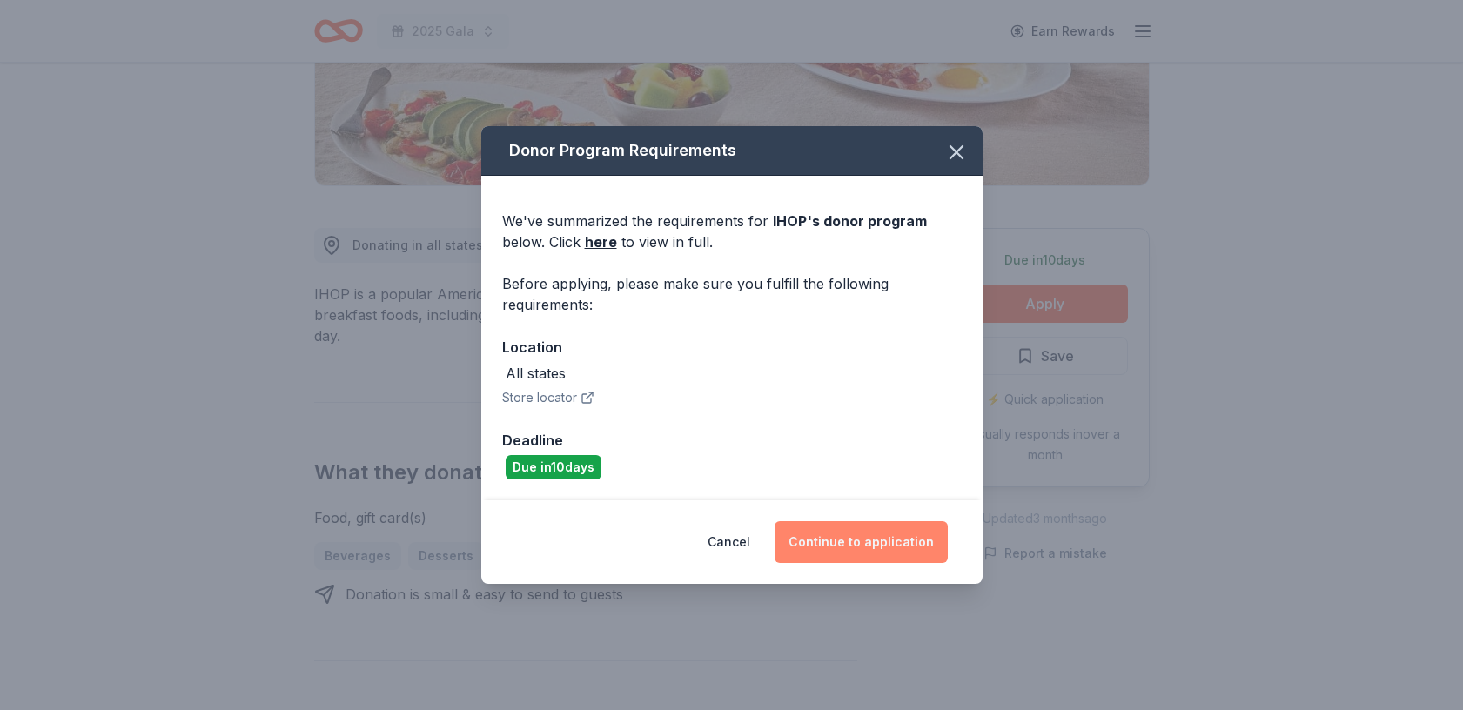
click at [871, 546] on button "Continue to application" at bounding box center [860, 542] width 173 height 42
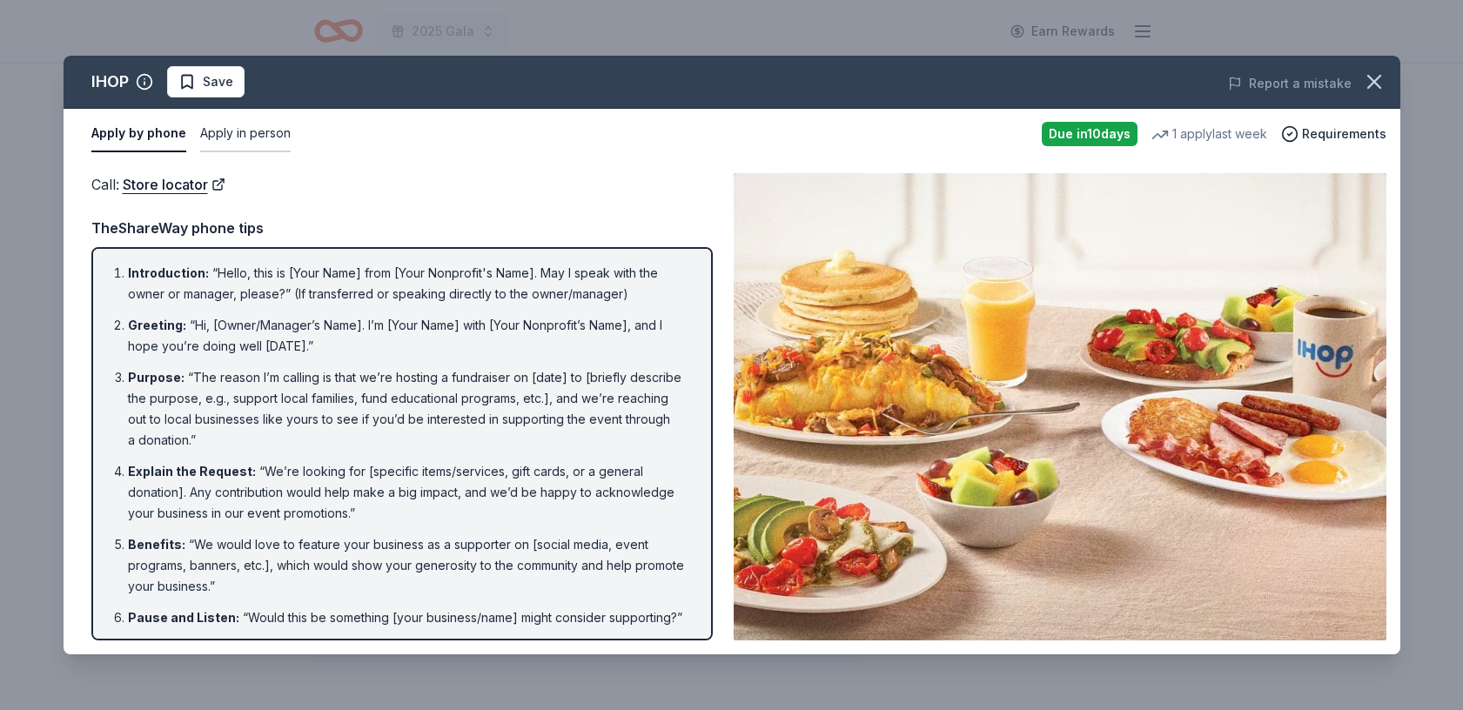
click at [272, 127] on button "Apply in person" at bounding box center [245, 134] width 90 height 37
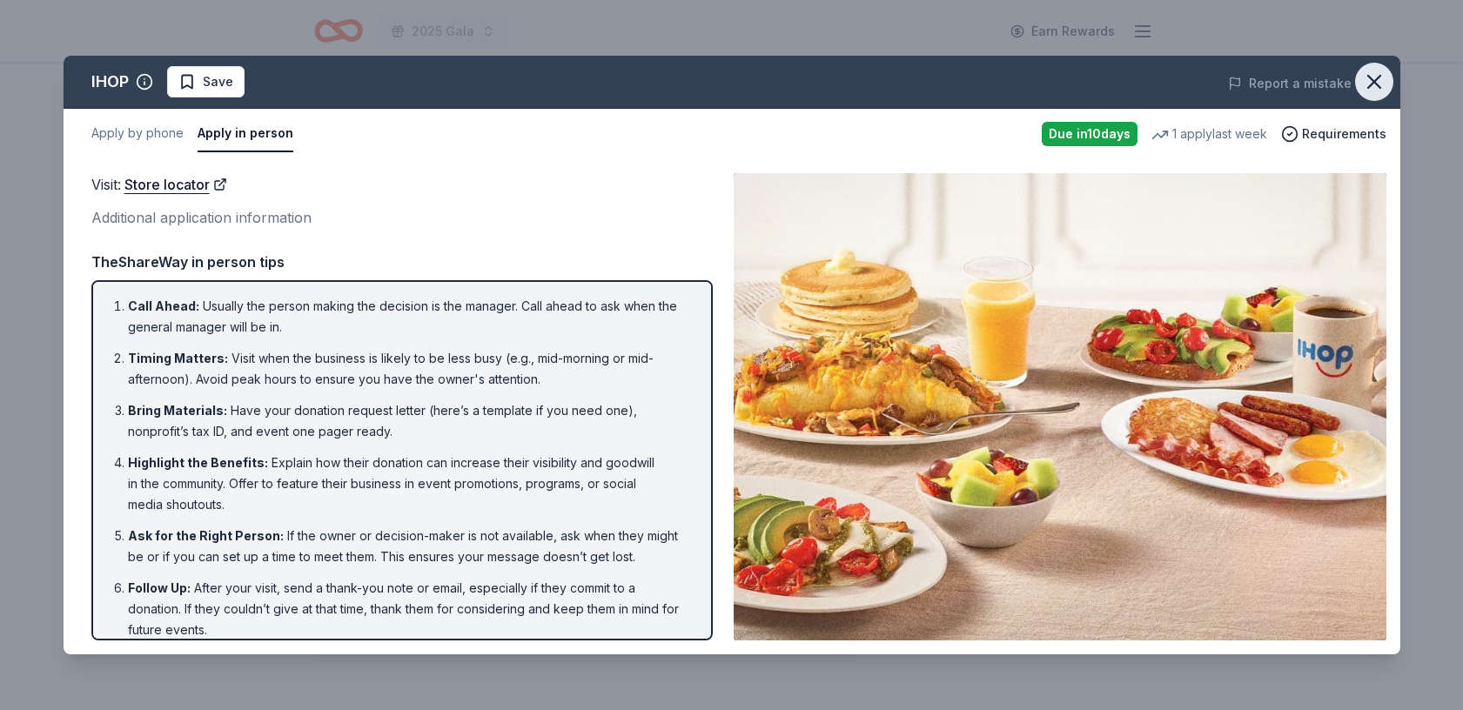
click at [1376, 88] on icon "button" at bounding box center [1374, 82] width 24 height 24
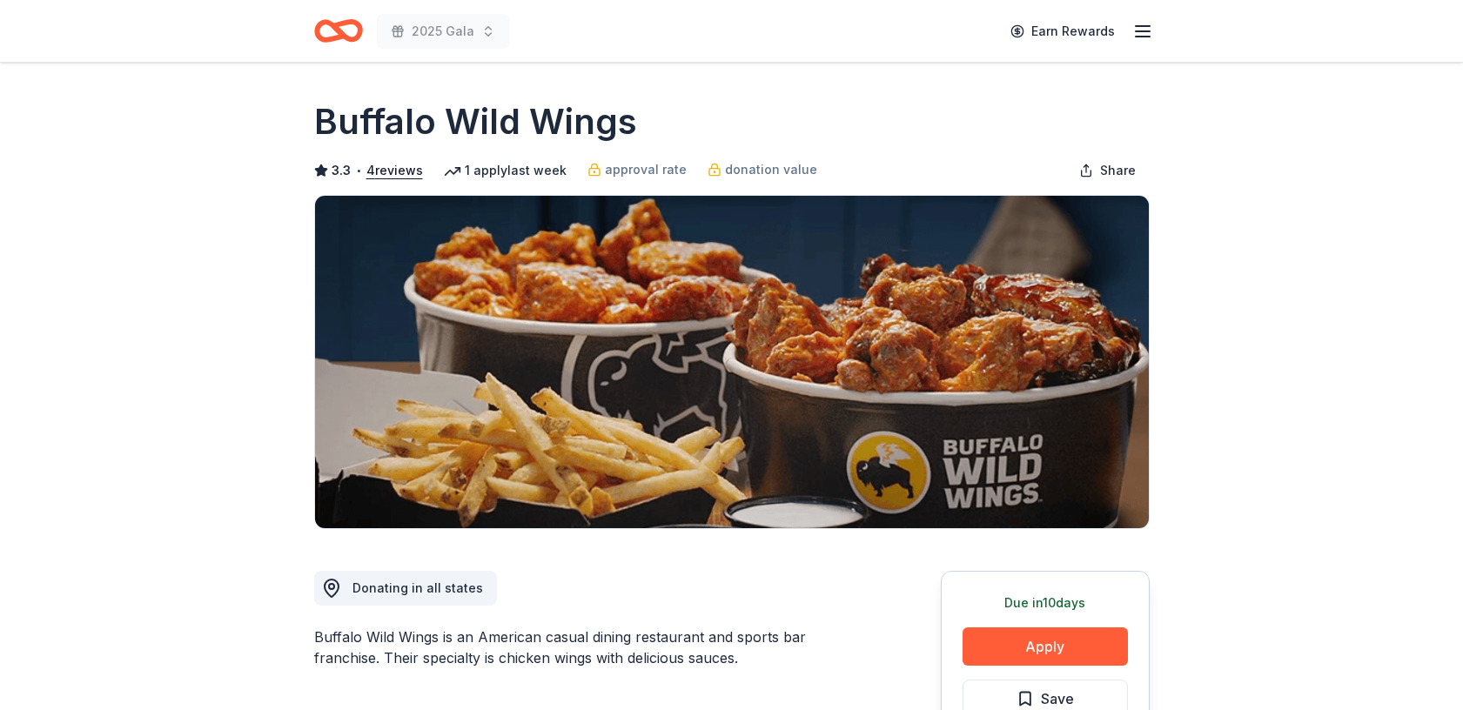
scroll to position [121, 0]
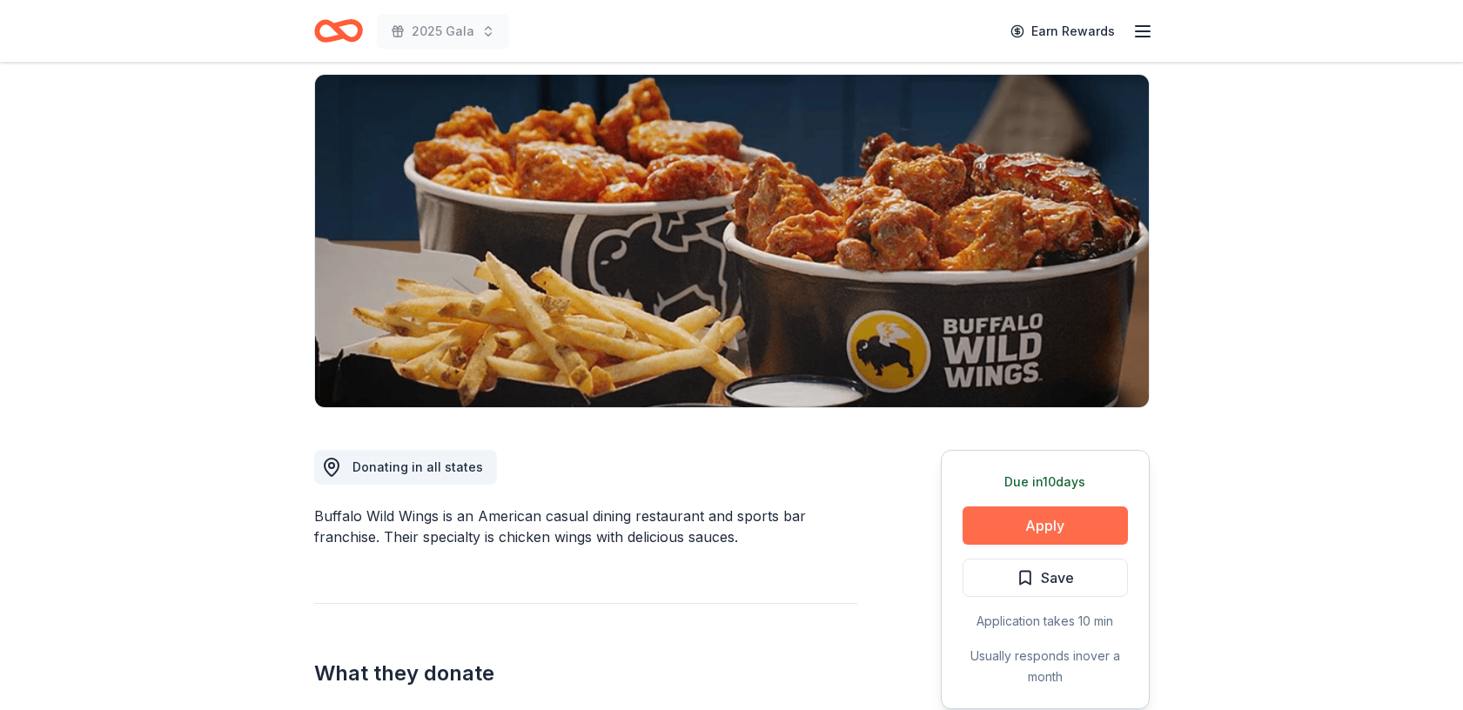
click at [1014, 514] on button "Apply" at bounding box center [1044, 525] width 165 height 38
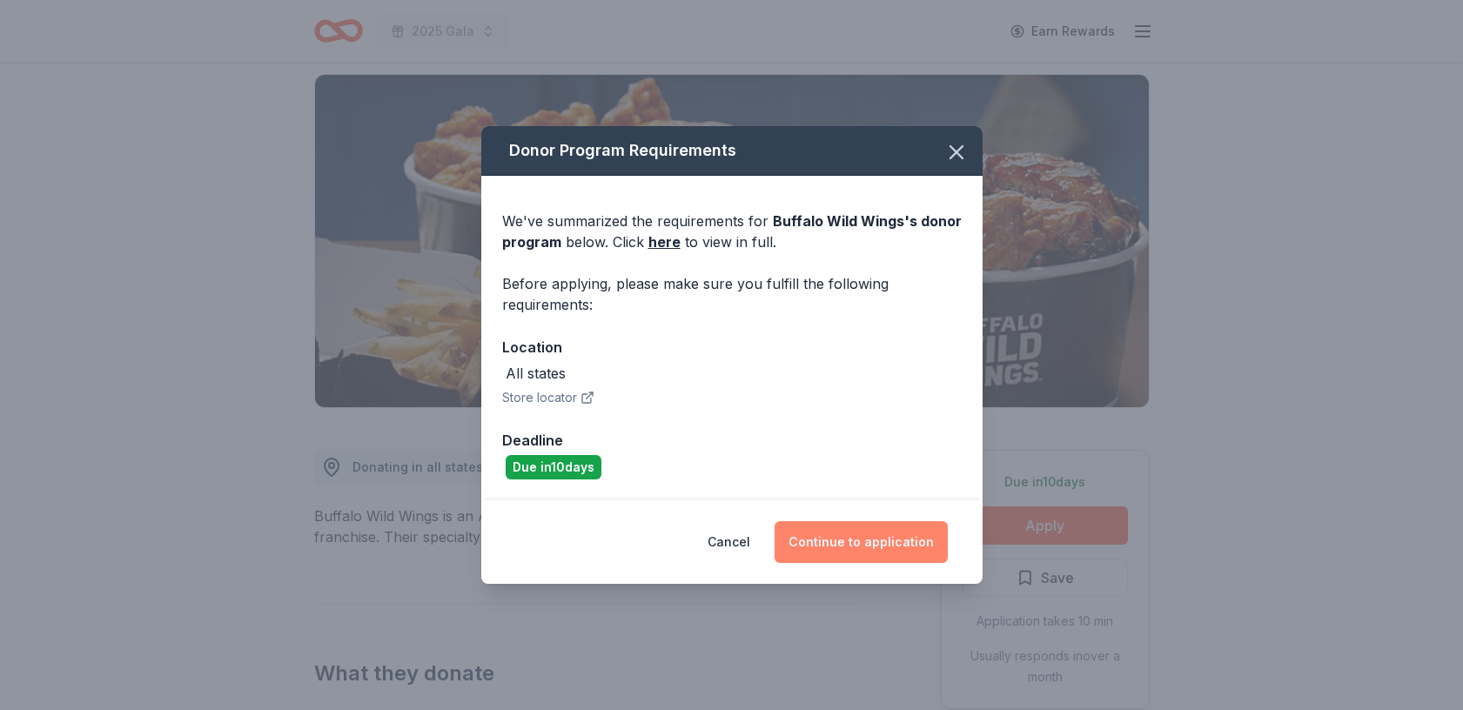
click at [888, 548] on button "Continue to application" at bounding box center [860, 542] width 173 height 42
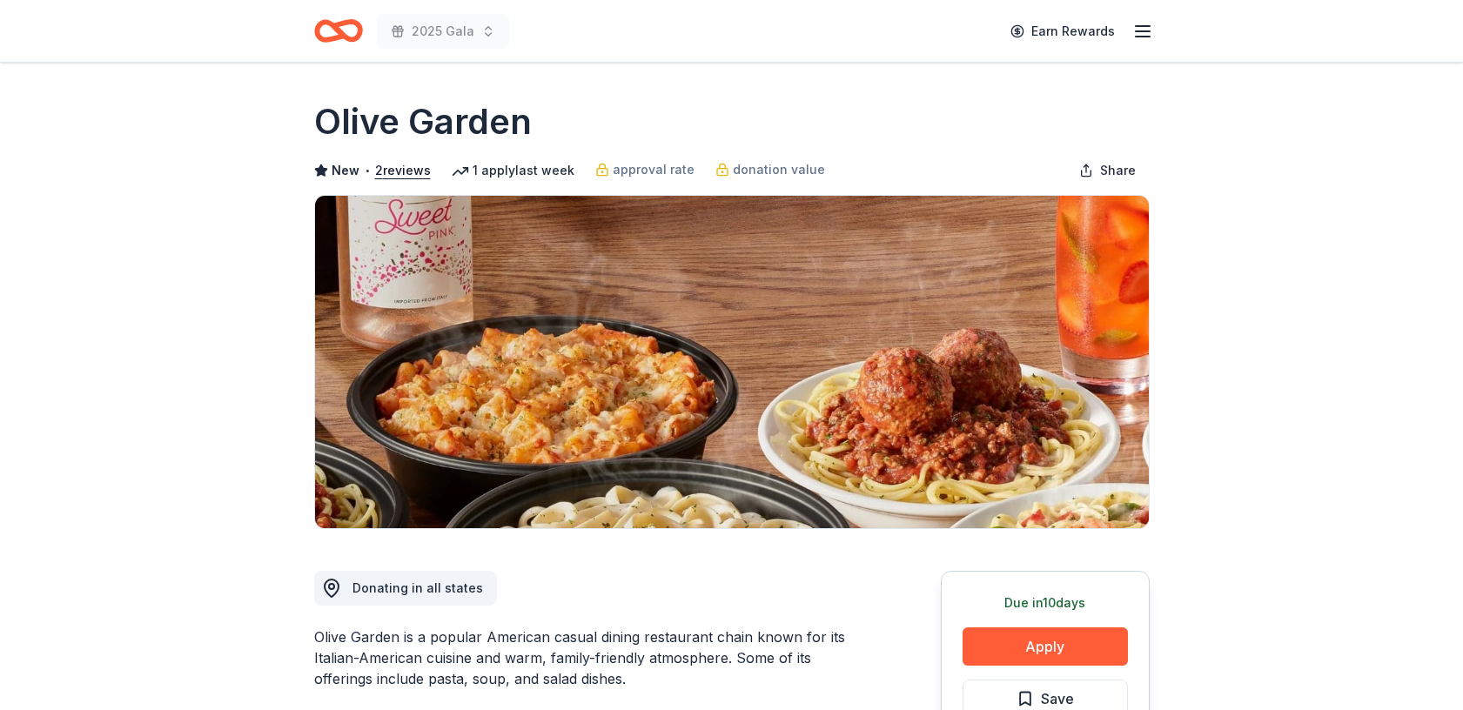
scroll to position [157, 0]
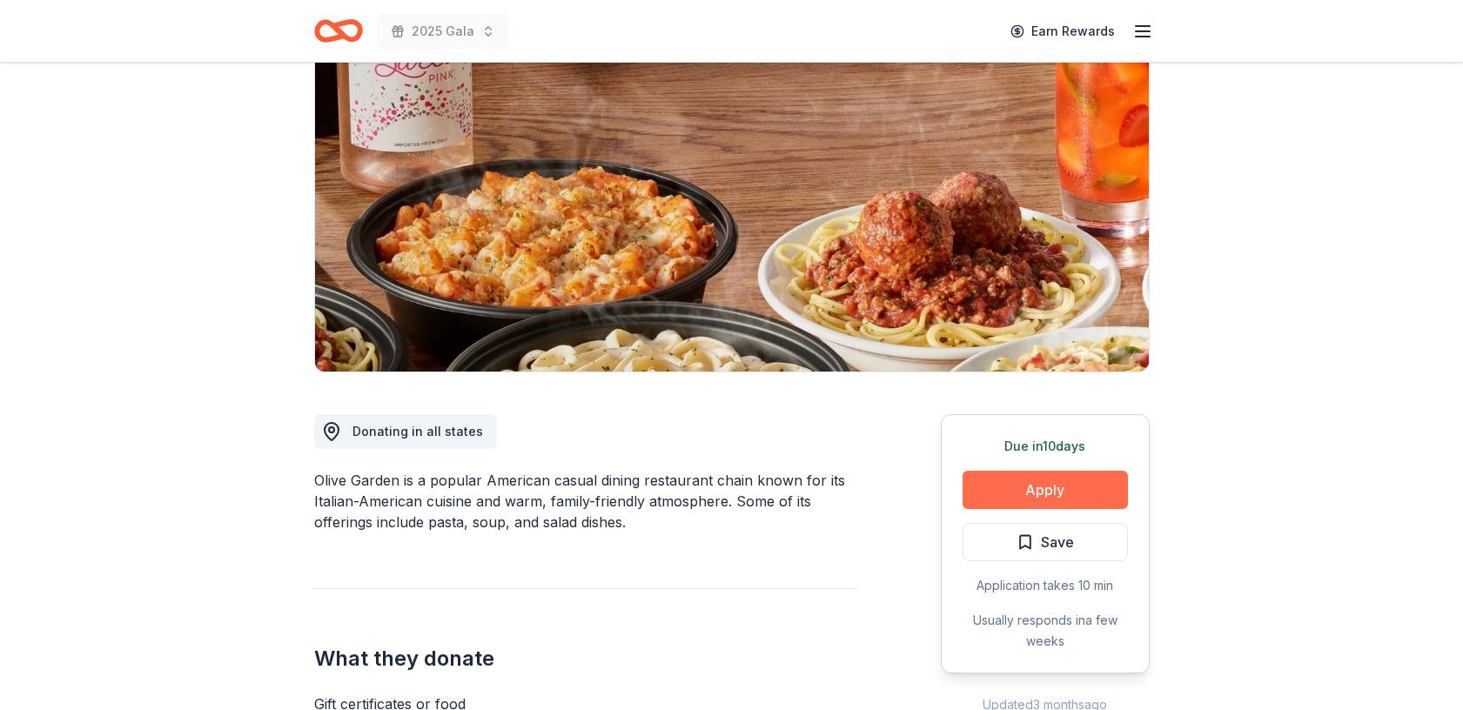
click at [1042, 504] on button "Apply" at bounding box center [1044, 490] width 165 height 38
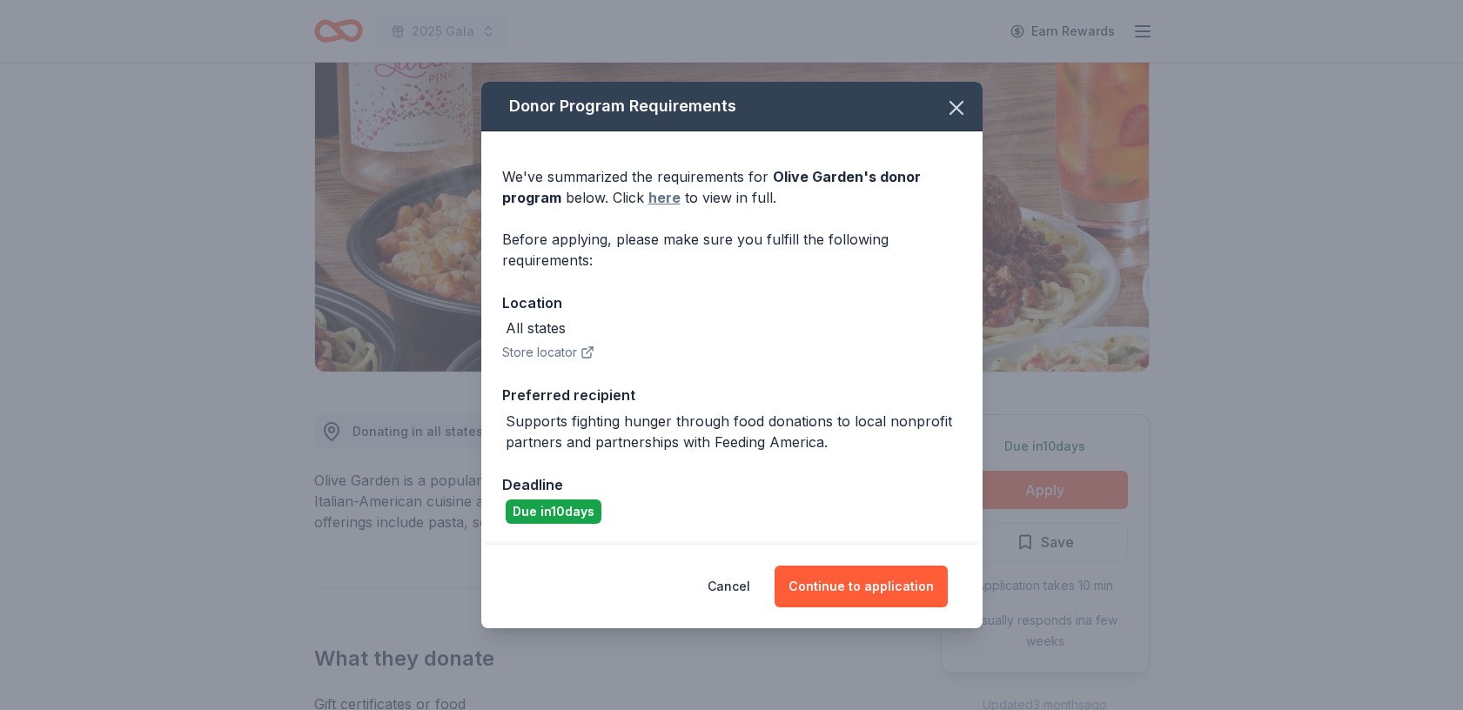
click at [663, 197] on link "here" at bounding box center [664, 197] width 32 height 21
